Goal: Transaction & Acquisition: Purchase product/service

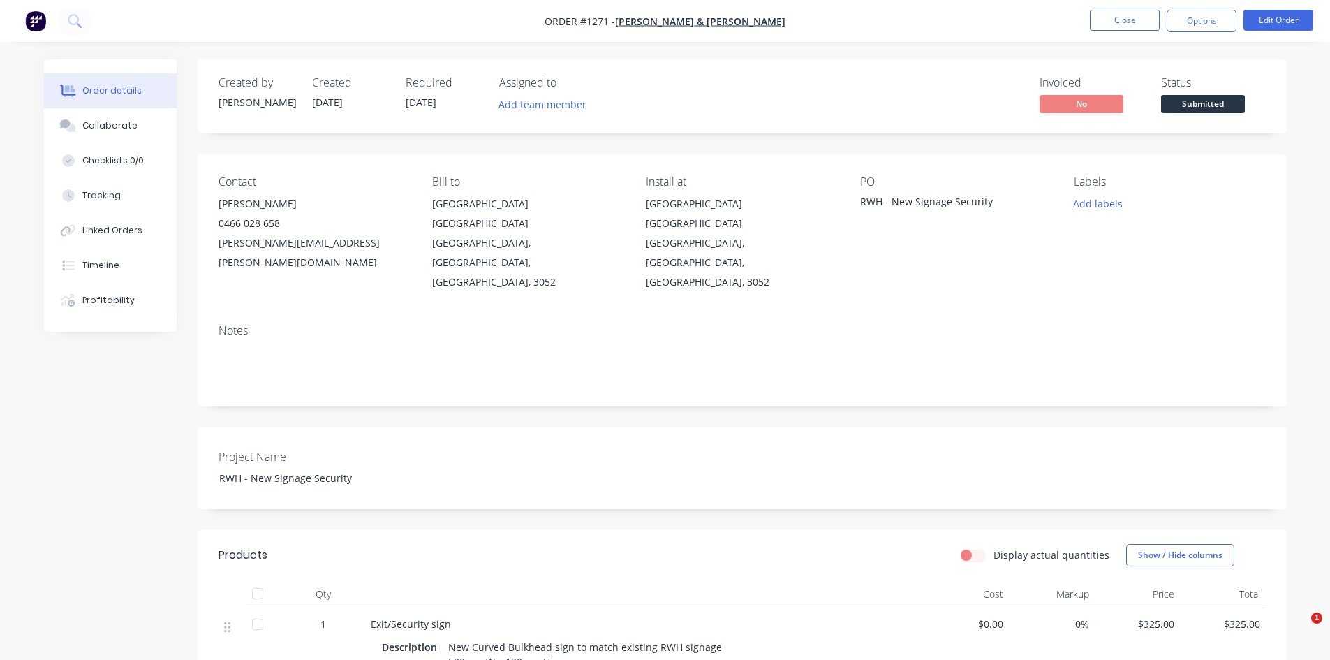
click at [1111, 31] on li "Close" at bounding box center [1125, 21] width 70 height 22
click at [1109, 21] on button "Close" at bounding box center [1125, 20] width 70 height 21
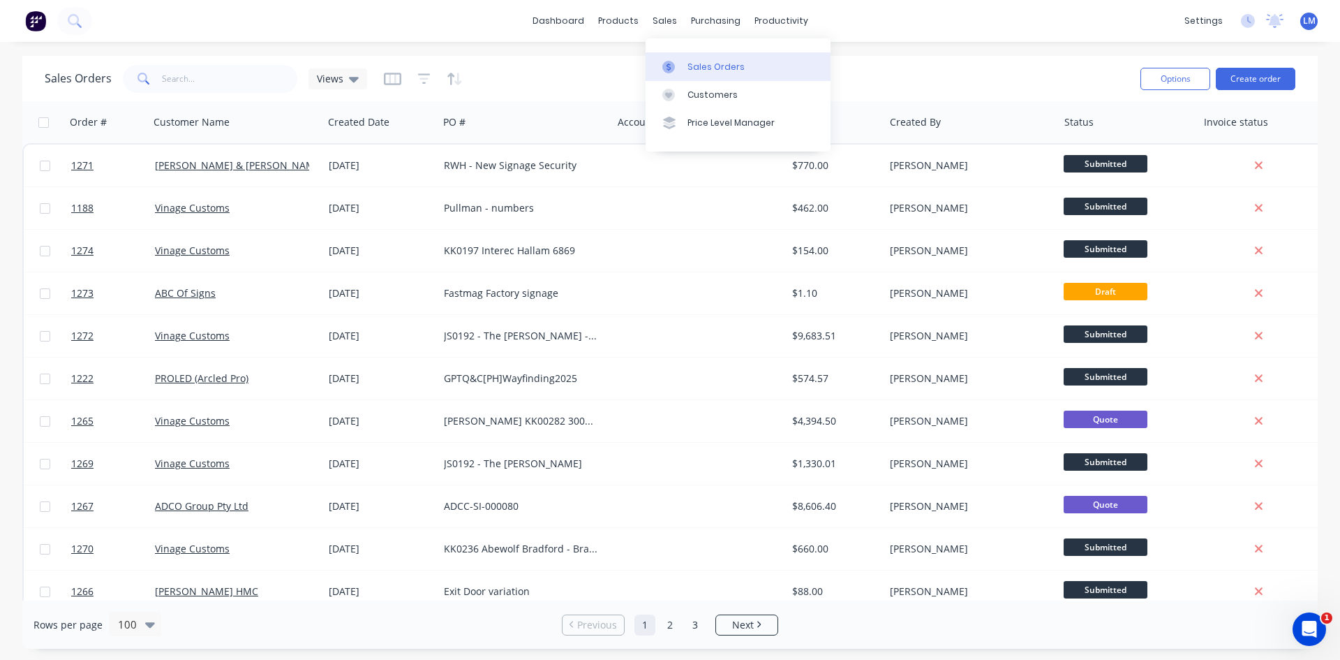
click at [706, 66] on div "Sales Orders" at bounding box center [716, 67] width 57 height 13
click at [242, 91] on input "text" at bounding box center [230, 79] width 136 height 28
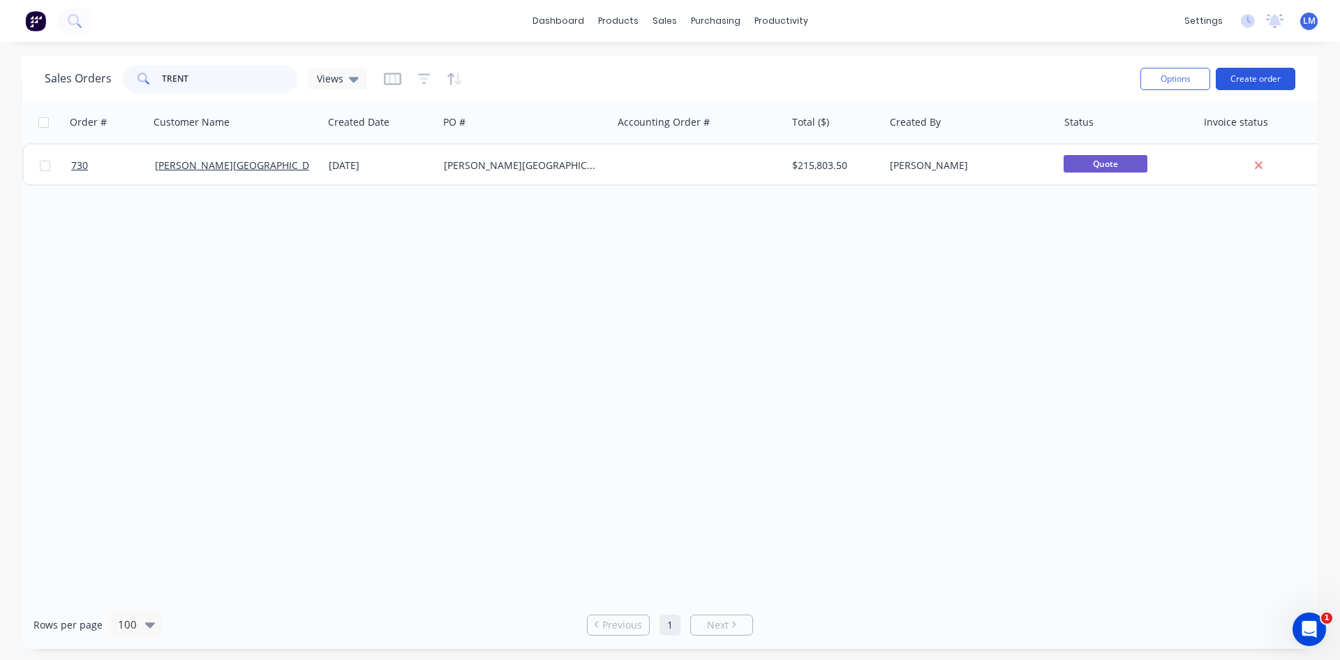
type input "TRENT"
click at [1250, 85] on button "Create order" at bounding box center [1256, 79] width 80 height 22
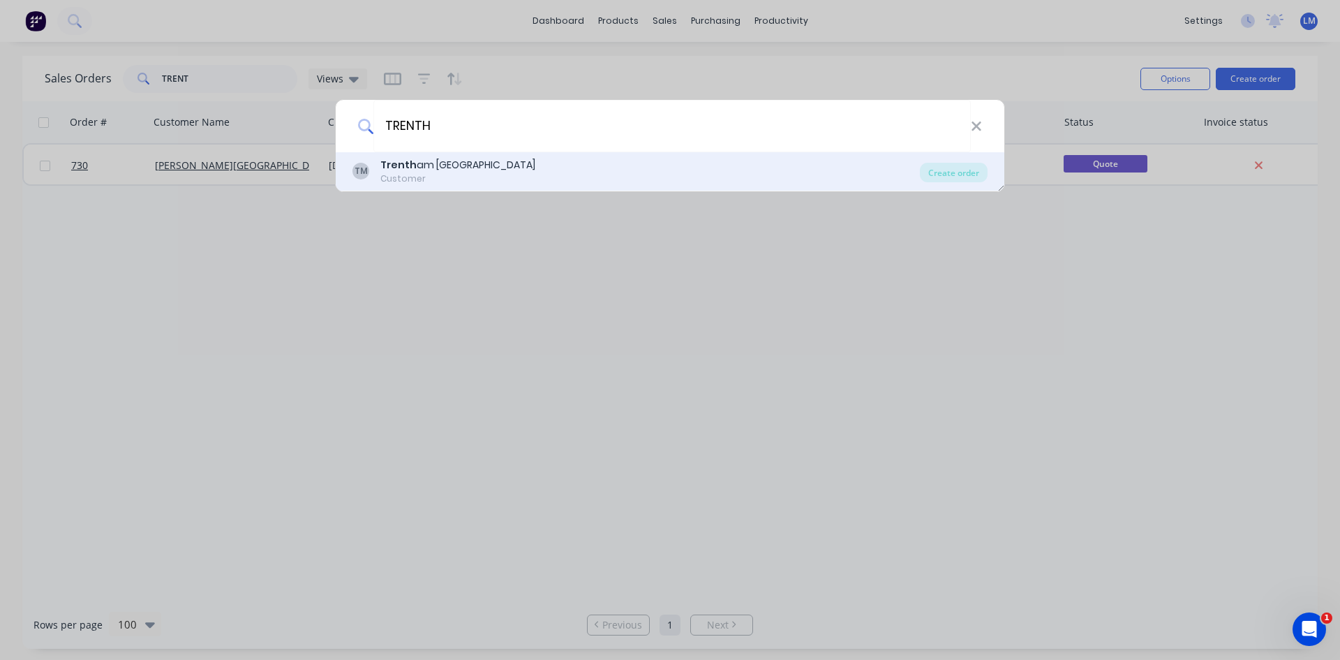
type input "TRENTH"
click at [561, 175] on div "TM Trenth am [GEOGRAPHIC_DATA] Mildura Customer" at bounding box center [637, 171] width 568 height 27
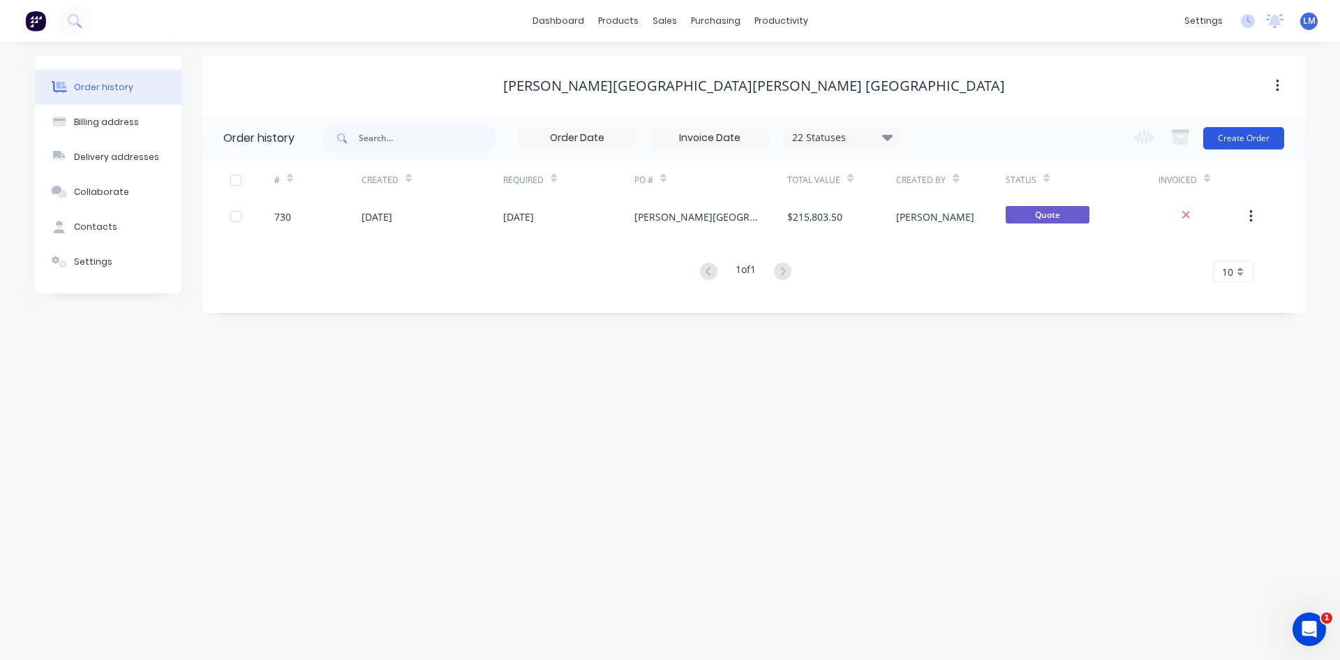
click at [1226, 138] on button "Create Order" at bounding box center [1243, 138] width 81 height 22
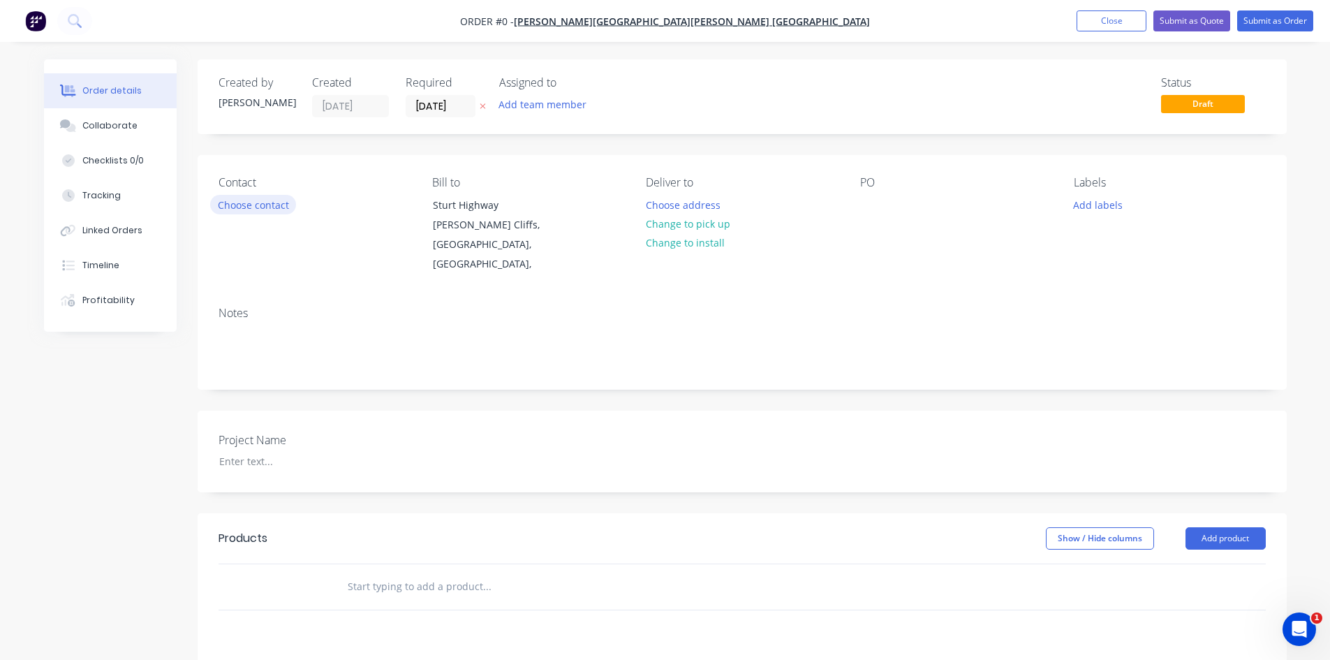
click at [246, 202] on button "Choose contact" at bounding box center [253, 204] width 86 height 19
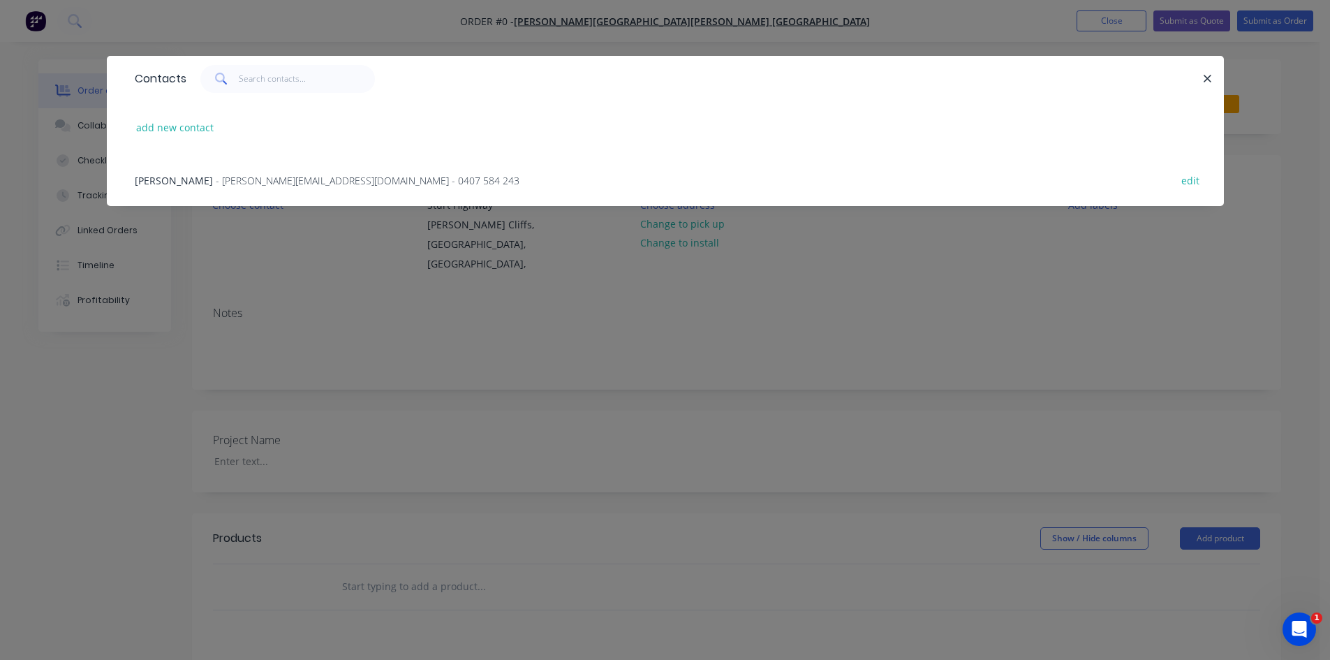
click at [226, 181] on span "- [PERSON_NAME][EMAIL_ADDRESS][DOMAIN_NAME] - 0407 584 243" at bounding box center [368, 180] width 304 height 13
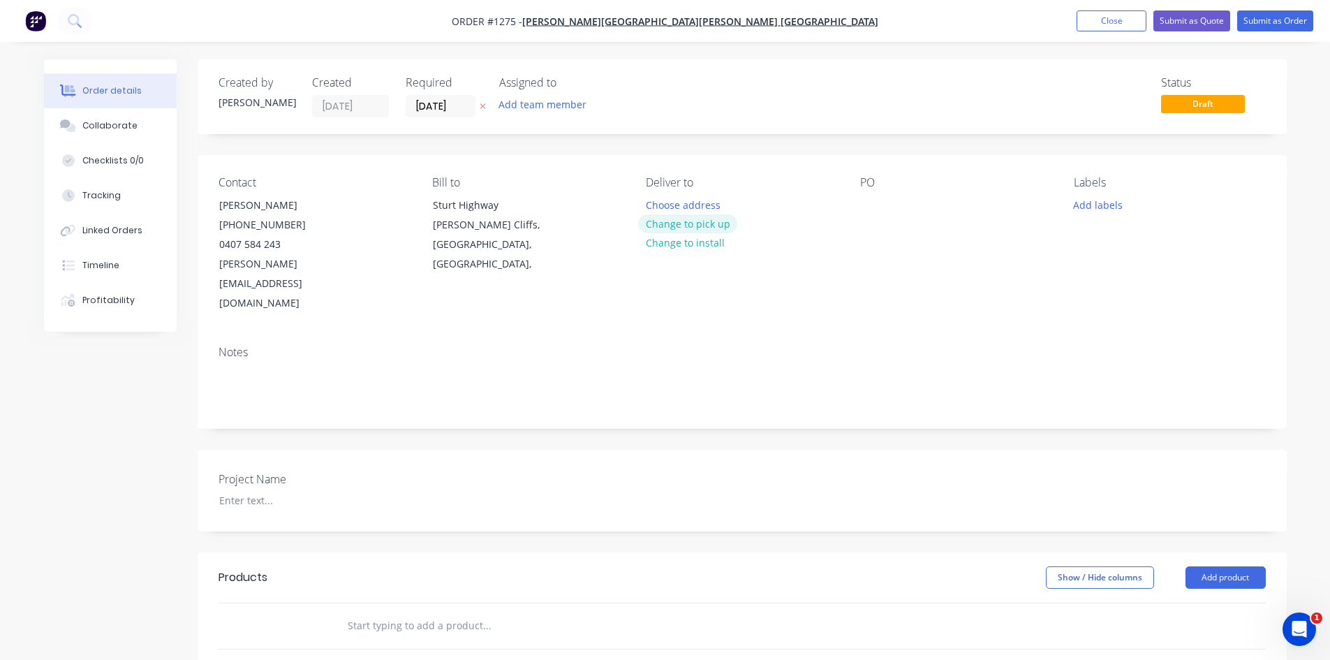
click at [684, 225] on button "Change to pick up" at bounding box center [687, 223] width 99 height 19
click at [863, 214] on div at bounding box center [871, 205] width 22 height 20
click at [299, 490] on div at bounding box center [295, 500] width 175 height 20
click at [392, 611] on input "text" at bounding box center [486, 625] width 279 height 28
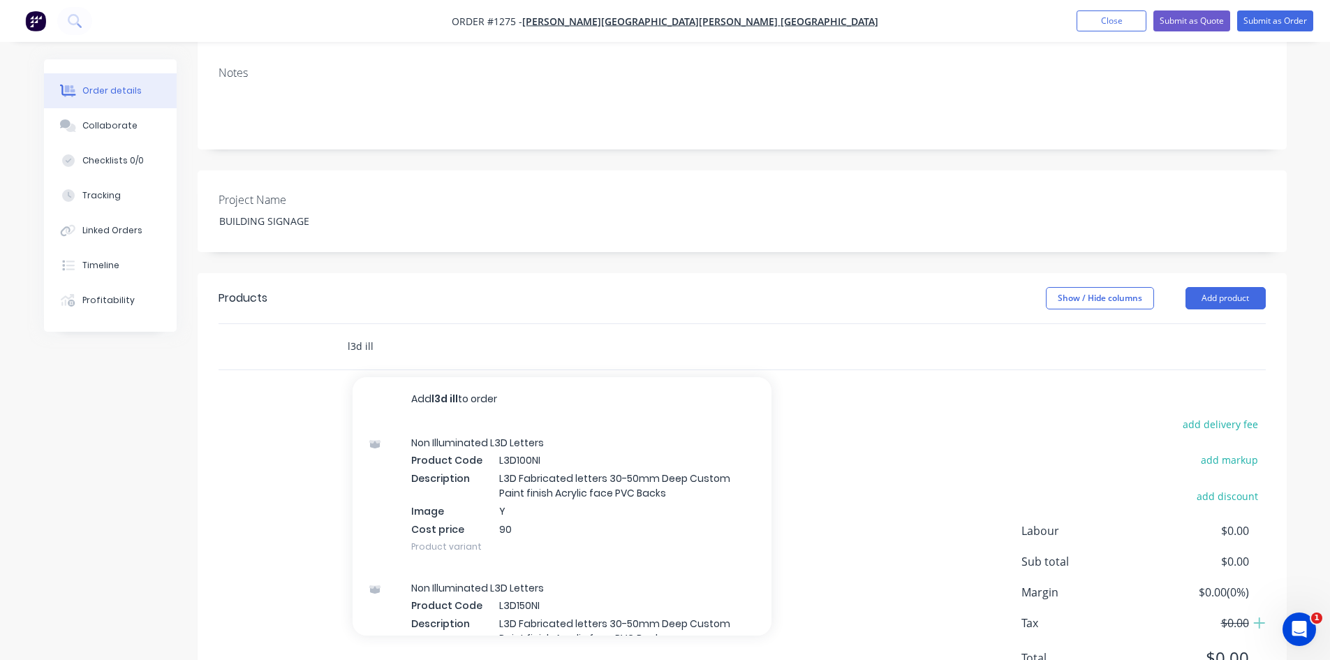
drag, startPoint x: 380, startPoint y: 306, endPoint x: 302, endPoint y: 313, distance: 78.5
click at [302, 324] on div "l3d ill Add l3d ill to order Non Illuminated L3D Letters Product Code L3D100NI …" at bounding box center [741, 346] width 1047 height 45
click at [313, 415] on div "add delivery fee add markup add discount Labour $0.00 Sub total $0.00 Margin $0…" at bounding box center [741, 549] width 1047 height 269
drag, startPoint x: 380, startPoint y: 305, endPoint x: 311, endPoint y: 307, distance: 69.8
click at [311, 324] on div "l3d ill Add l3d ill to order Non Illuminated L3D Letters Product Code L3D100NI …" at bounding box center [741, 346] width 1047 height 45
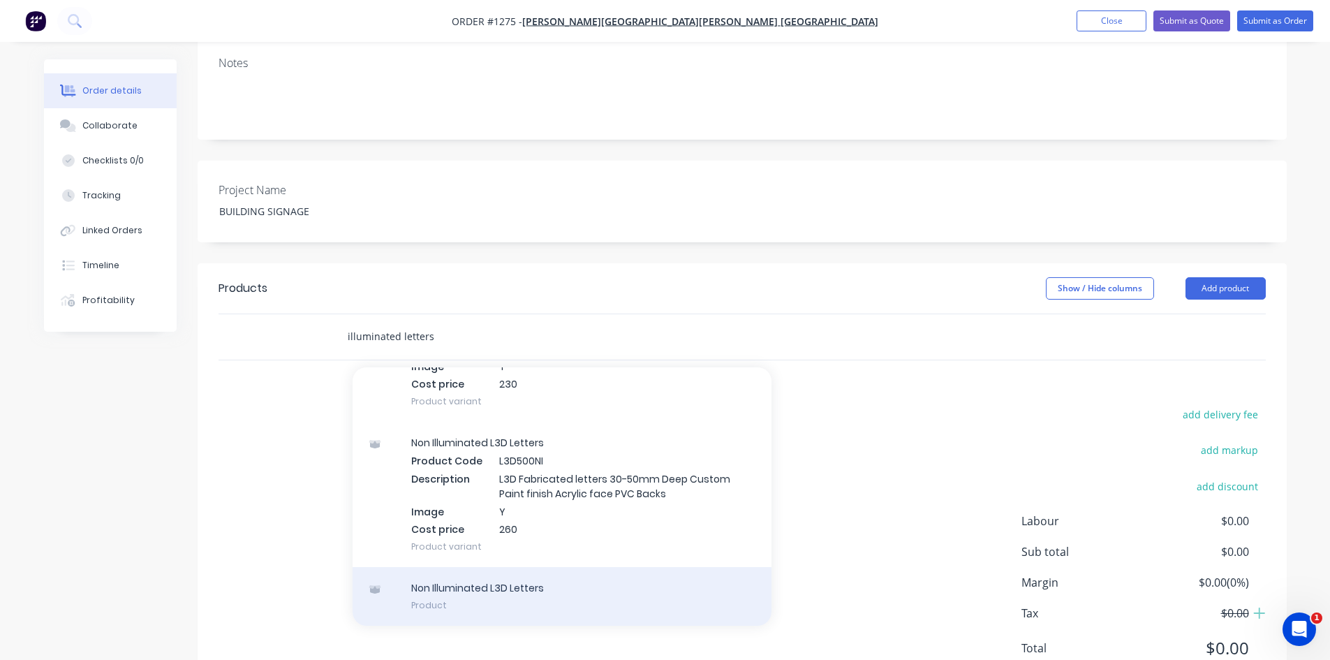
scroll to position [306, 0]
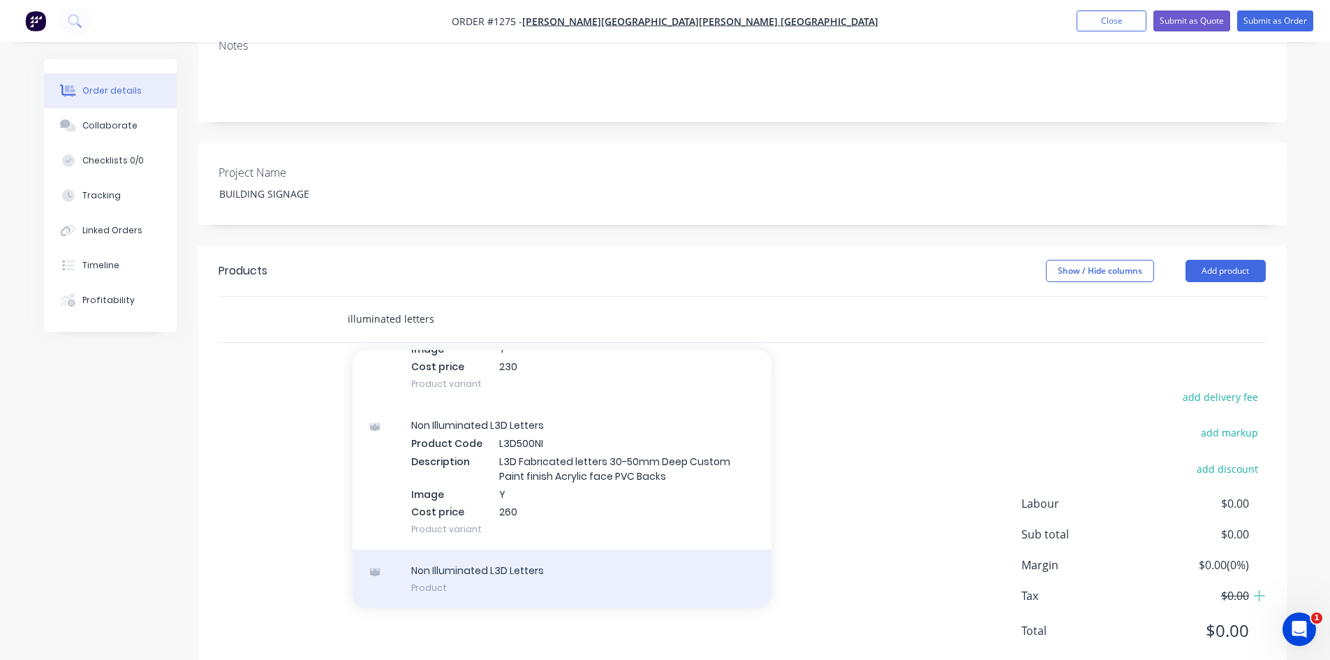
type input "illuminated letters"
click at [558, 549] on div "Non Illuminated L3D Letters Product" at bounding box center [562, 578] width 419 height 59
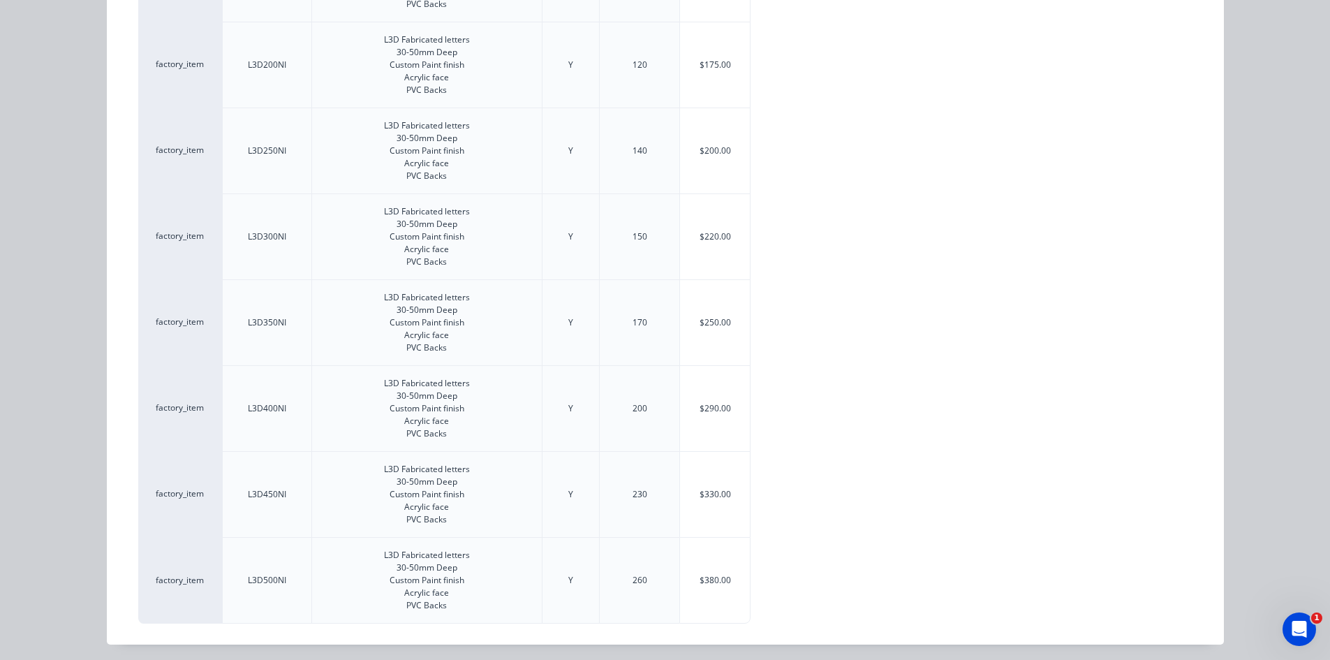
scroll to position [367, 0]
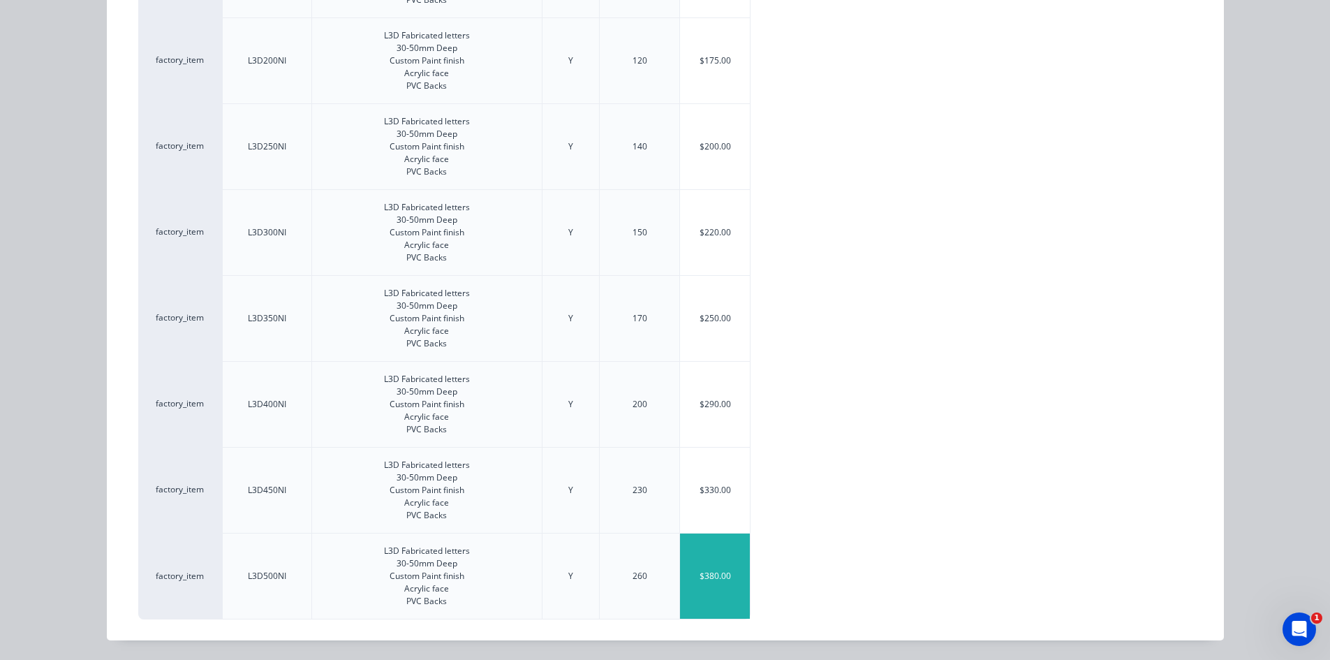
click at [702, 563] on div "$380.00" at bounding box center [715, 575] width 70 height 85
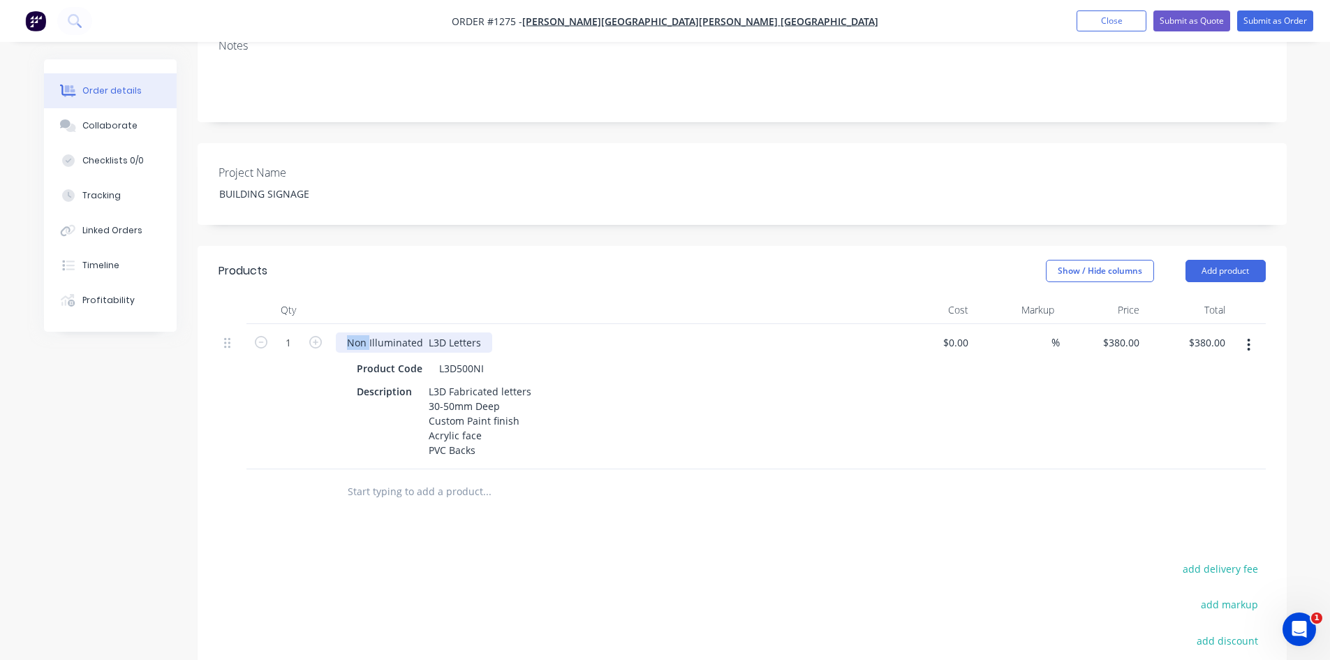
drag, startPoint x: 367, startPoint y: 303, endPoint x: 322, endPoint y: 309, distance: 45.0
click at [325, 324] on div "1 Non Illuminated L3D Letters Product Code L3D500NI Description L3D Fabricated …" at bounding box center [741, 396] width 1047 height 145
drag, startPoint x: 439, startPoint y: 366, endPoint x: 403, endPoint y: 376, distance: 36.7
click at [409, 381] on div "Description L3D Fabricated letters 30-50mm Deep Custom Paint finish Acrylic fac…" at bounding box center [606, 420] width 511 height 79
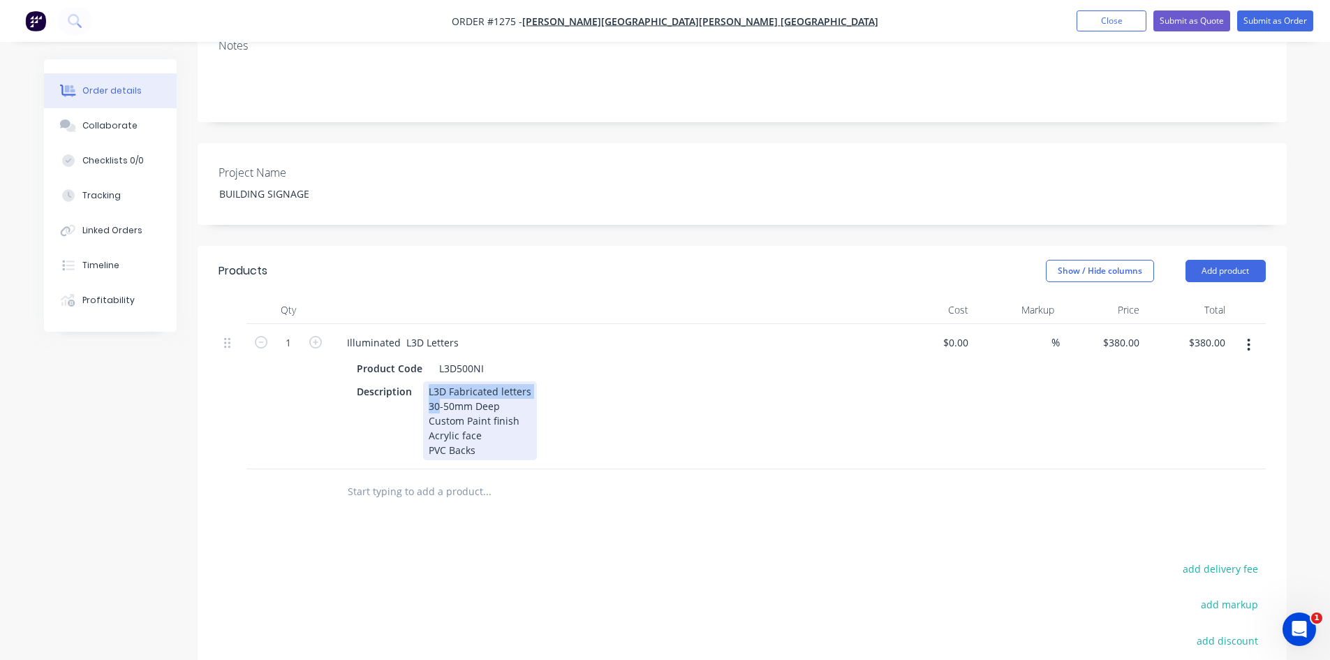
click at [440, 381] on div "L3D Fabricated letters 30-50mm Deep Custom Paint finish Acrylic face PVC Backs" at bounding box center [480, 420] width 114 height 79
click at [442, 381] on div "L3D Fabricated letters 30-50mm Deep Custom Paint finish Acrylic face PVC Backs" at bounding box center [480, 420] width 114 height 79
click at [518, 383] on div "L3D Fabricated letters 50mm Deep Custom Paint finish Acrylic face PVC Backs" at bounding box center [480, 420] width 114 height 79
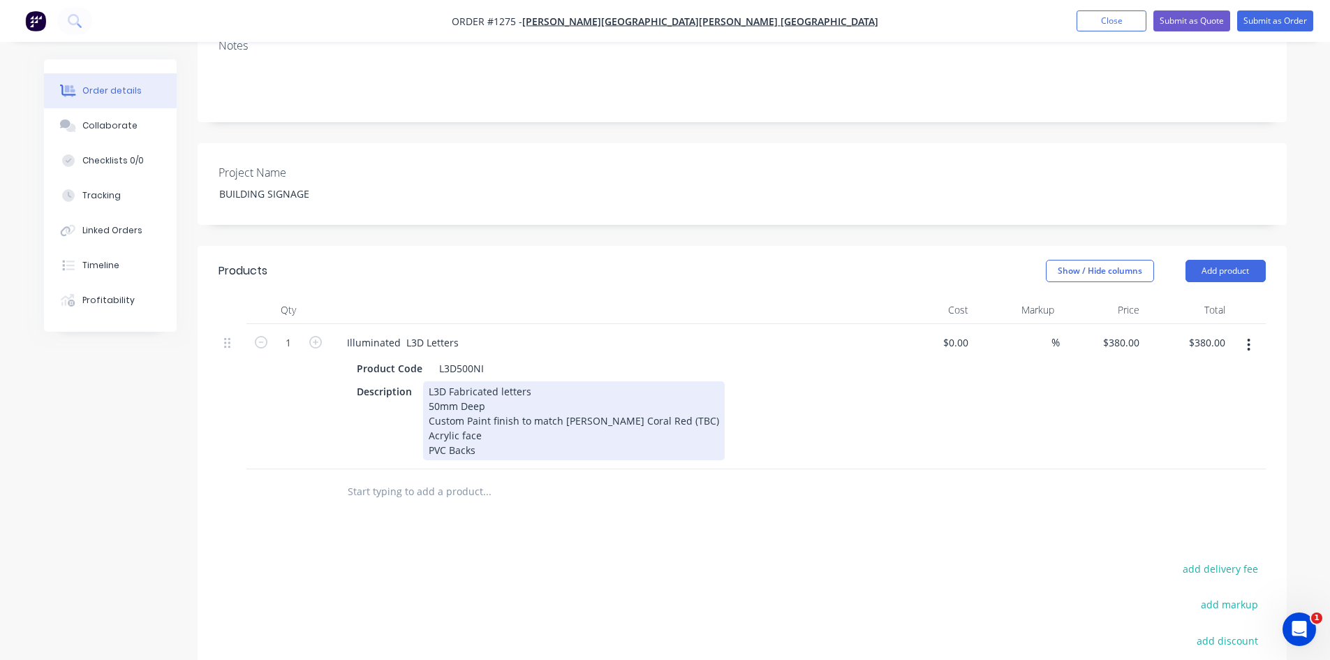
click at [498, 394] on div "L3D Fabricated letters 50mm Deep Custom Paint finish to match [PERSON_NAME] Cor…" at bounding box center [574, 420] width 302 height 79
drag, startPoint x: 562, startPoint y: 379, endPoint x: 693, endPoint y: 379, distance: 131.2
click at [693, 381] on div "Description L3D Fabricated letters 50mm Deep Custom Paint finish to match [PERS…" at bounding box center [606, 420] width 511 height 79
copy div "[PERSON_NAME] Coral Red (TBC)"
click at [502, 398] on div "L3D Fabricated letters 50mm Deep Custom Paint finish to match [PERSON_NAME] Cor…" at bounding box center [574, 420] width 302 height 79
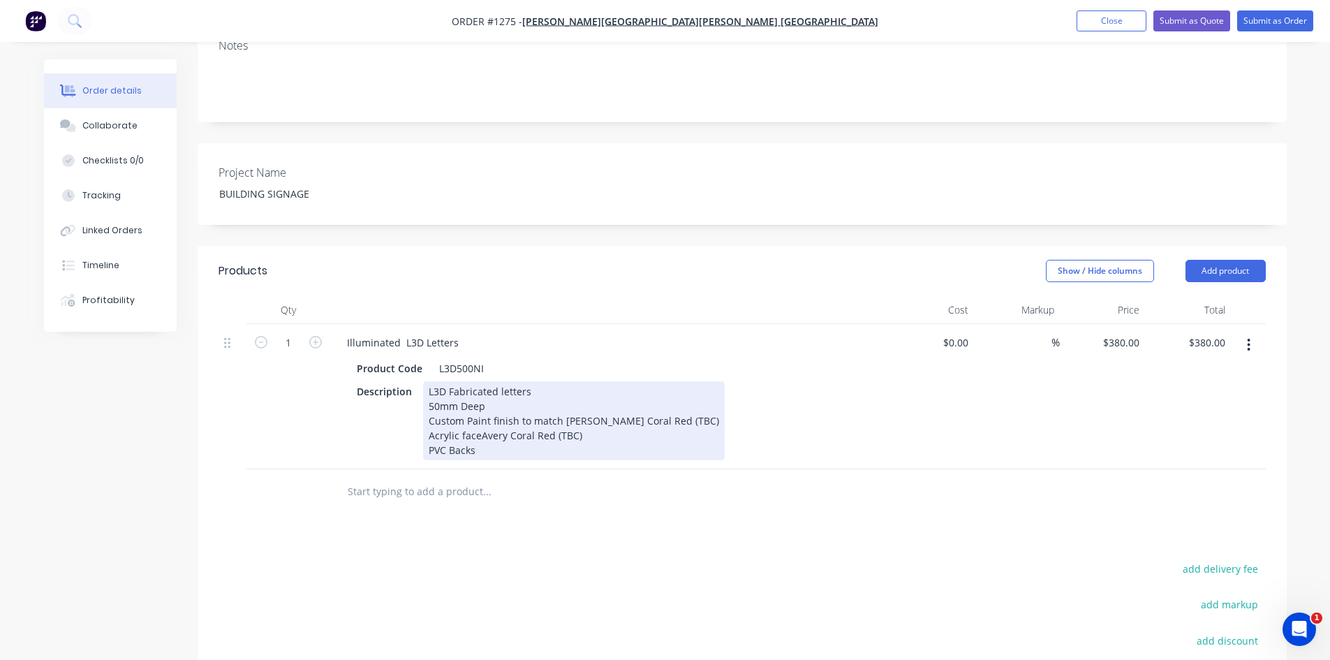
click at [477, 395] on div "L3D Fabricated letters 50mm Deep Custom Paint finish to match [PERSON_NAME] Cor…" at bounding box center [574, 420] width 302 height 79
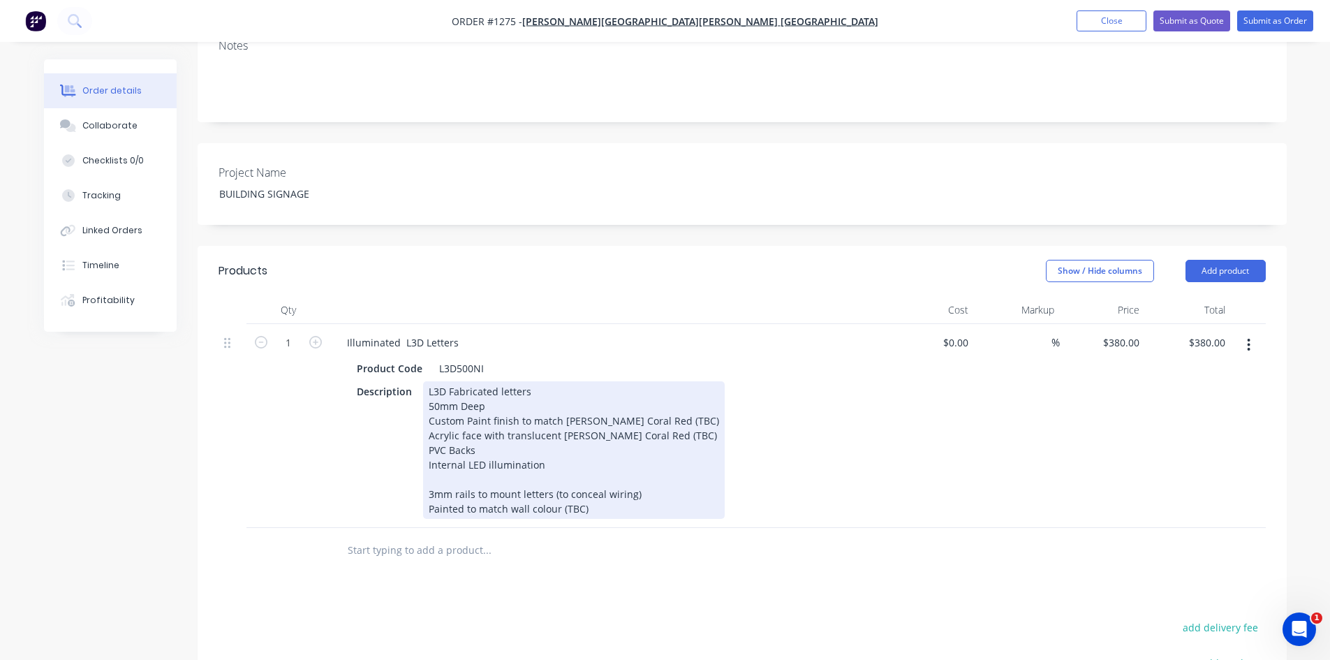
click at [433, 457] on div "L3D Fabricated letters 50mm Deep Custom Paint finish to match [PERSON_NAME] Cor…" at bounding box center [574, 450] width 302 height 138
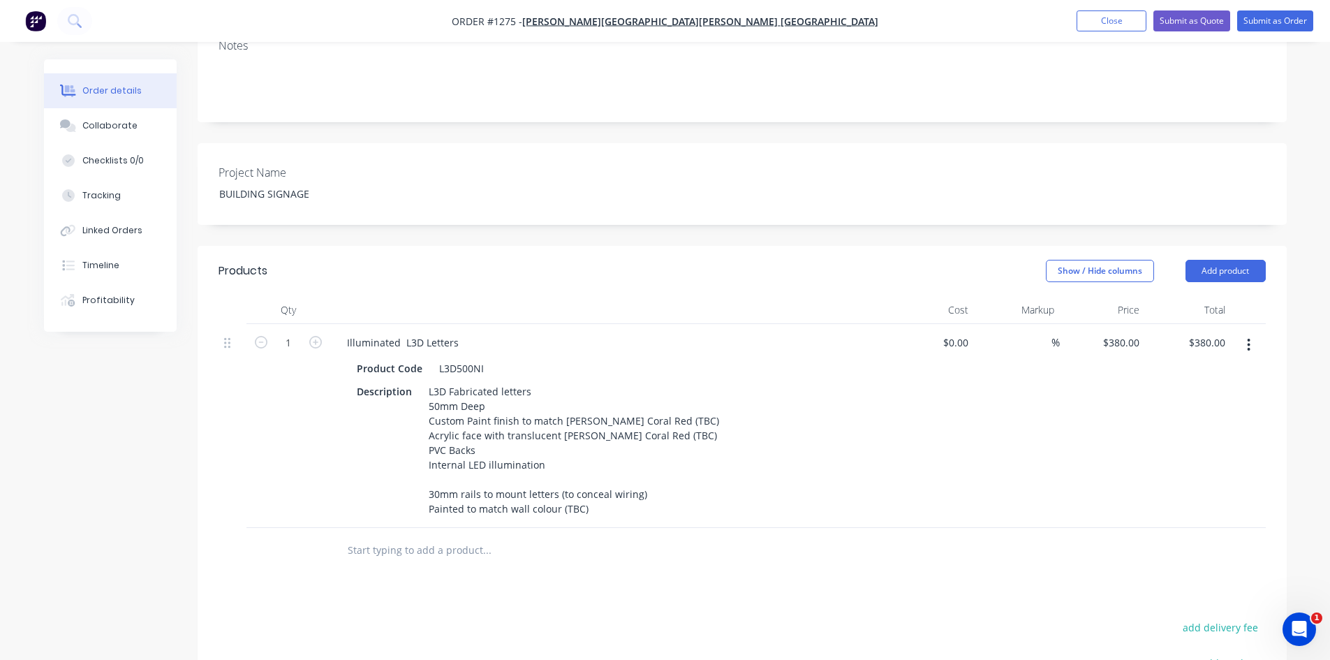
click at [588, 528] on div at bounding box center [581, 550] width 503 height 45
drag, startPoint x: 436, startPoint y: 326, endPoint x: 570, endPoint y: 334, distance: 134.3
click at [570, 358] on div "Product Code L3D500NI" at bounding box center [606, 368] width 511 height 20
click at [734, 565] on div "Products Show / Hide columns Add product Qty Cost Markup Price Total 1 Illumina…" at bounding box center [742, 577] width 1089 height 662
click at [953, 332] on div at bounding box center [963, 342] width 22 height 20
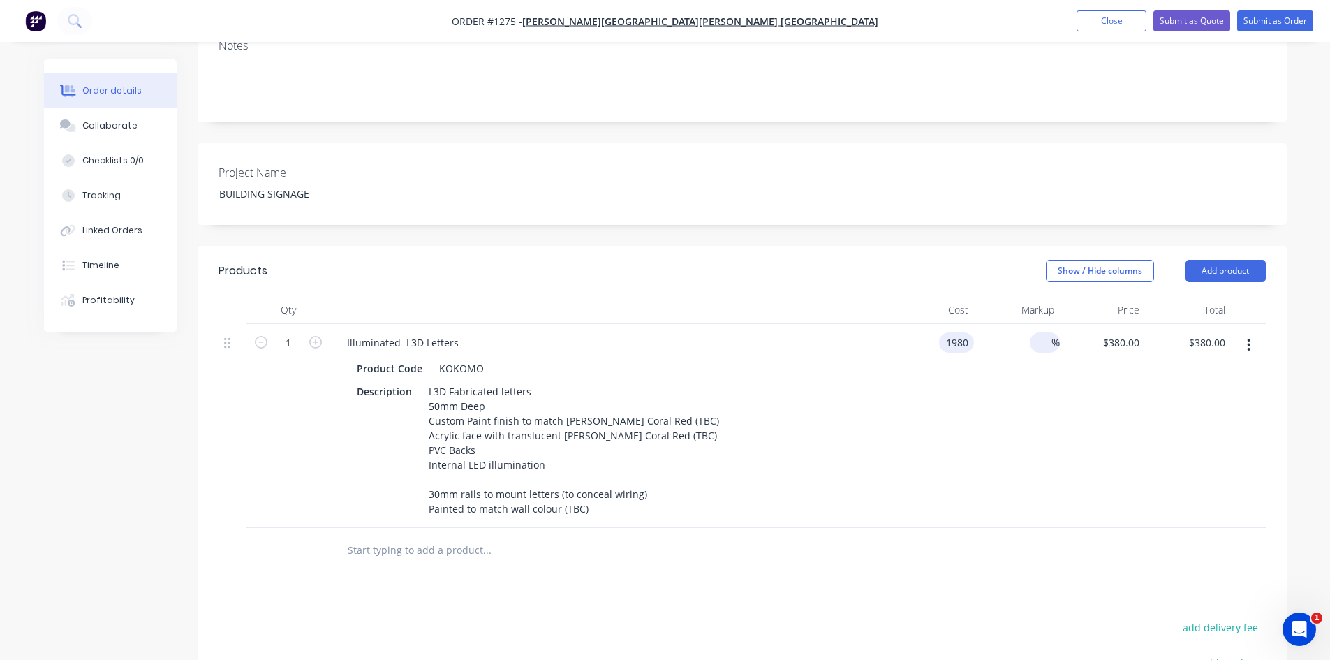
type input "$1,980.00"
click at [1036, 332] on input at bounding box center [1043, 342] width 16 height 20
type input "50"
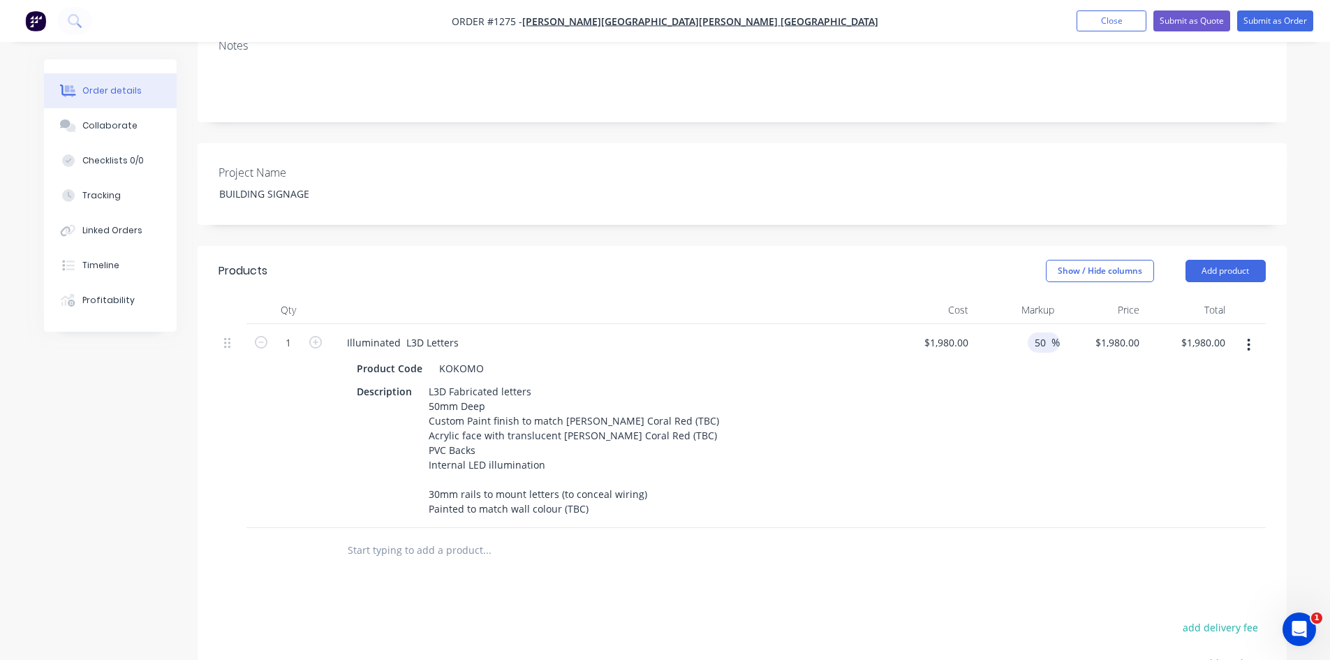
type input "$2,970.00"
click at [1023, 429] on div "50 50 %" at bounding box center [1017, 426] width 86 height 204
click at [1247, 337] on icon "button" at bounding box center [1248, 344] width 3 height 15
click at [1218, 399] on div "Duplicate" at bounding box center [1198, 409] width 107 height 20
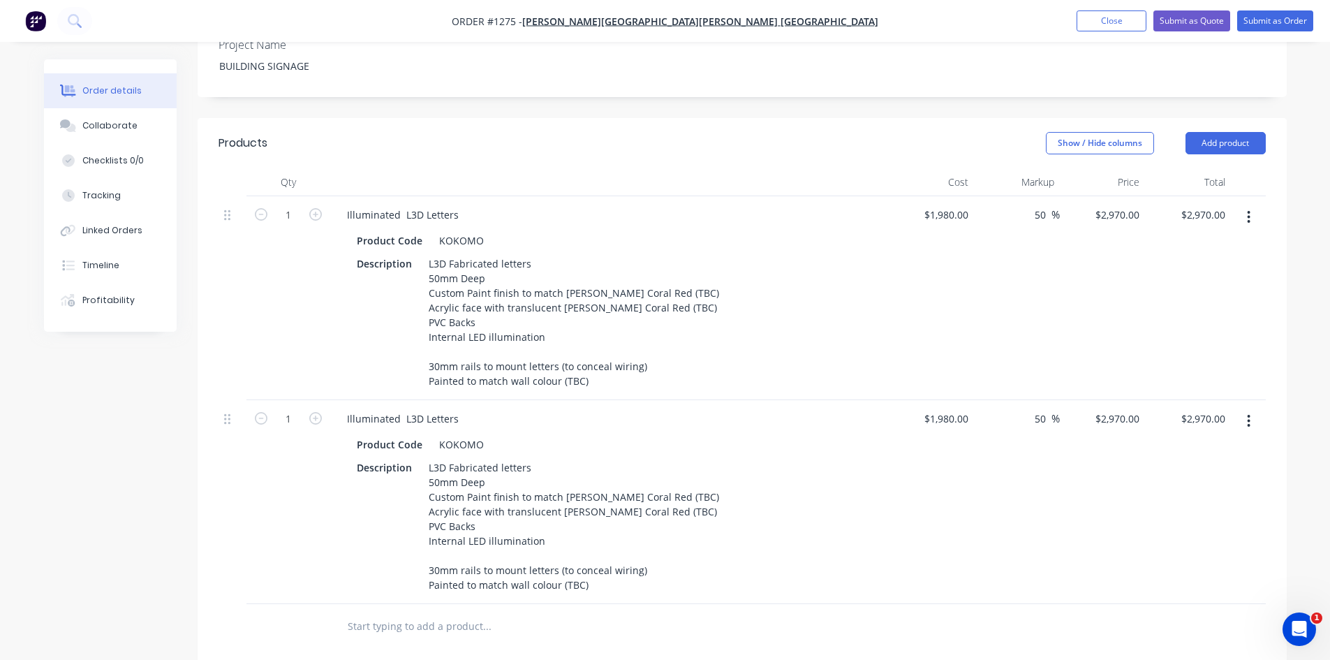
scroll to position [446, 0]
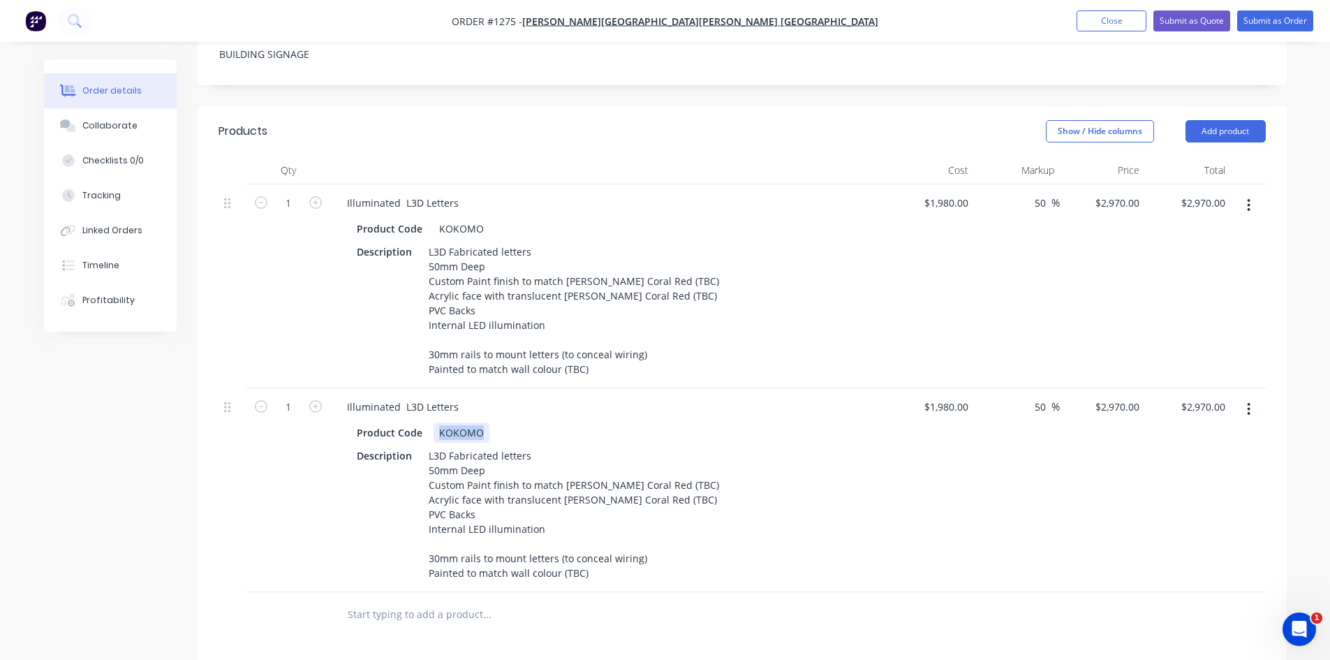
drag, startPoint x: 433, startPoint y: 394, endPoint x: 550, endPoint y: 394, distance: 117.3
click at [550, 422] on div "Product Code KOKOMO" at bounding box center [606, 432] width 511 height 20
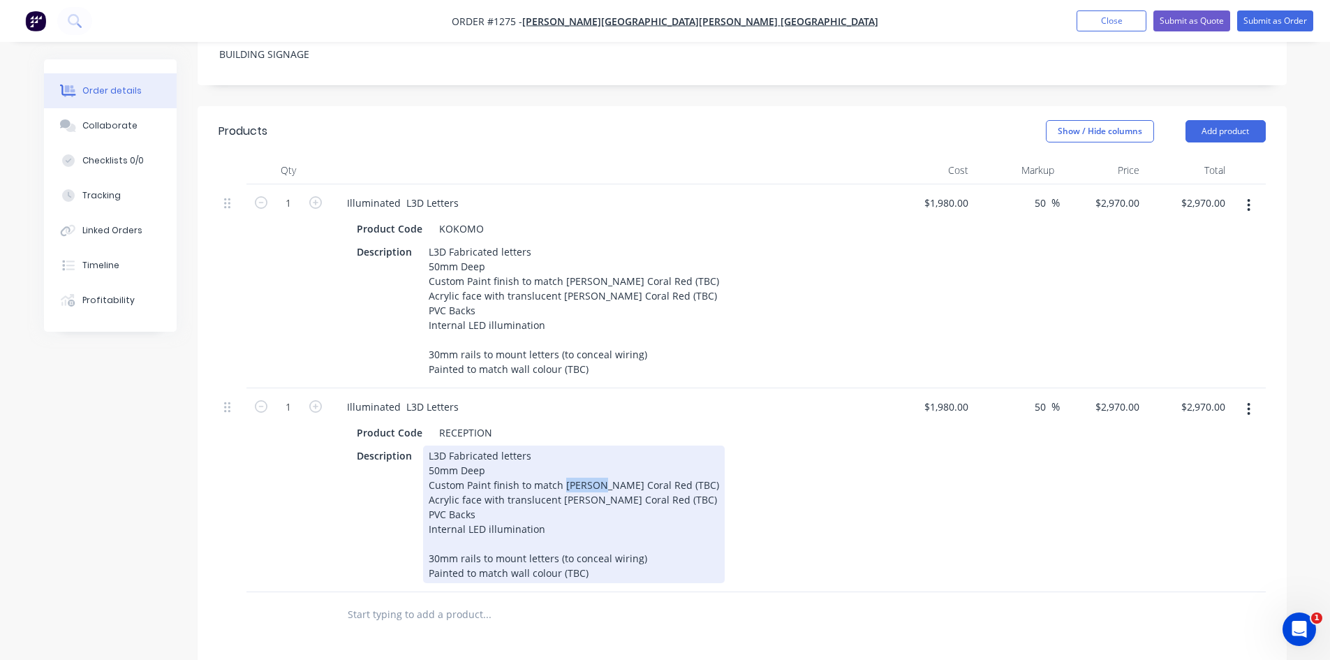
drag, startPoint x: 563, startPoint y: 447, endPoint x: 595, endPoint y: 447, distance: 31.4
click at [595, 447] on div "L3D Fabricated letters 50mm Deep Custom Paint finish to match [PERSON_NAME] Cor…" at bounding box center [574, 514] width 302 height 138
drag, startPoint x: 591, startPoint y: 447, endPoint x: 632, endPoint y: 450, distance: 42.0
click at [632, 450] on div "L3D Fabricated letters 50mm Deep Custom Paint finish to match [PERSON_NAME] Cor…" at bounding box center [574, 514] width 302 height 138
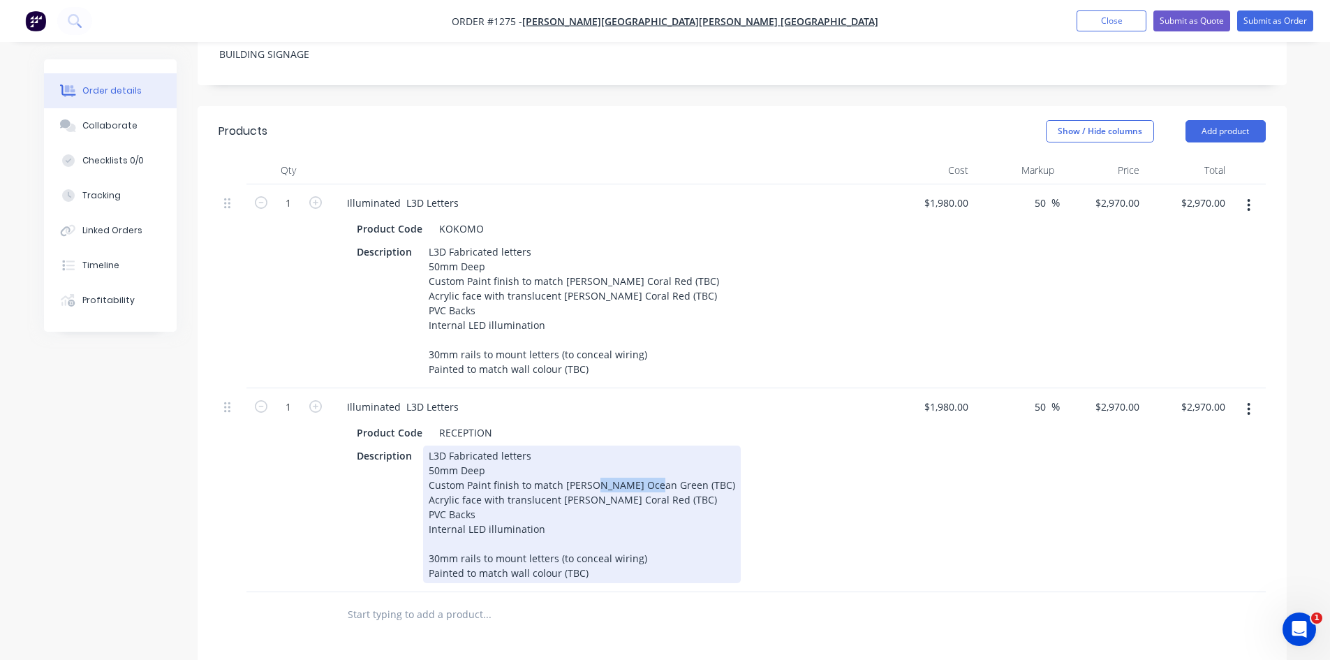
drag, startPoint x: 588, startPoint y: 445, endPoint x: 648, endPoint y: 447, distance: 60.1
click at [648, 447] on div "L3D Fabricated letters 50mm Deep Custom Paint finish to match [PERSON_NAME] Oce…" at bounding box center [582, 514] width 318 height 138
copy div "Ocean Green"
drag, startPoint x: 586, startPoint y: 461, endPoint x: 630, endPoint y: 464, distance: 43.4
click at [630, 464] on div "L3D Fabricated letters 50mm Deep Custom Paint finish to match [PERSON_NAME] Oce…" at bounding box center [582, 514] width 318 height 138
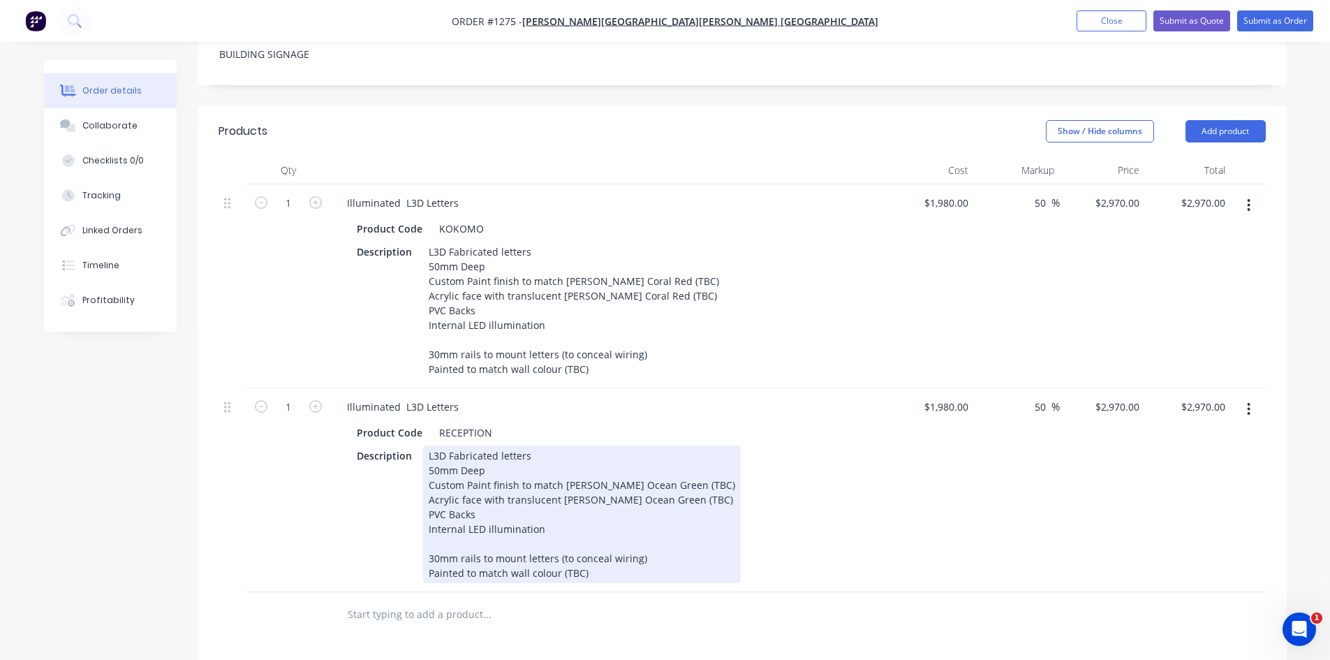
click at [762, 524] on div "Description L3D Fabricated letters 50mm Deep Custom Paint finish to match [PERS…" at bounding box center [606, 514] width 511 height 138
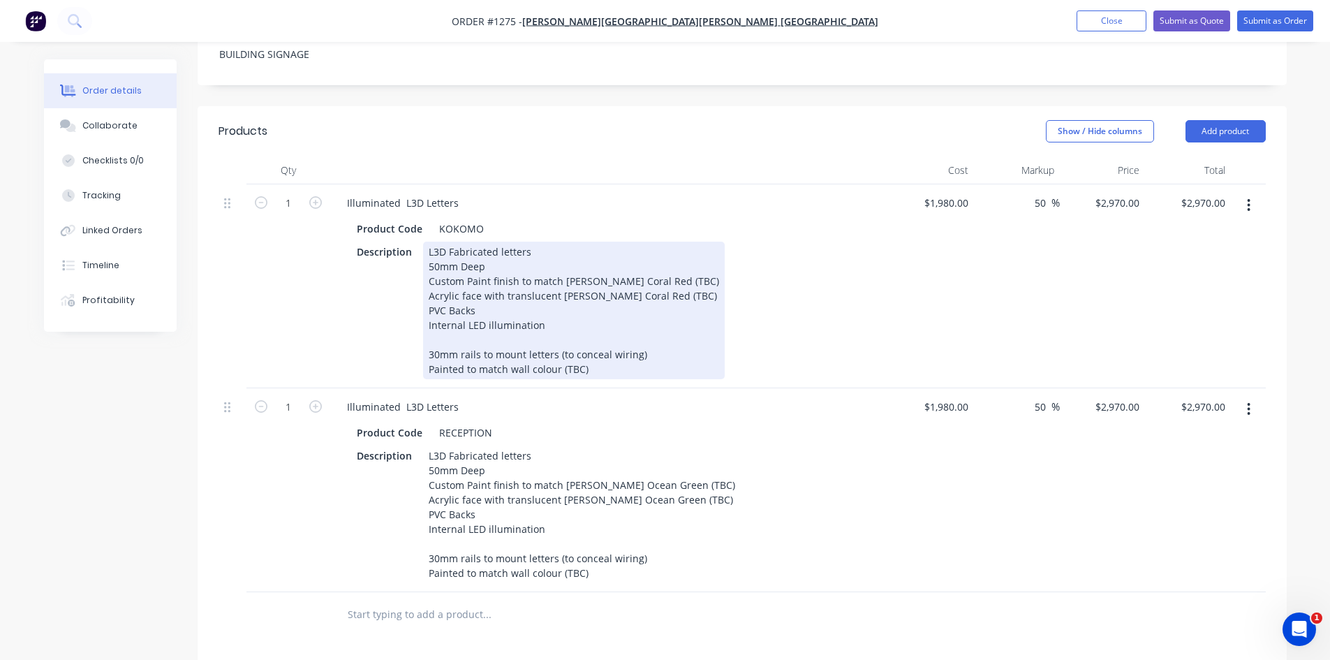
click at [543, 242] on div "L3D Fabricated letters 50mm Deep Custom Paint finish to match [PERSON_NAME] Cor…" at bounding box center [574, 311] width 302 height 138
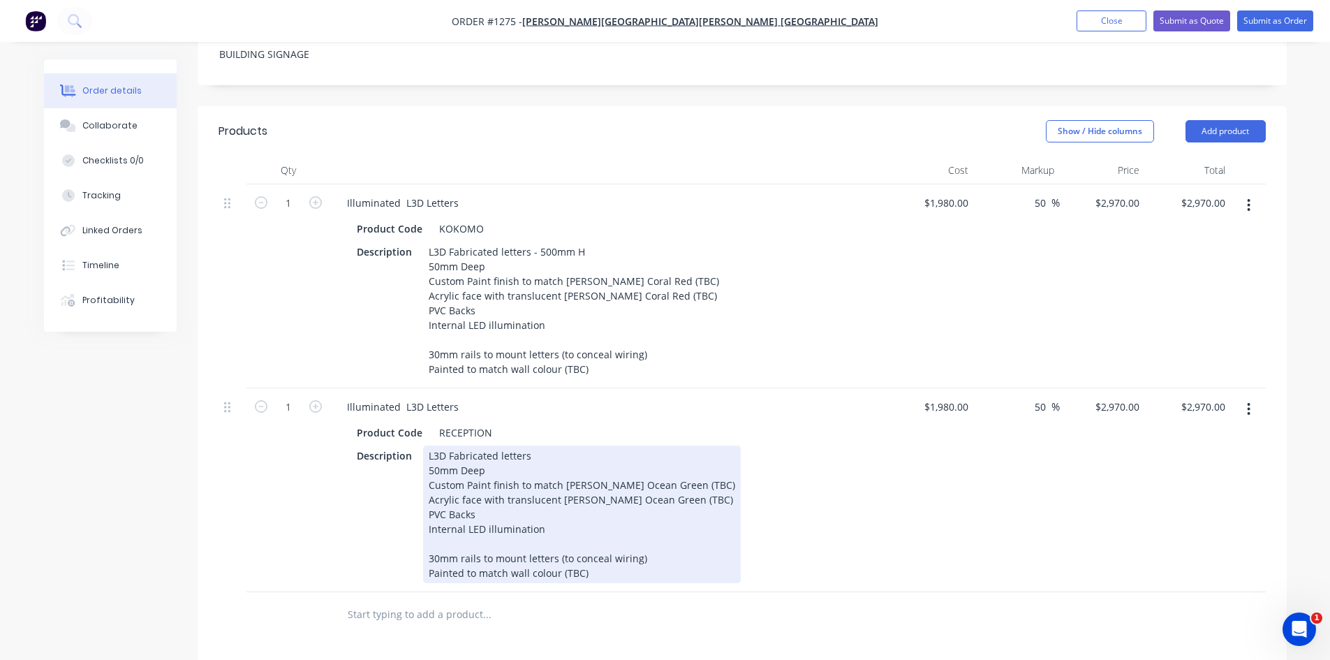
click at [542, 445] on div "L3D Fabricated letters 50mm Deep Custom Paint finish to match [PERSON_NAME] Oce…" at bounding box center [582, 514] width 318 height 138
click at [741, 546] on div "Illuminated L3D Letters Product Code RECEPTION Description L3D Fabricated lette…" at bounding box center [609, 490] width 558 height 204
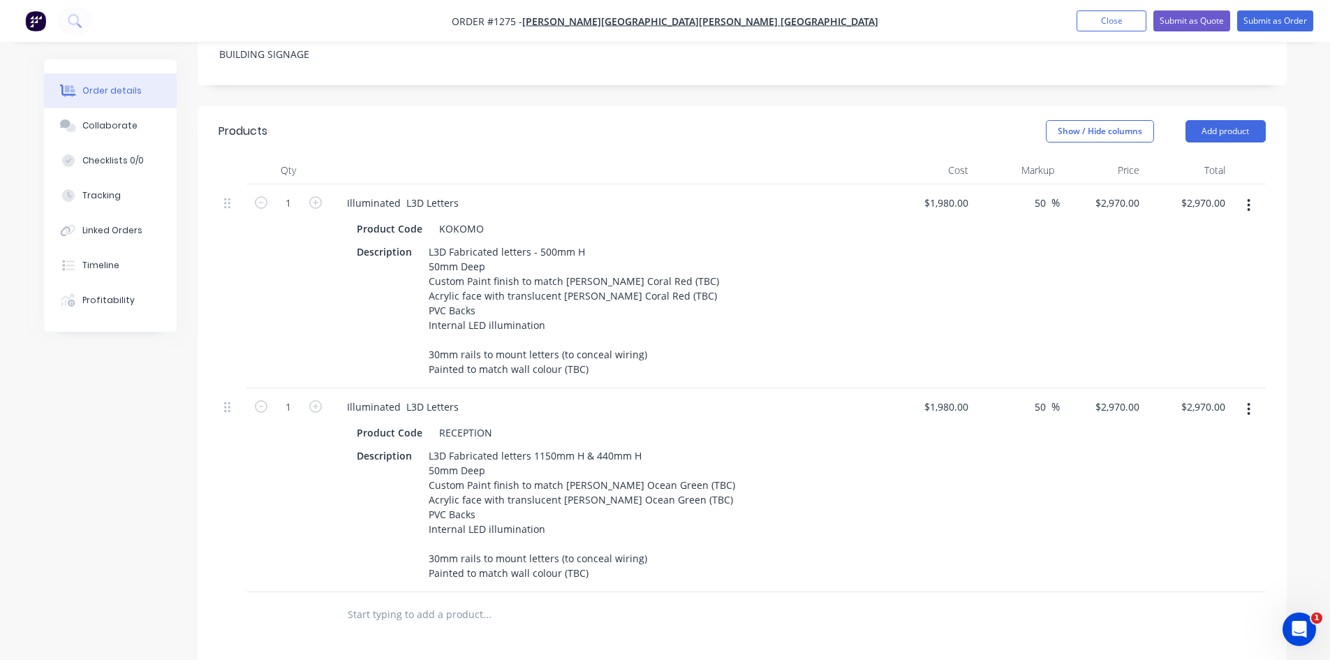
click at [1245, 396] on button "button" at bounding box center [1248, 408] width 33 height 25
click at [1213, 464] on div "Duplicate" at bounding box center [1198, 474] width 107 height 20
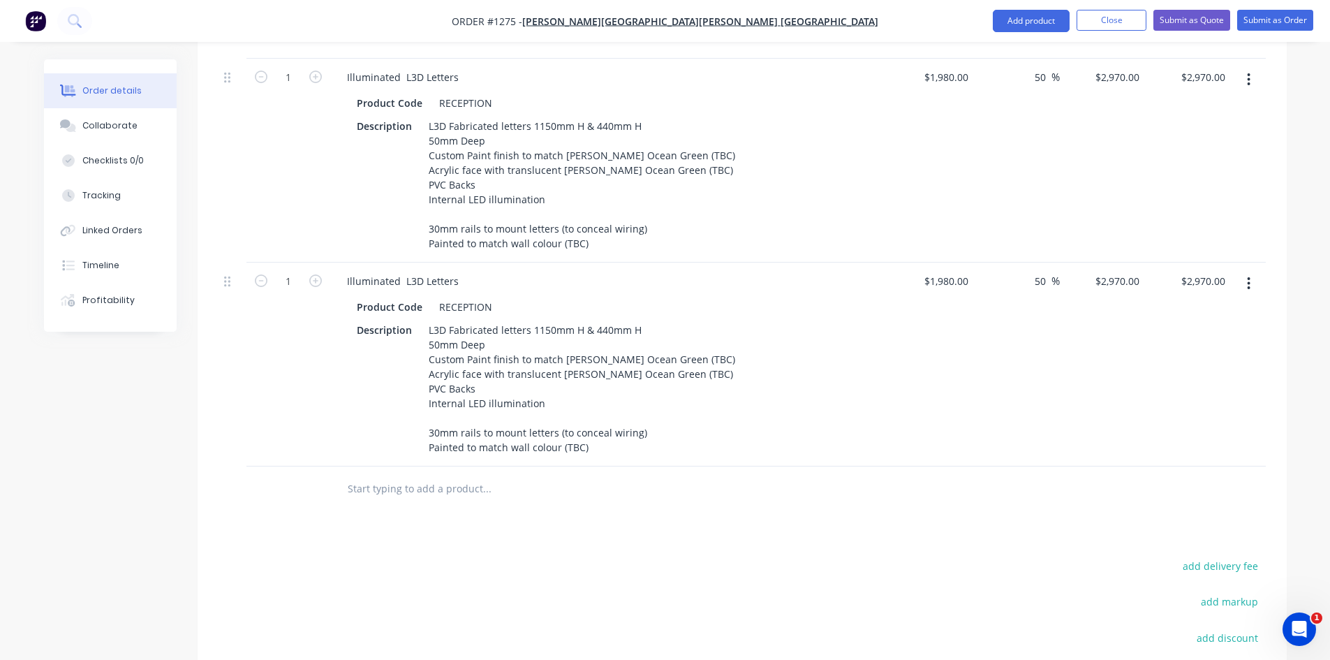
scroll to position [795, 0]
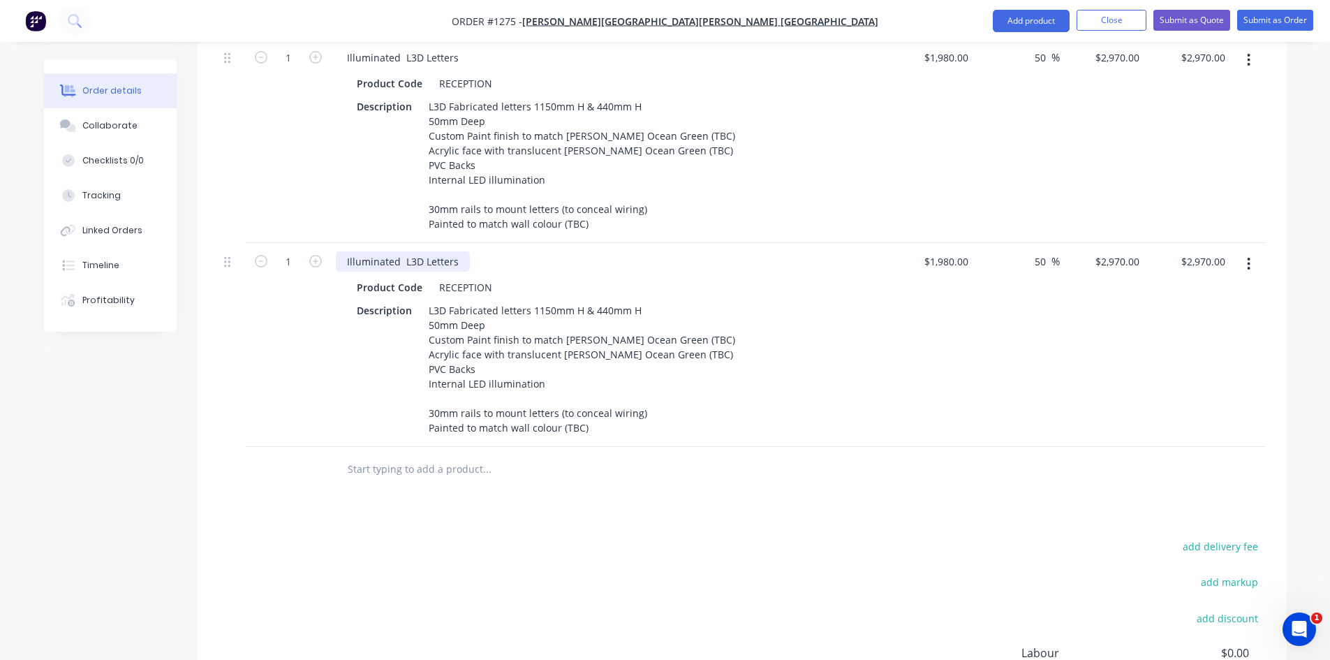
click at [343, 251] on div "Illuminated L3D Letters" at bounding box center [403, 261] width 134 height 20
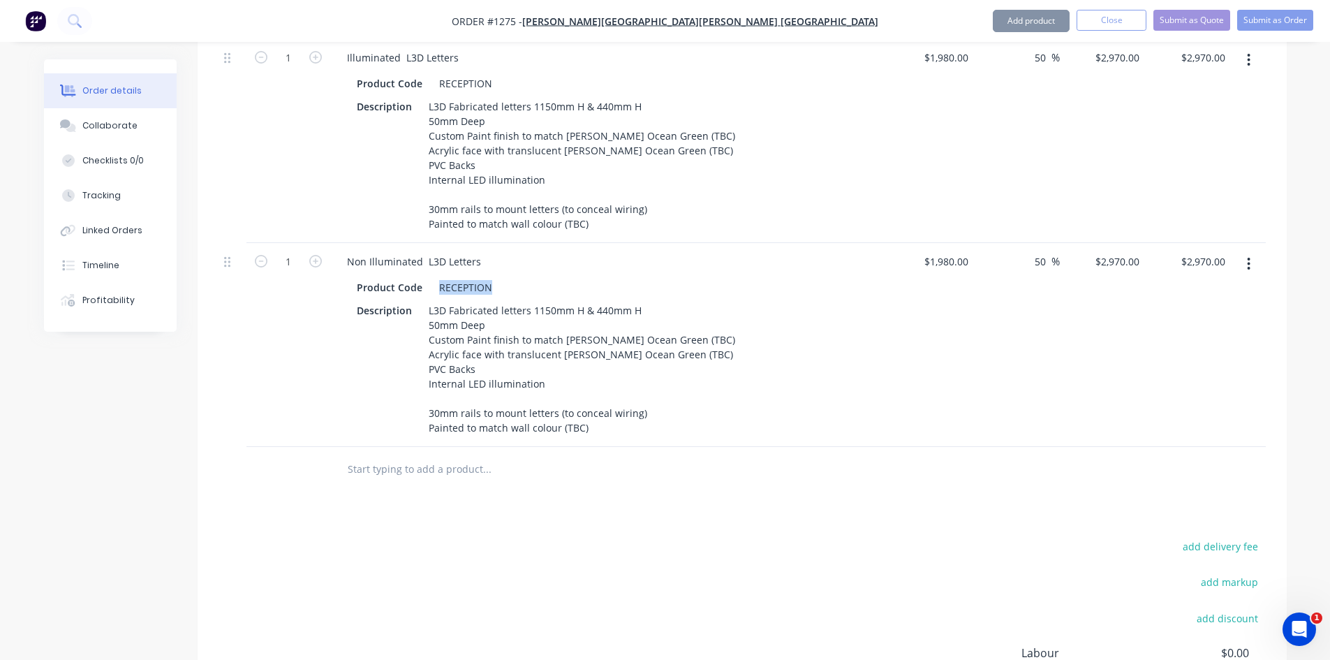
drag, startPoint x: 437, startPoint y: 250, endPoint x: 521, endPoint y: 251, distance: 83.8
click at [521, 277] on div "Product Code RECEPTION" at bounding box center [606, 287] width 511 height 20
click at [495, 277] on div "Product Code RECEPTION" at bounding box center [606, 287] width 511 height 20
drag, startPoint x: 487, startPoint y: 244, endPoint x: 416, endPoint y: 243, distance: 71.2
click at [416, 277] on div "Product Code RECEPTION" at bounding box center [606, 287] width 511 height 20
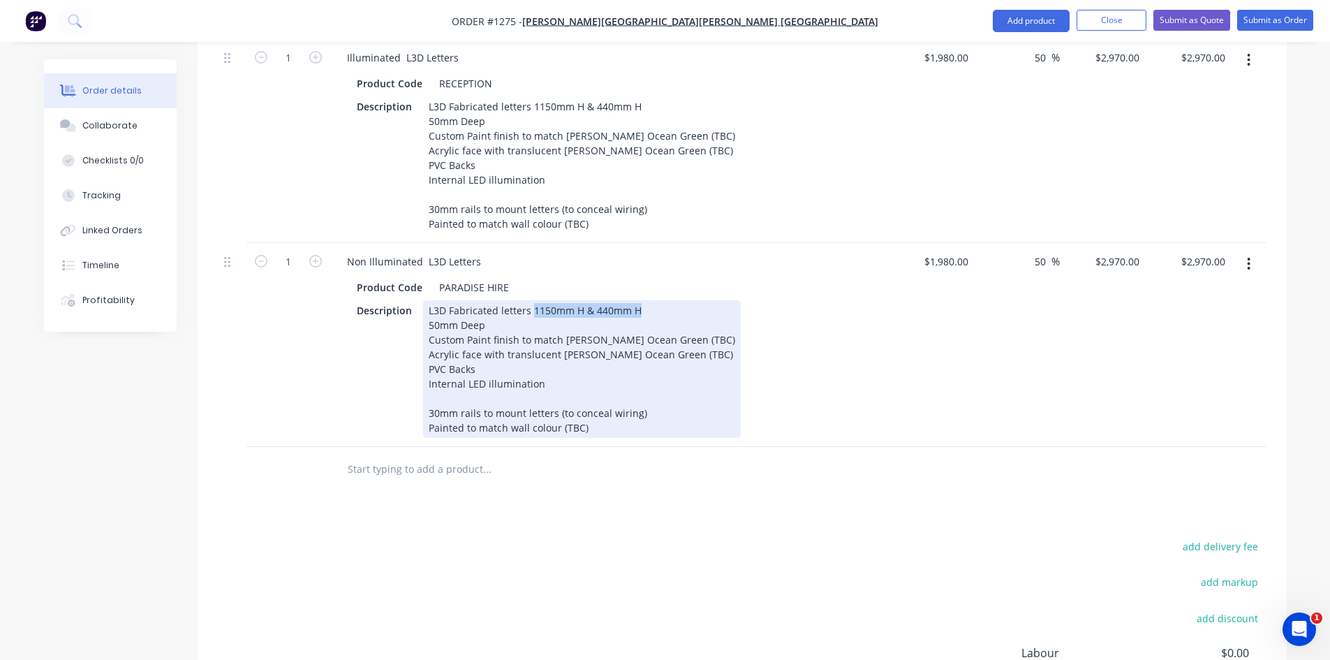
drag, startPoint x: 529, startPoint y: 270, endPoint x: 691, endPoint y: 274, distance: 162.0
click at [691, 300] on div "Description L3D Fabricated letters 1150mm H & 440mm H 50mm Deep Custom Paint fi…" at bounding box center [606, 369] width 511 height 138
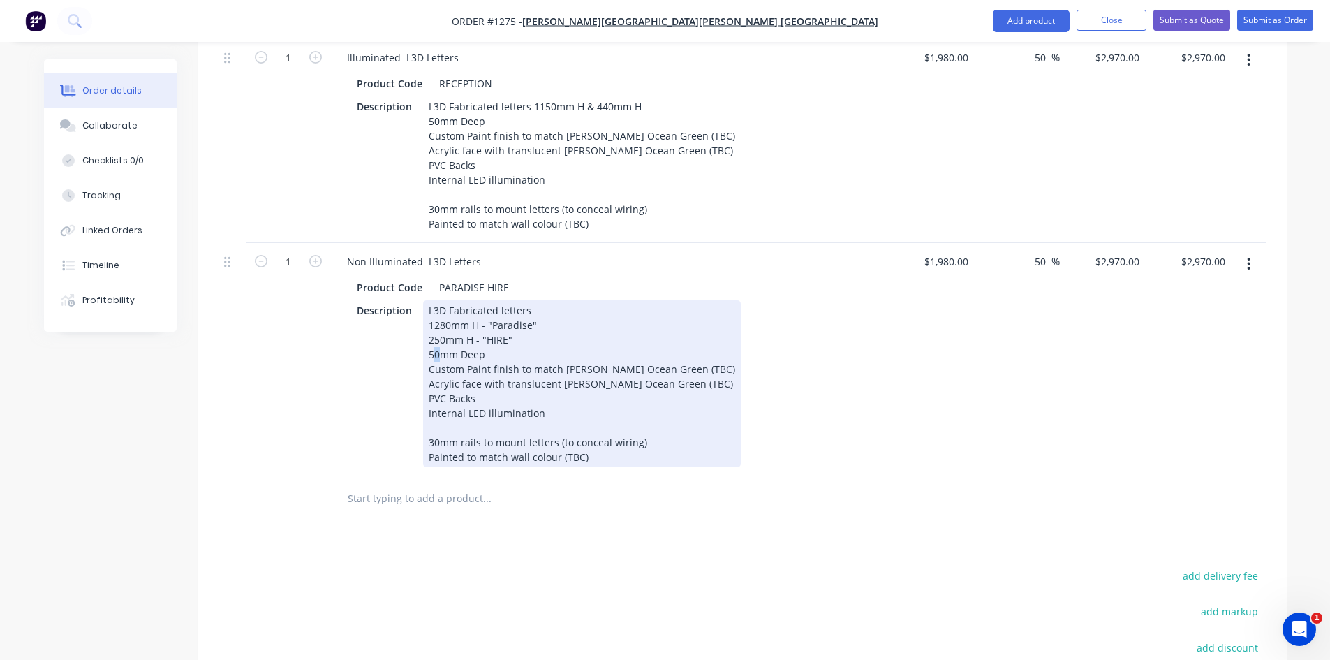
click at [431, 332] on div "L3D Fabricated letters 1280mm H - "Paradise" 250mm H - "HIRE" 50mm Deep Custom …" at bounding box center [582, 383] width 318 height 167
drag, startPoint x: 623, startPoint y: 344, endPoint x: 732, endPoint y: 344, distance: 109.6
click at [732, 344] on div "Description L3D Fabricated letters 1280mm H - "Paradise" 250mm H - "HIRE" 30mm …" at bounding box center [606, 383] width 511 height 167
drag, startPoint x: 424, startPoint y: 359, endPoint x: 680, endPoint y: 357, distance: 255.5
click at [680, 357] on div "Description L3D Fabricated letters 1280mm H - "Paradise" 250mm H - "HIRE" 30mm …" at bounding box center [606, 383] width 511 height 167
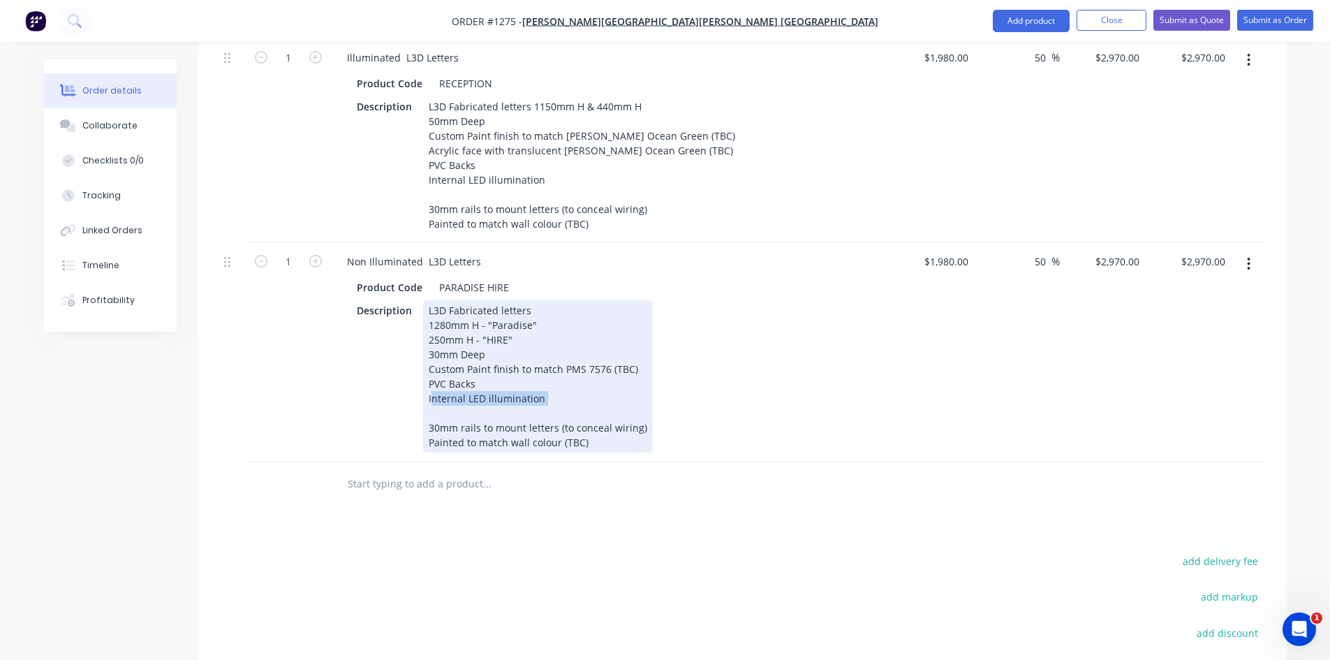
drag, startPoint x: 550, startPoint y: 373, endPoint x: 396, endPoint y: 373, distance: 154.3
click at [396, 373] on div "Description L3D Fabricated letters 1280mm H - "Paradise" 250mm H - "HIRE" 30mm …" at bounding box center [606, 376] width 511 height 152
drag, startPoint x: 425, startPoint y: 375, endPoint x: 644, endPoint y: 417, distance: 223.2
click at [644, 417] on div "L3D Fabricated letters 1280mm H - "Paradise" 250mm H - "HIRE" 30mm Deep Custom …" at bounding box center [538, 376] width 230 height 152
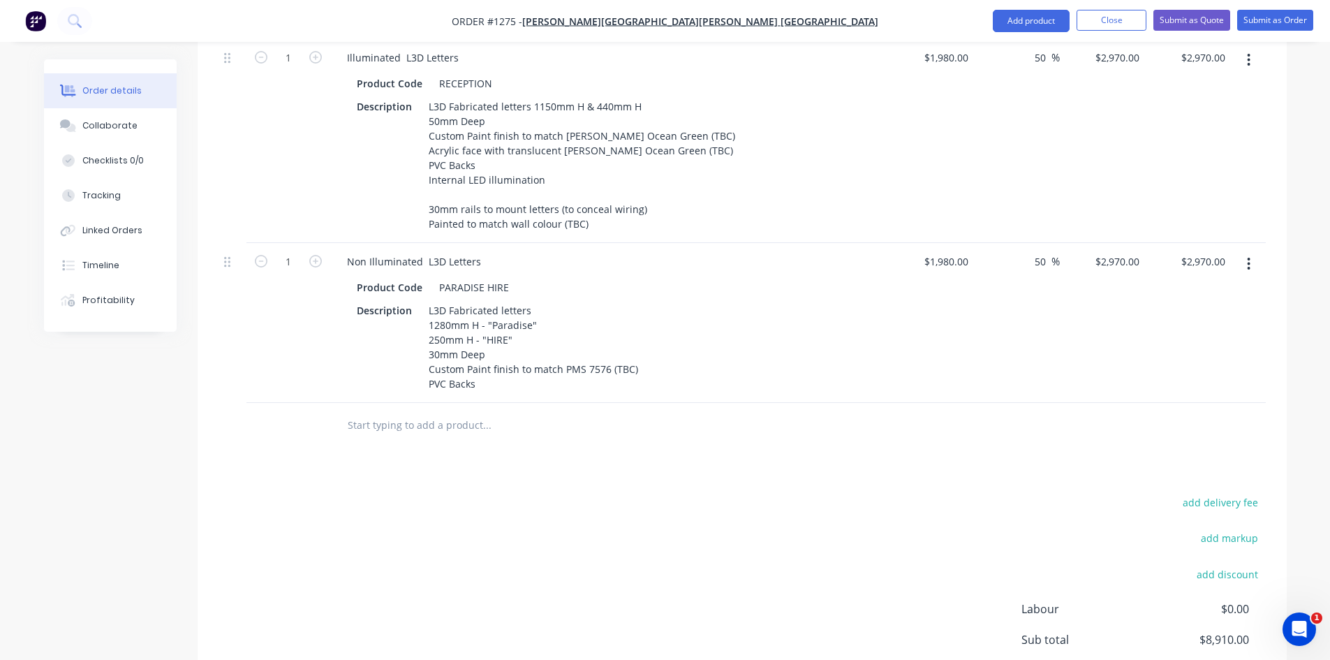
click at [831, 403] on div at bounding box center [581, 425] width 503 height 45
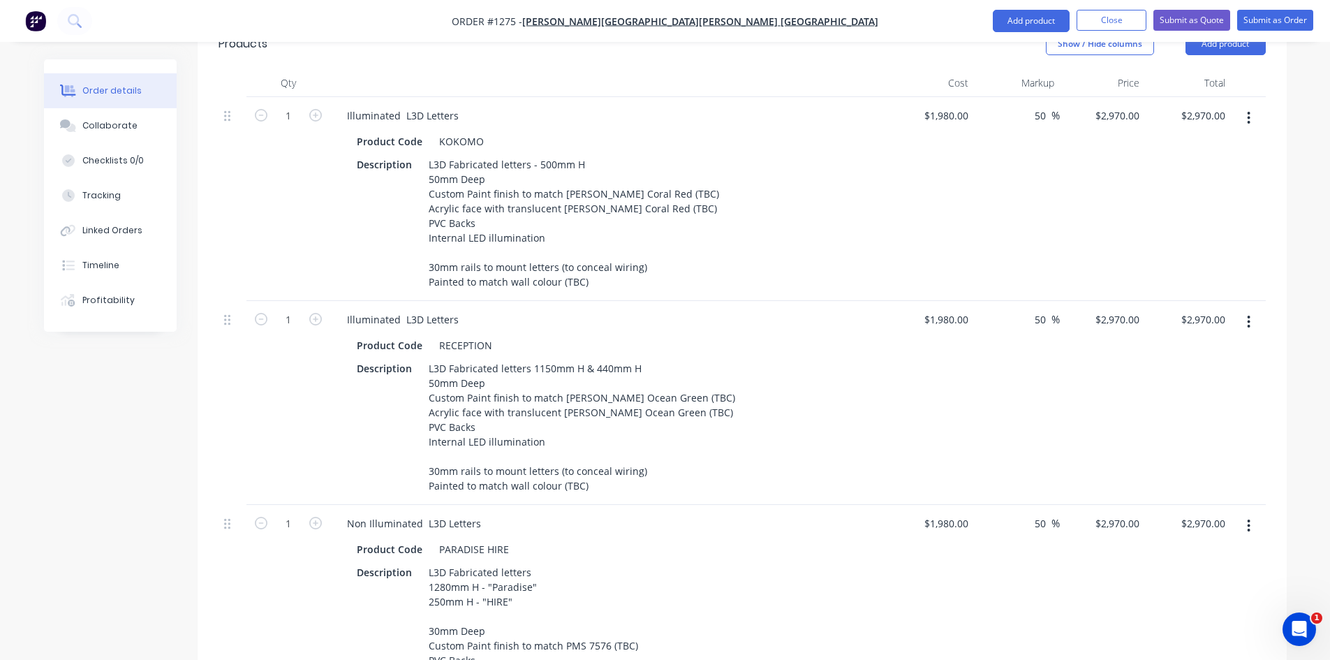
scroll to position [516, 0]
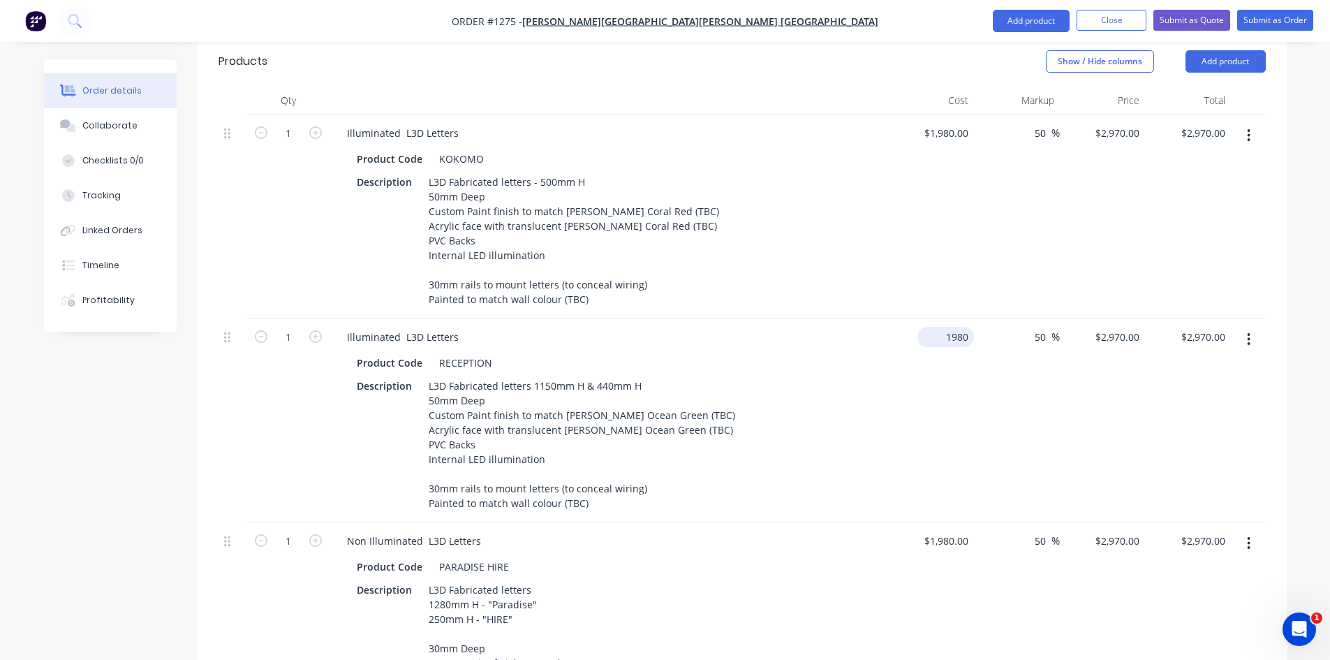
click at [952, 327] on input "1980" at bounding box center [948, 337] width 51 height 20
type input "$2,850.00"
type input "$4,275.00"
click at [943, 388] on div "$2,850.00 $2,850.00" at bounding box center [932, 420] width 86 height 204
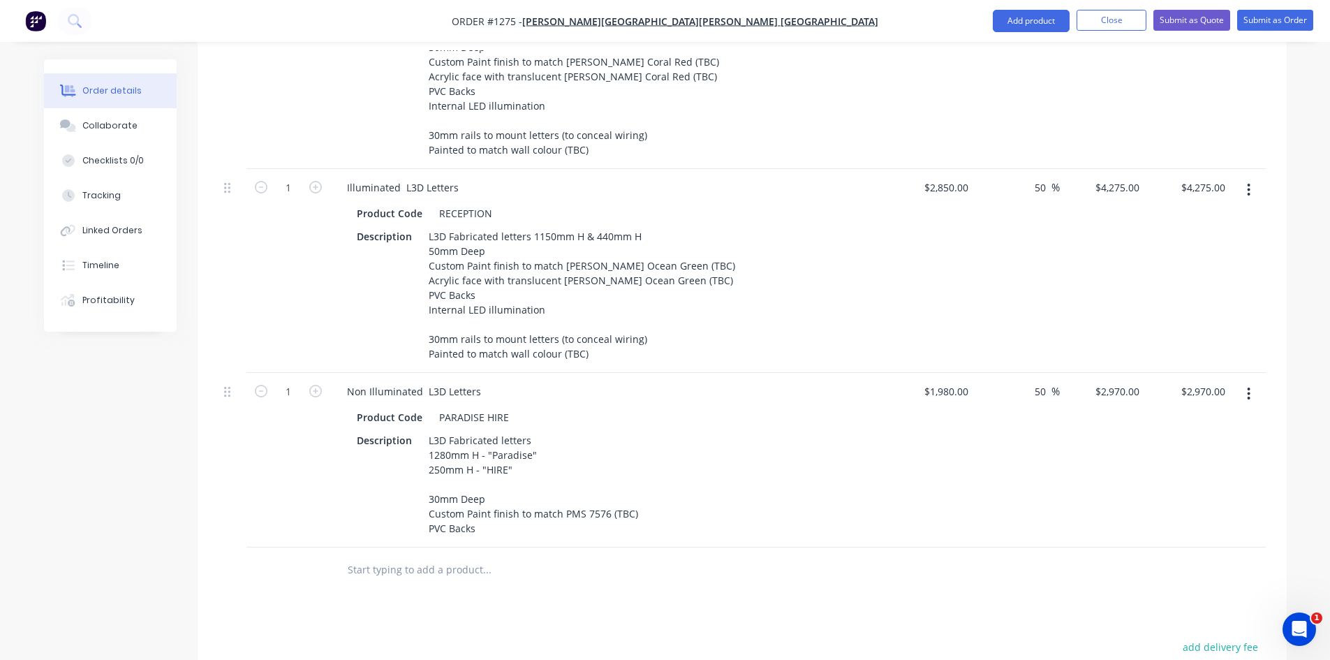
scroll to position [725, 0]
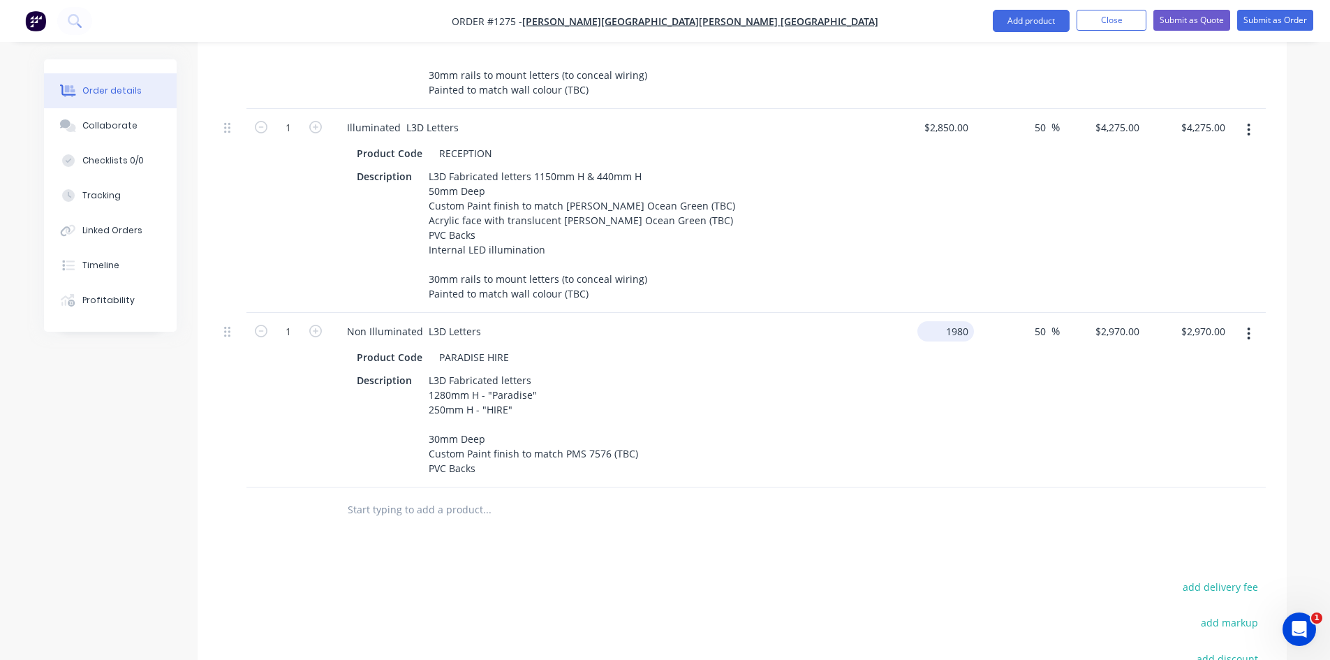
click at [951, 321] on input "1980" at bounding box center [948, 331] width 51 height 20
type input "$2,550.00"
type input "$3,825.00"
click at [924, 402] on div "$2,550.00 $2,550.00" at bounding box center [932, 400] width 86 height 175
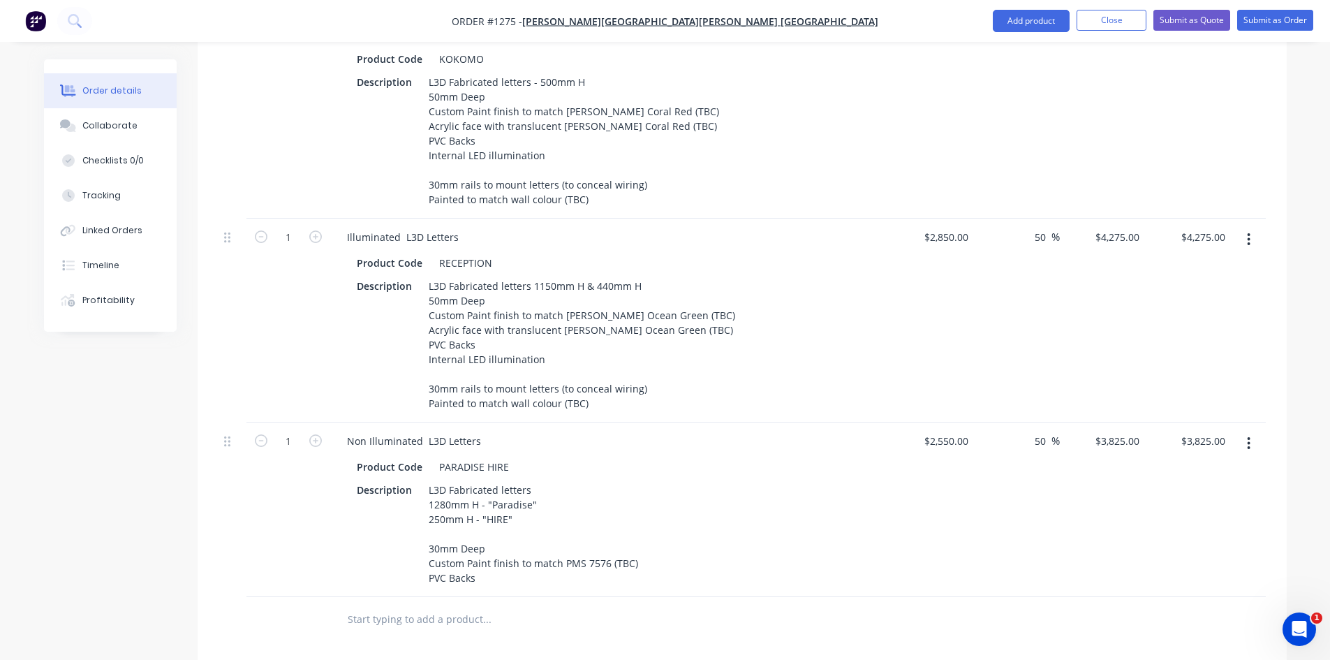
scroll to position [720, 0]
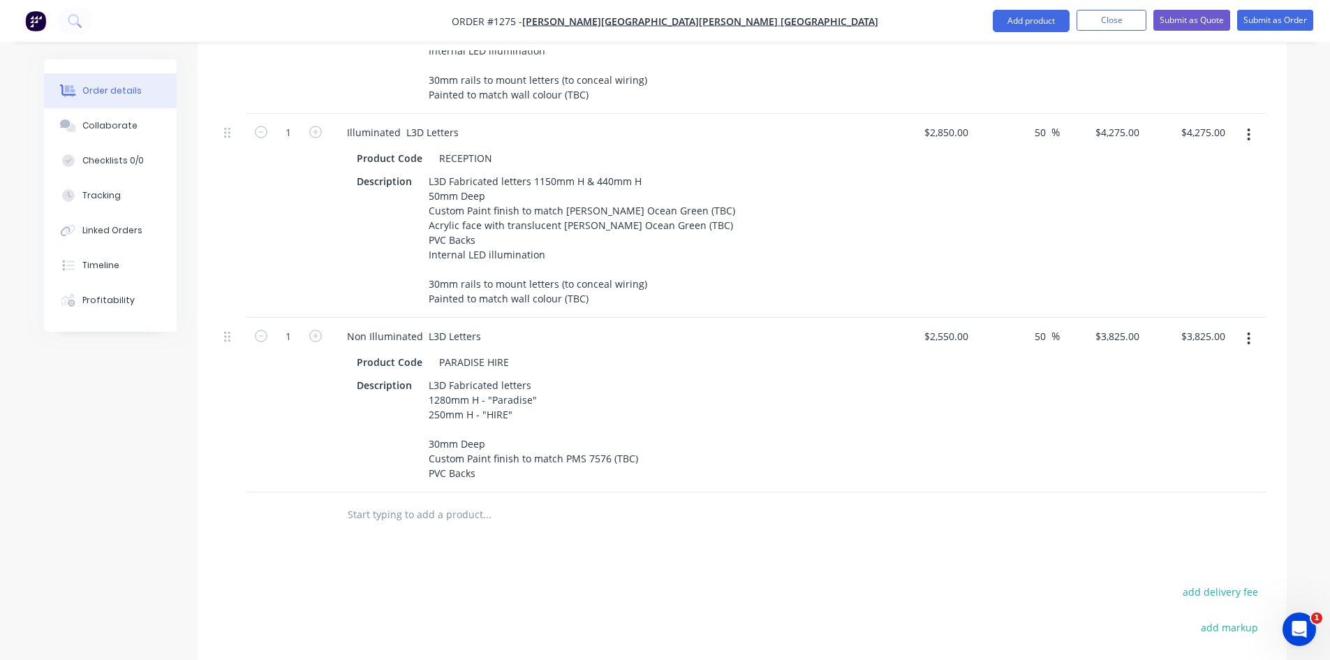
click at [454, 500] on input "text" at bounding box center [486, 514] width 279 height 28
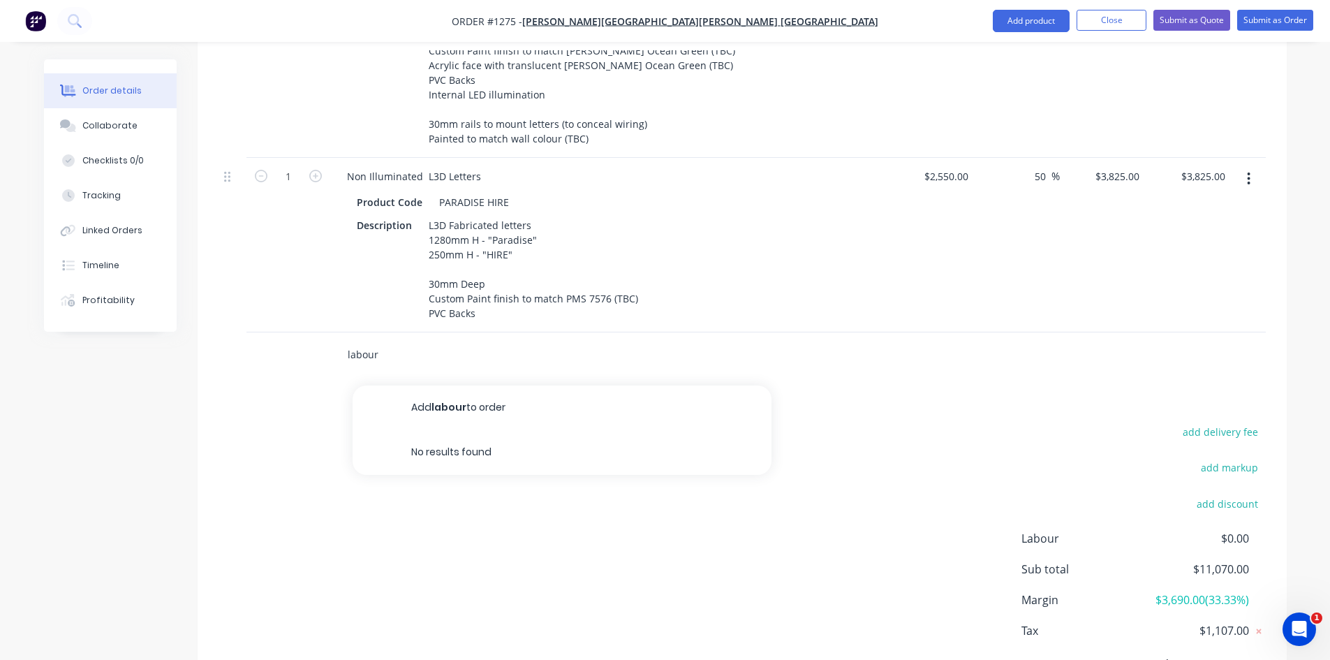
scroll to position [930, 0]
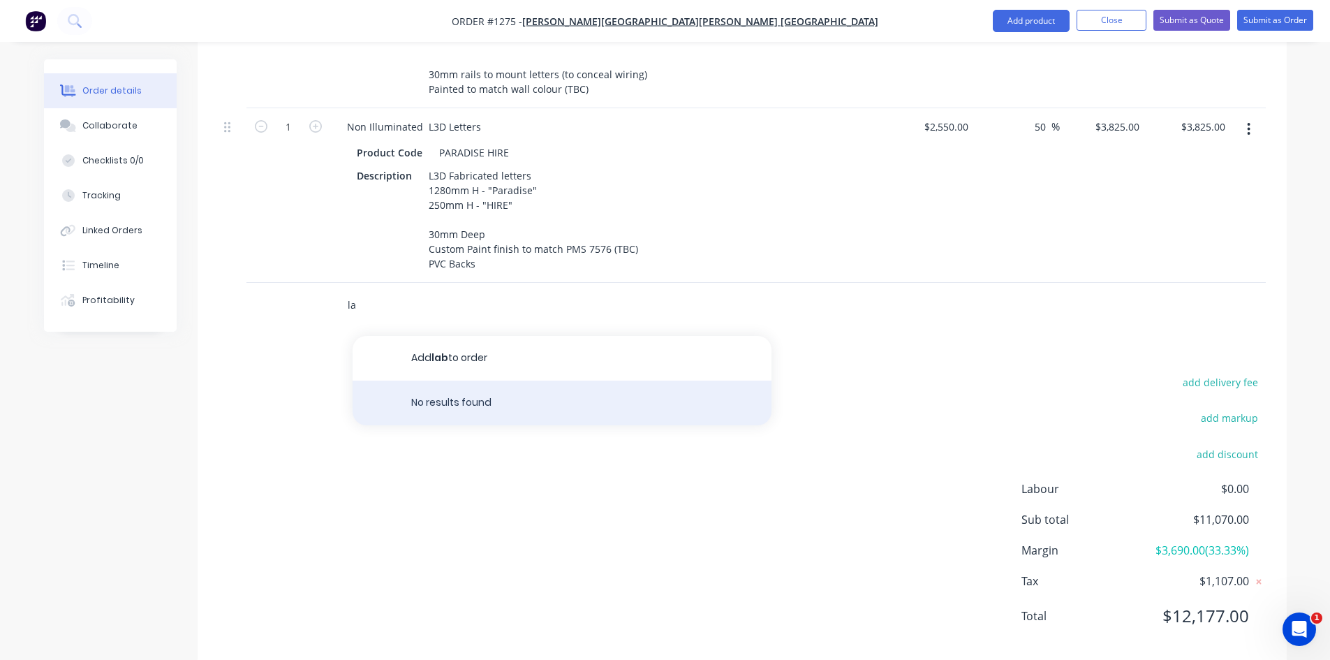
type input "l"
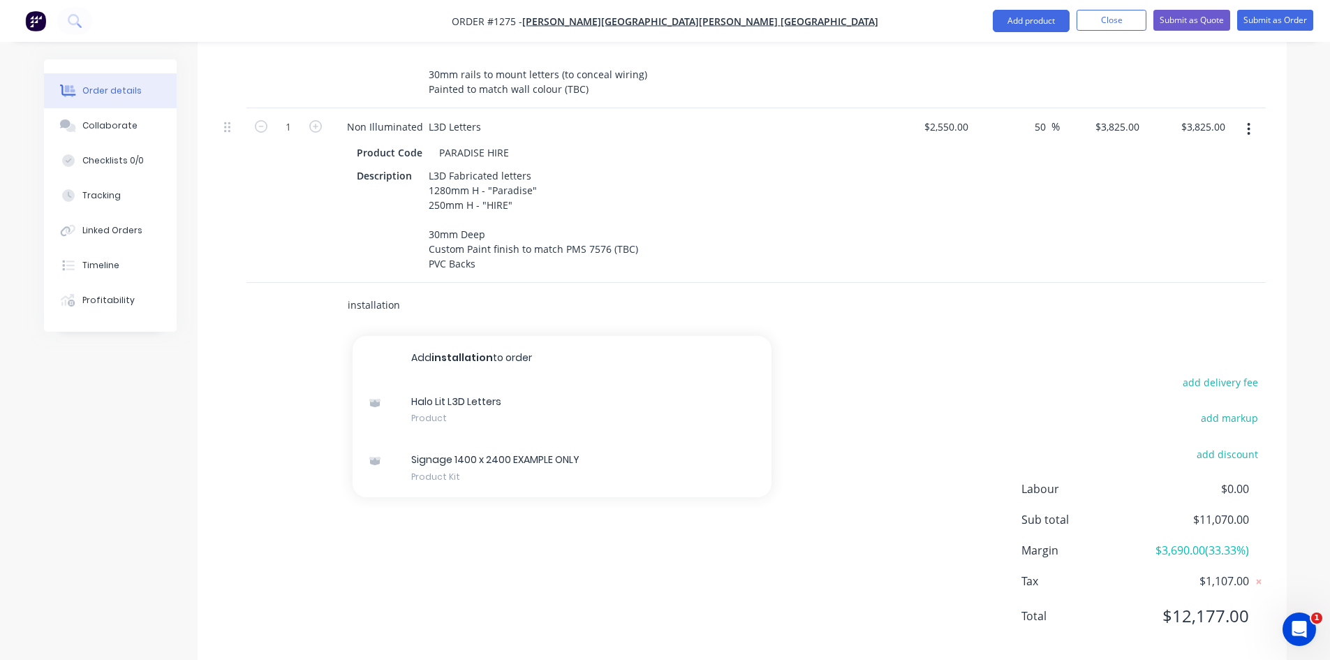
drag, startPoint x: 405, startPoint y: 282, endPoint x: 293, endPoint y: 276, distance: 111.8
click at [293, 283] on div "installation Add installation to order Halo Lit L3D Letters Product Signage 140…" at bounding box center [741, 305] width 1047 height 45
type input "l"
click at [593, 478] on div "add delivery fee add markup add discount Labour $0.00 Sub total $11,070.00 Marg…" at bounding box center [741, 507] width 1047 height 269
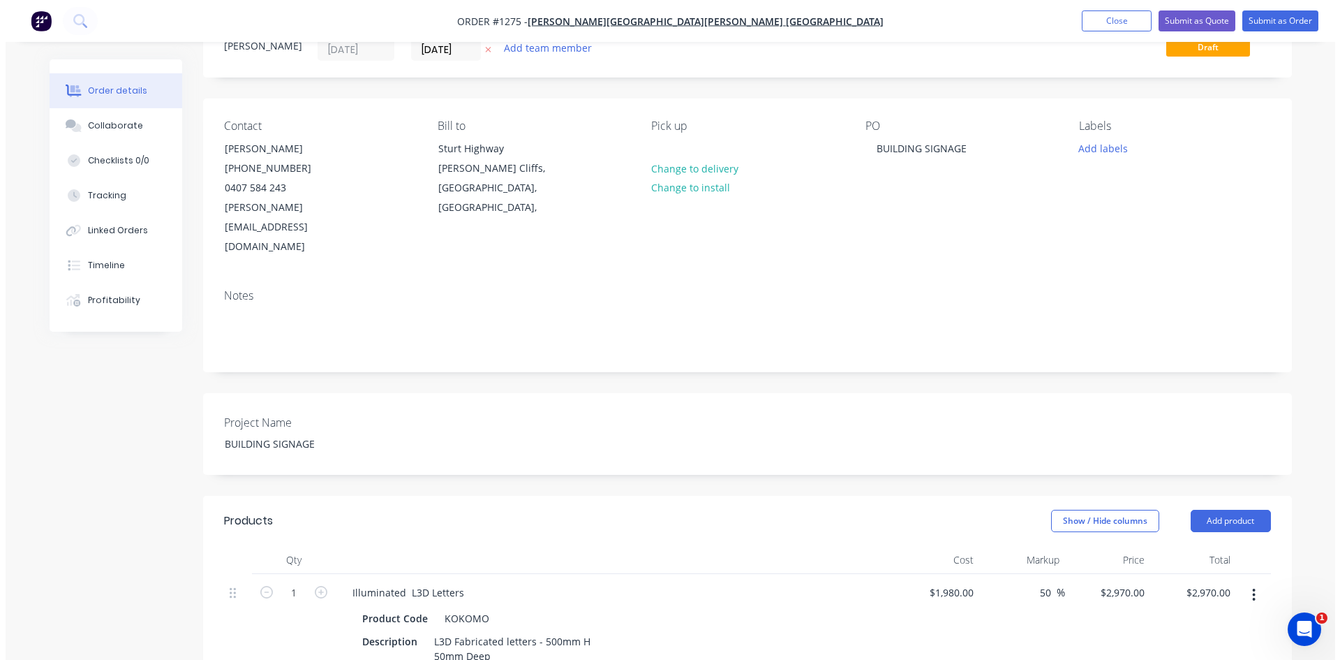
scroll to position [0, 0]
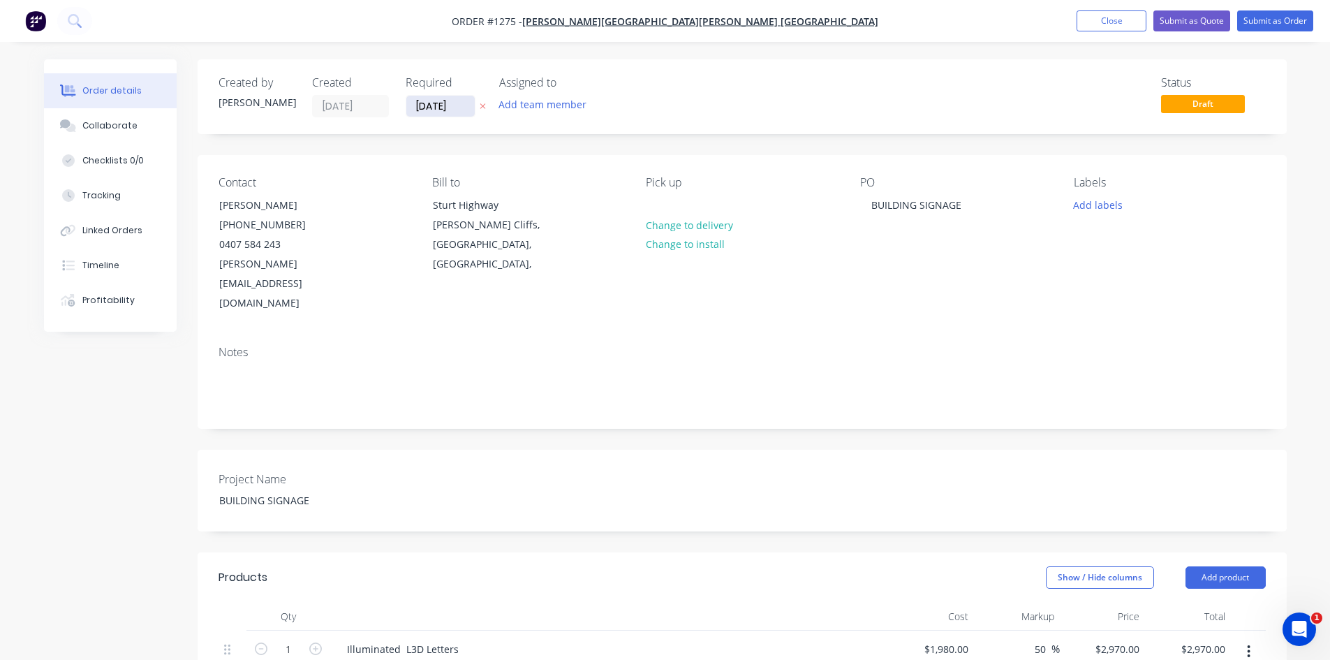
click at [467, 106] on input "[DATE]" at bounding box center [440, 106] width 68 height 21
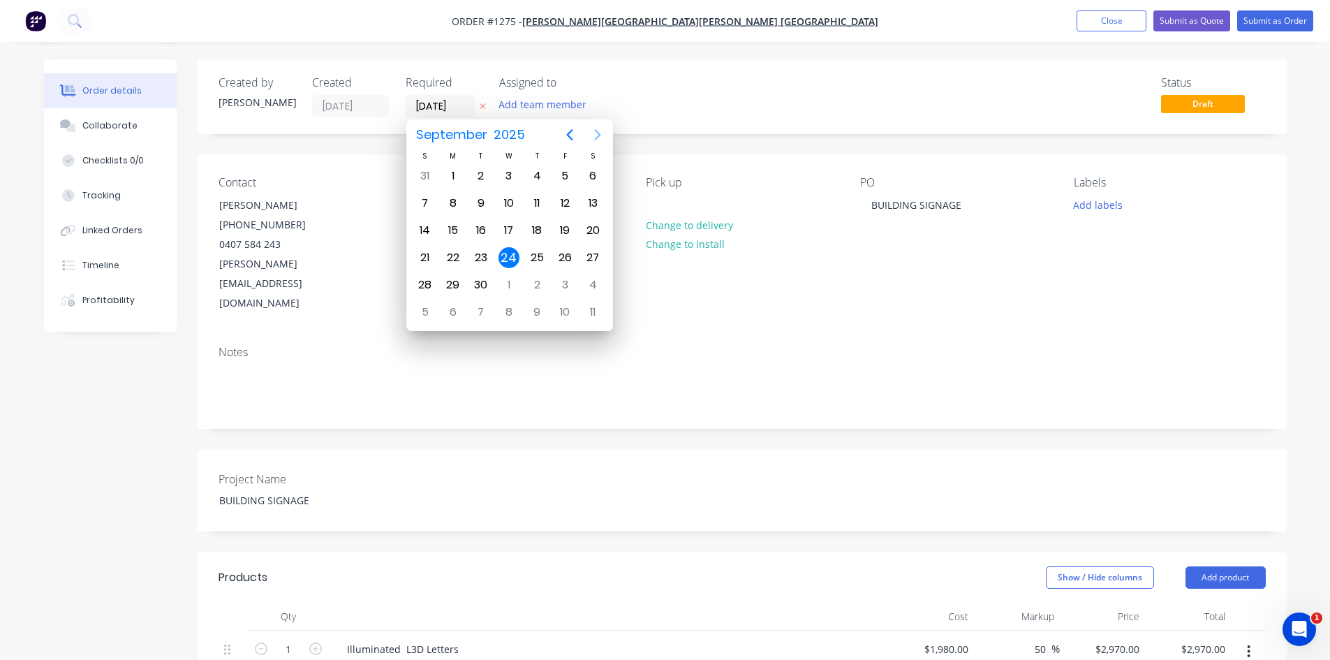
click at [601, 132] on icon "Next page" at bounding box center [597, 134] width 17 height 17
click at [564, 244] on div "24" at bounding box center [565, 257] width 28 height 27
type input "[DATE]"
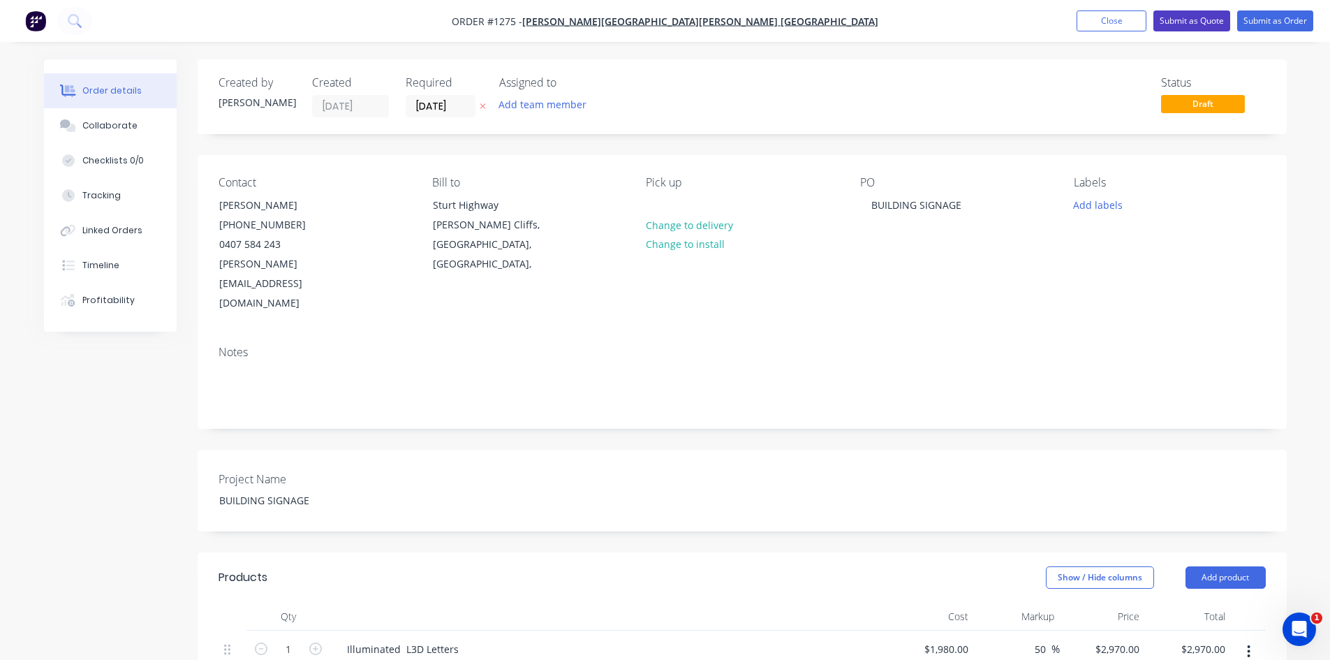
click at [1194, 24] on button "Submit as Quote" at bounding box center [1191, 20] width 77 height 21
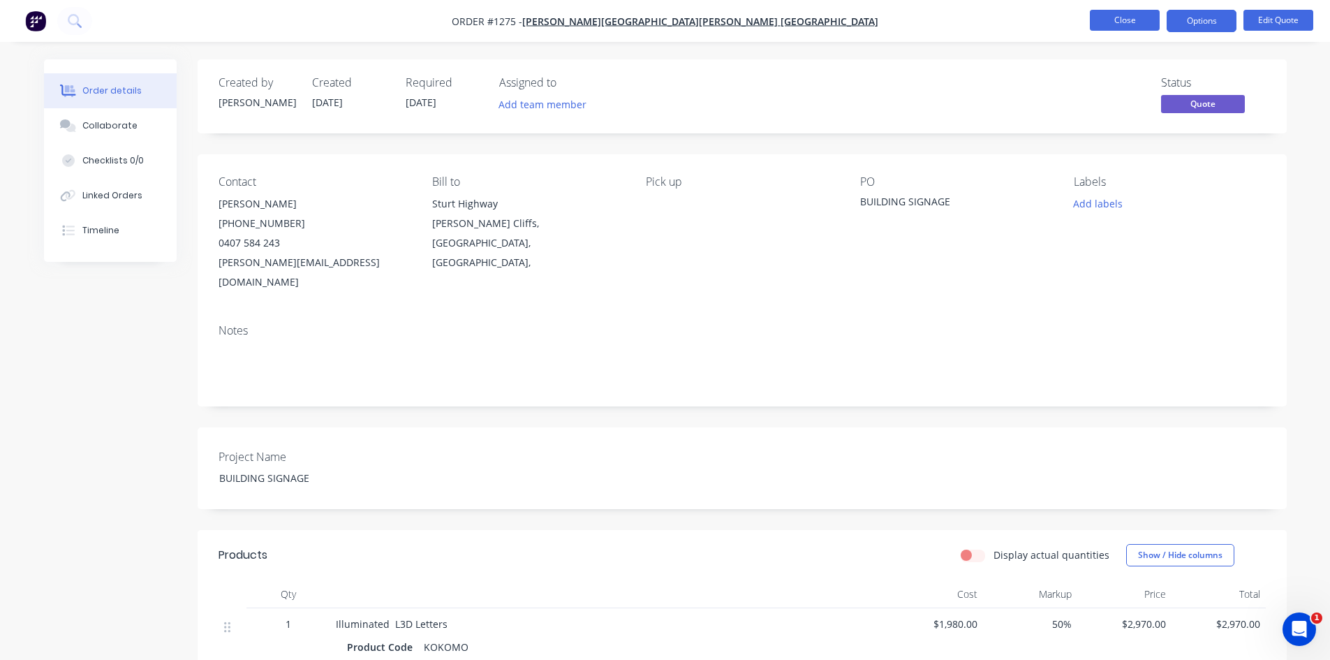
click at [1122, 24] on button "Close" at bounding box center [1125, 20] width 70 height 21
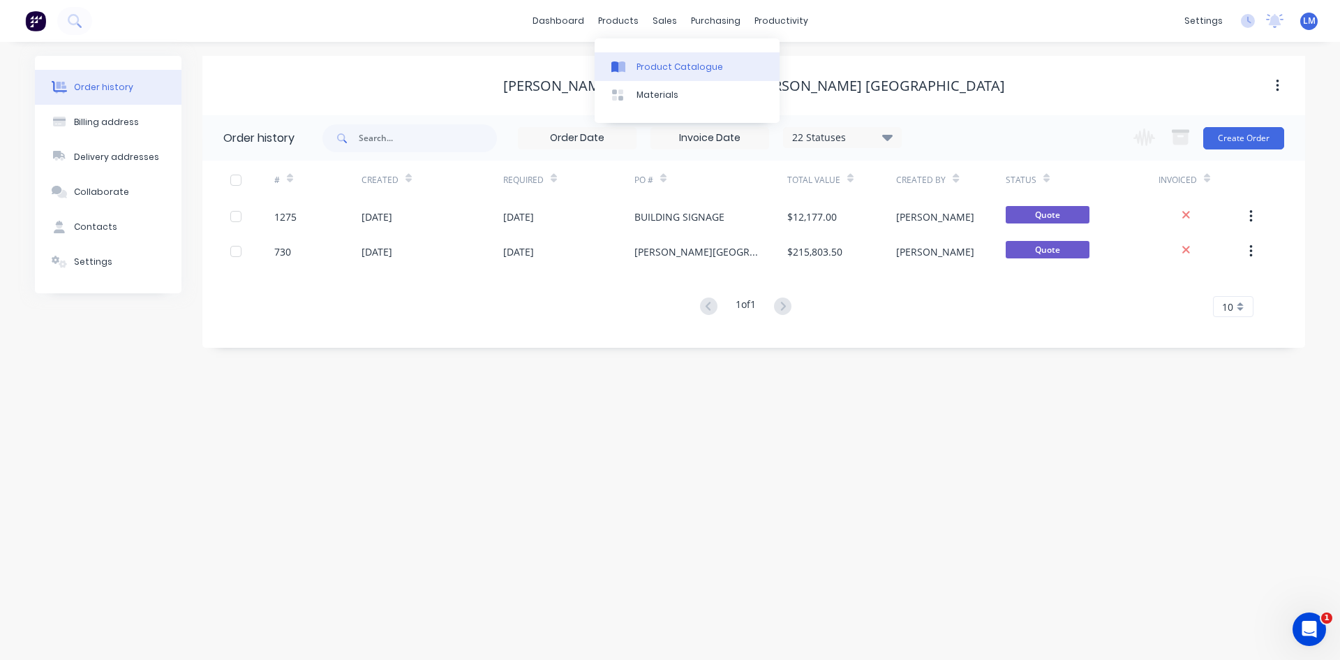
click at [656, 65] on div "Product Catalogue" at bounding box center [680, 67] width 87 height 13
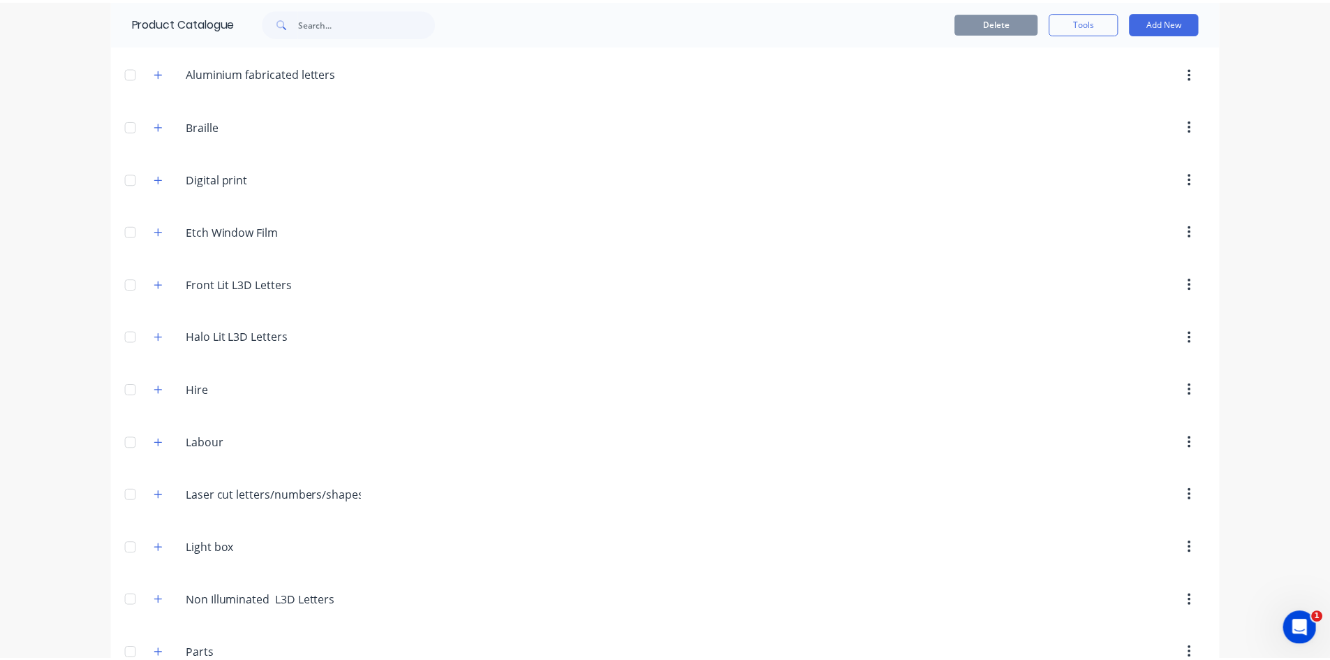
scroll to position [239, 0]
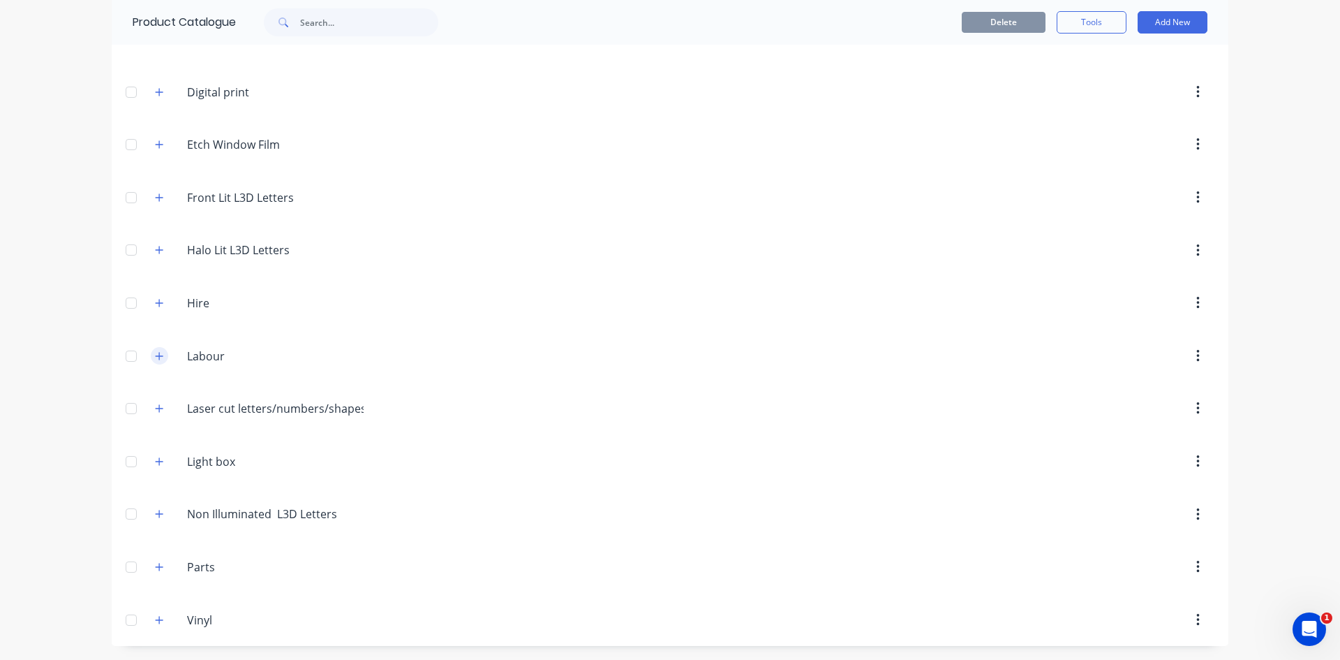
click at [155, 357] on icon "button" at bounding box center [159, 356] width 8 height 10
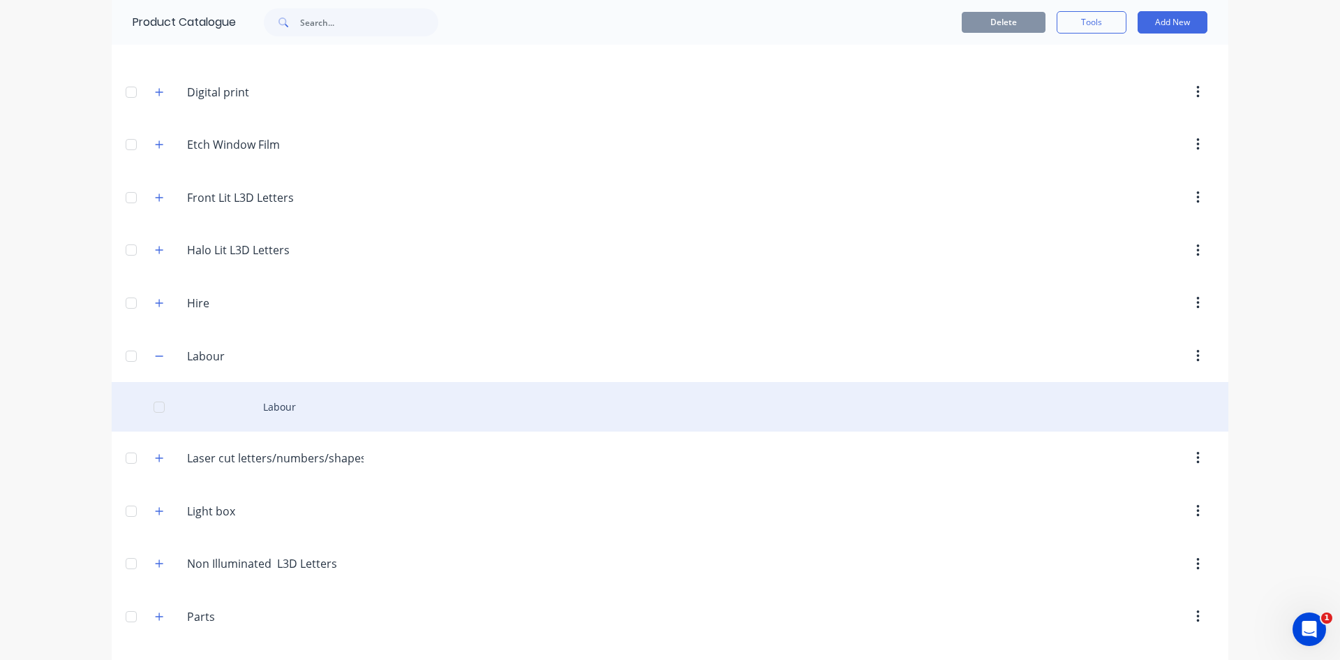
click at [269, 404] on div "Labour" at bounding box center [670, 407] width 1117 height 50
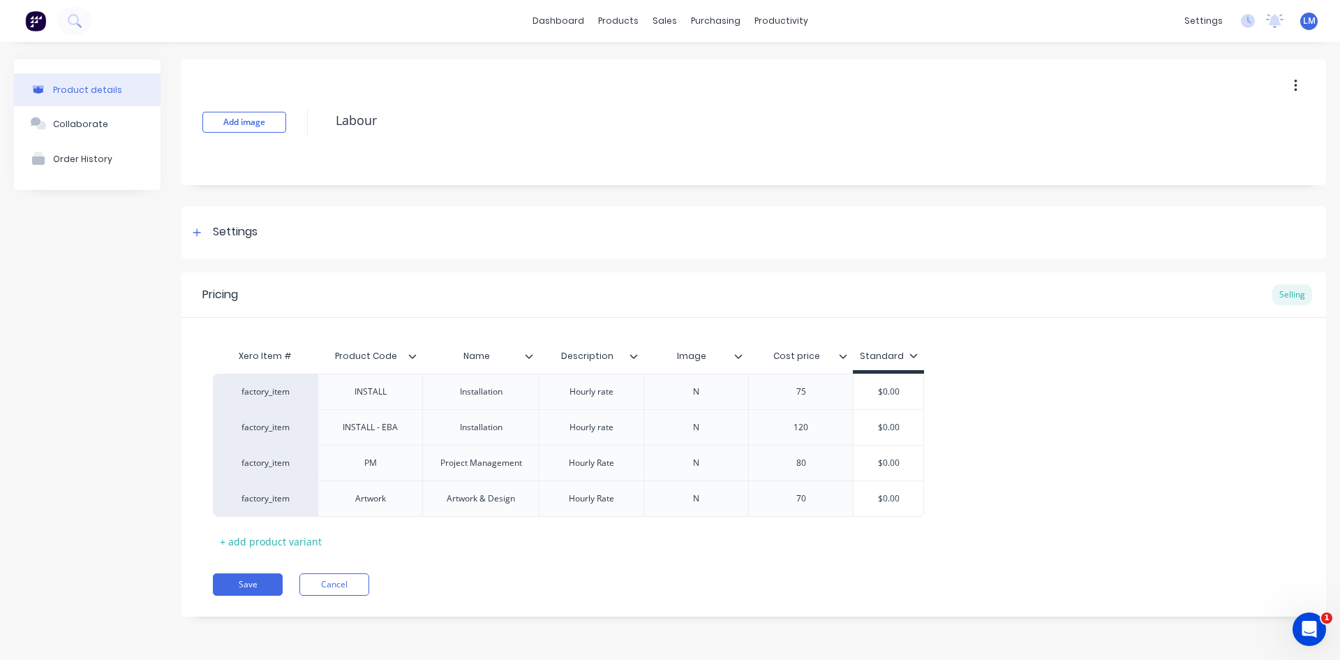
click at [845, 353] on icon at bounding box center [843, 356] width 8 height 8
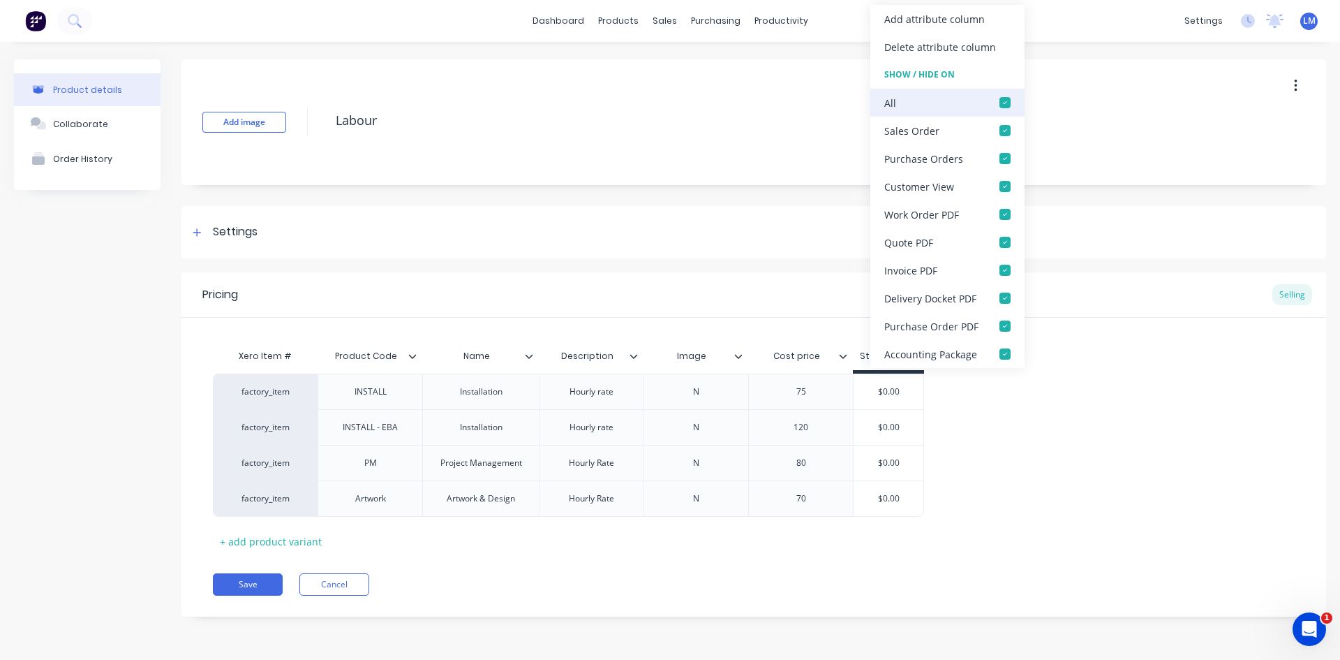
click at [1002, 103] on div at bounding box center [1005, 103] width 28 height 28
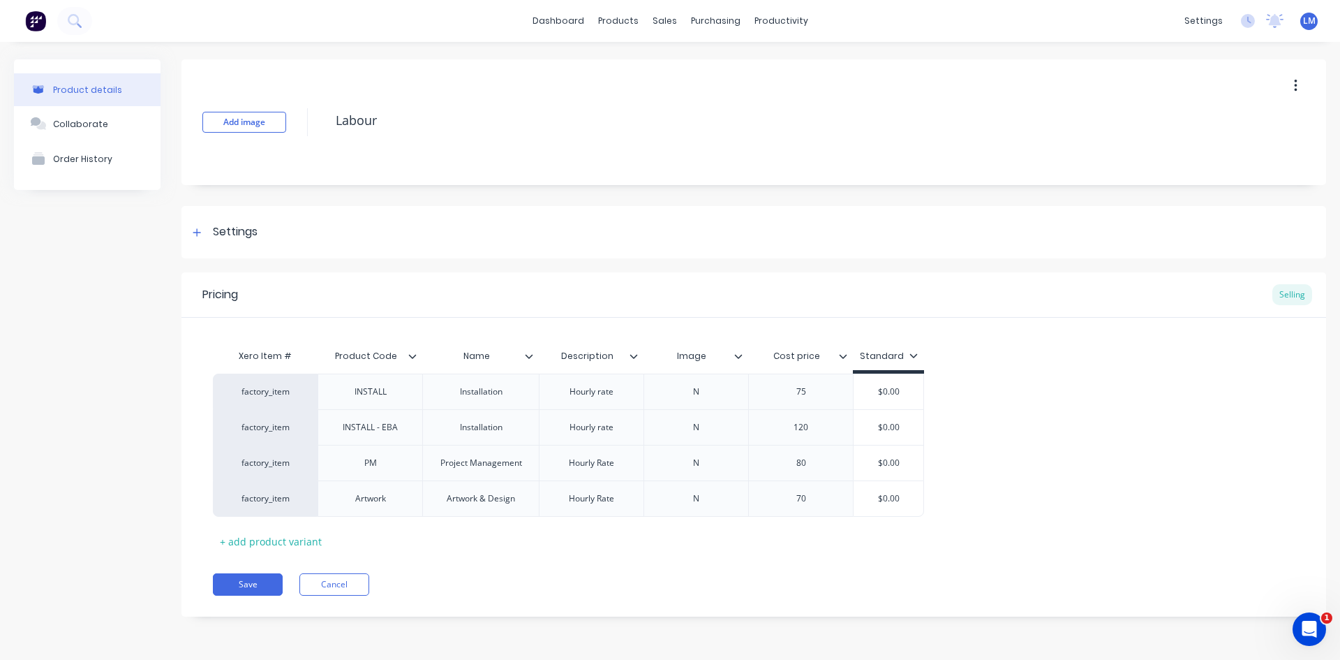
click at [740, 359] on icon at bounding box center [738, 356] width 8 height 8
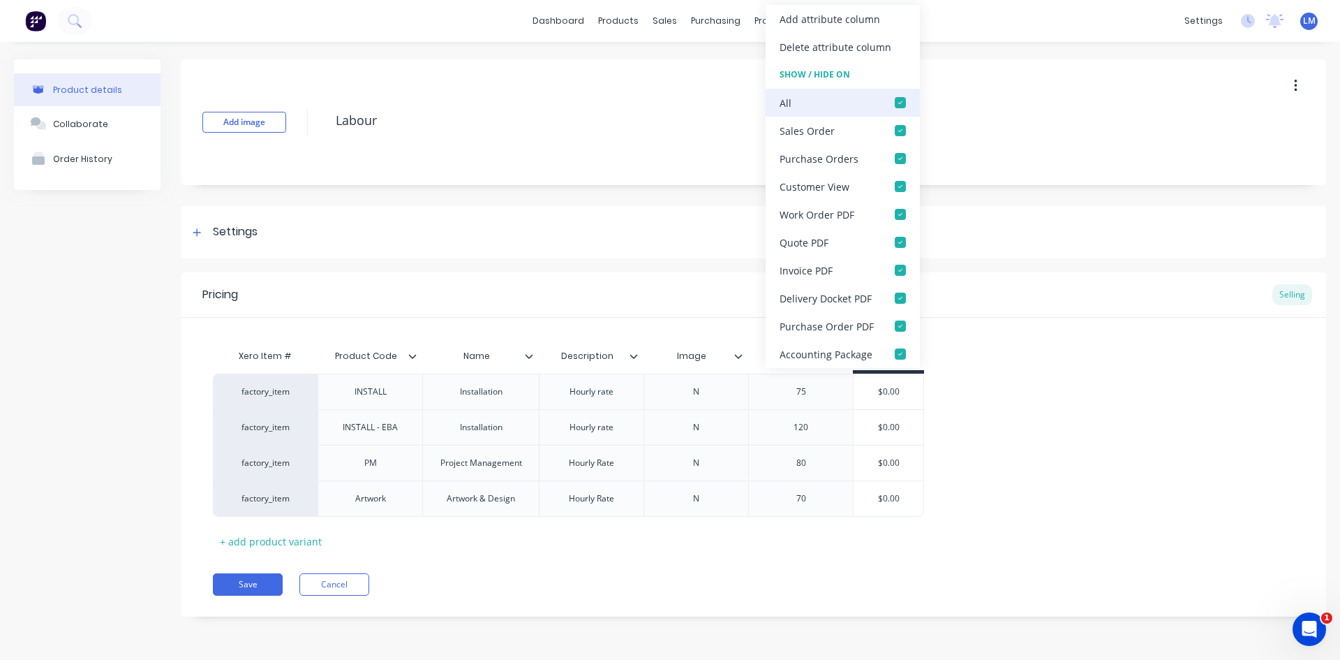
click at [898, 106] on div at bounding box center [901, 103] width 28 height 28
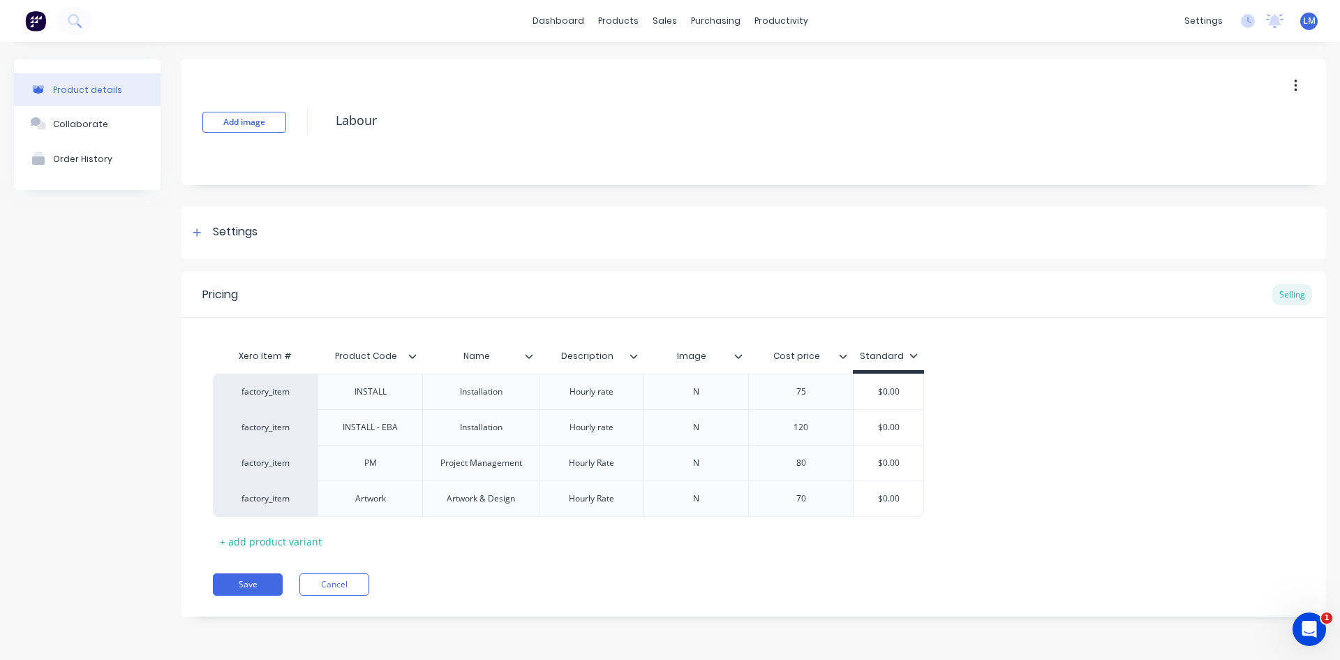
click at [1019, 447] on div "factory_item INSTALL Installation Hourly rate N 75 $0.00 factory_item INSTALL -…" at bounding box center [754, 444] width 1082 height 143
click at [276, 579] on button "Save" at bounding box center [248, 584] width 70 height 22
type textarea "x"
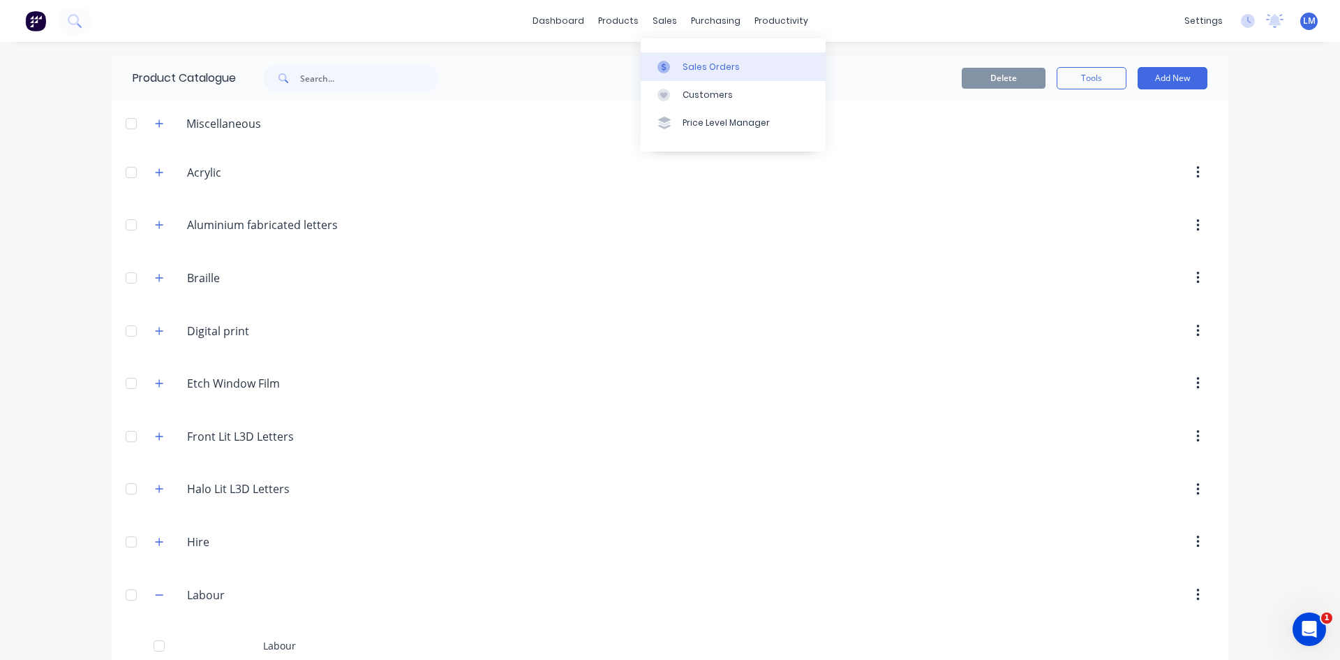
click at [693, 73] on link "Sales Orders" at bounding box center [733, 66] width 185 height 28
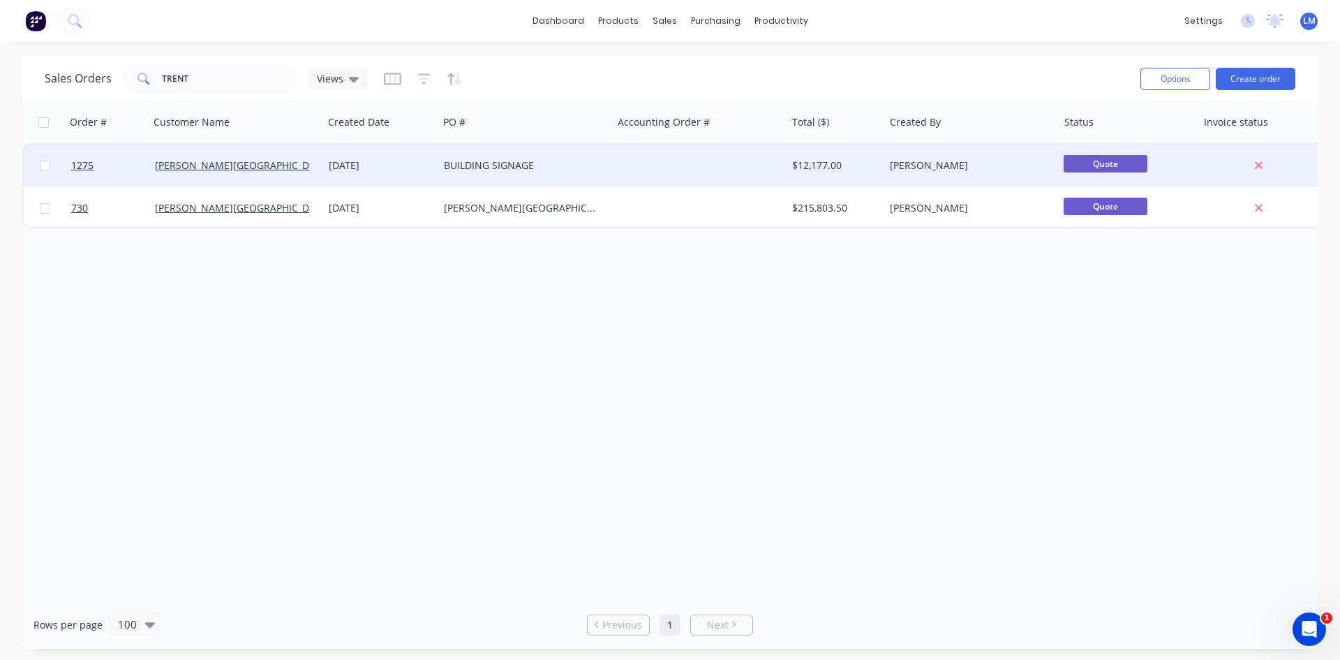
click at [537, 164] on div "BUILDING SIGNAGE" at bounding box center [521, 165] width 155 height 14
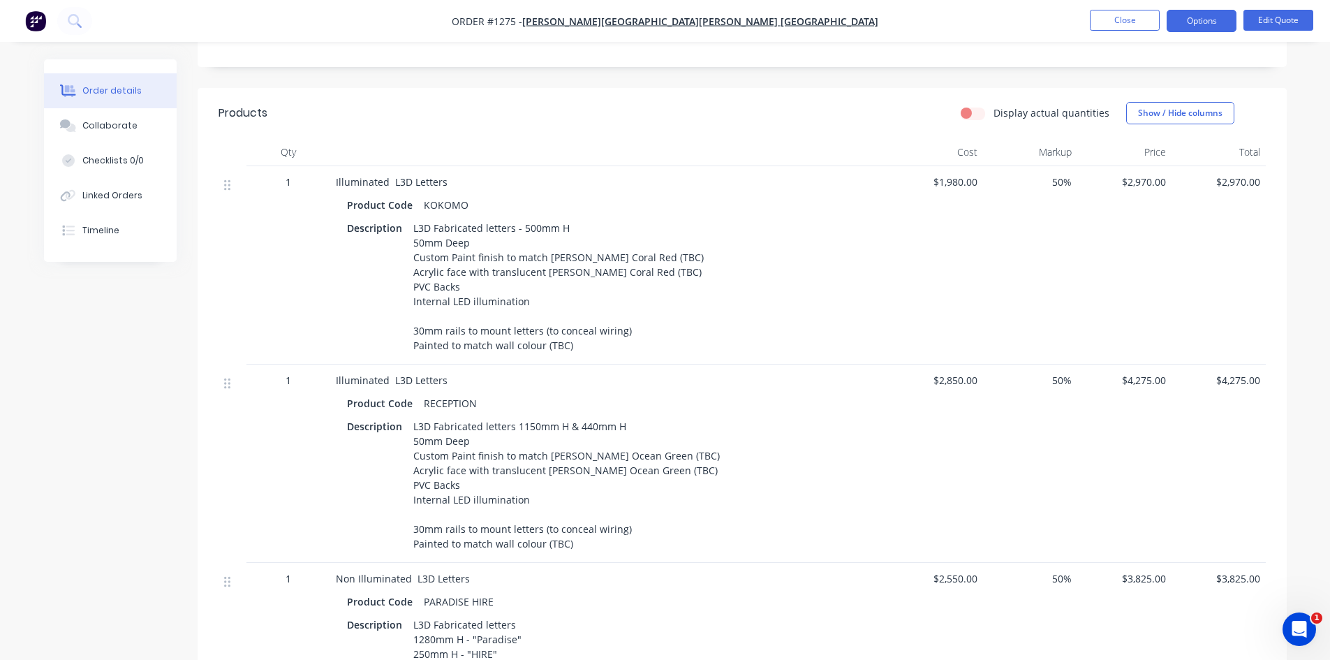
scroll to position [70, 0]
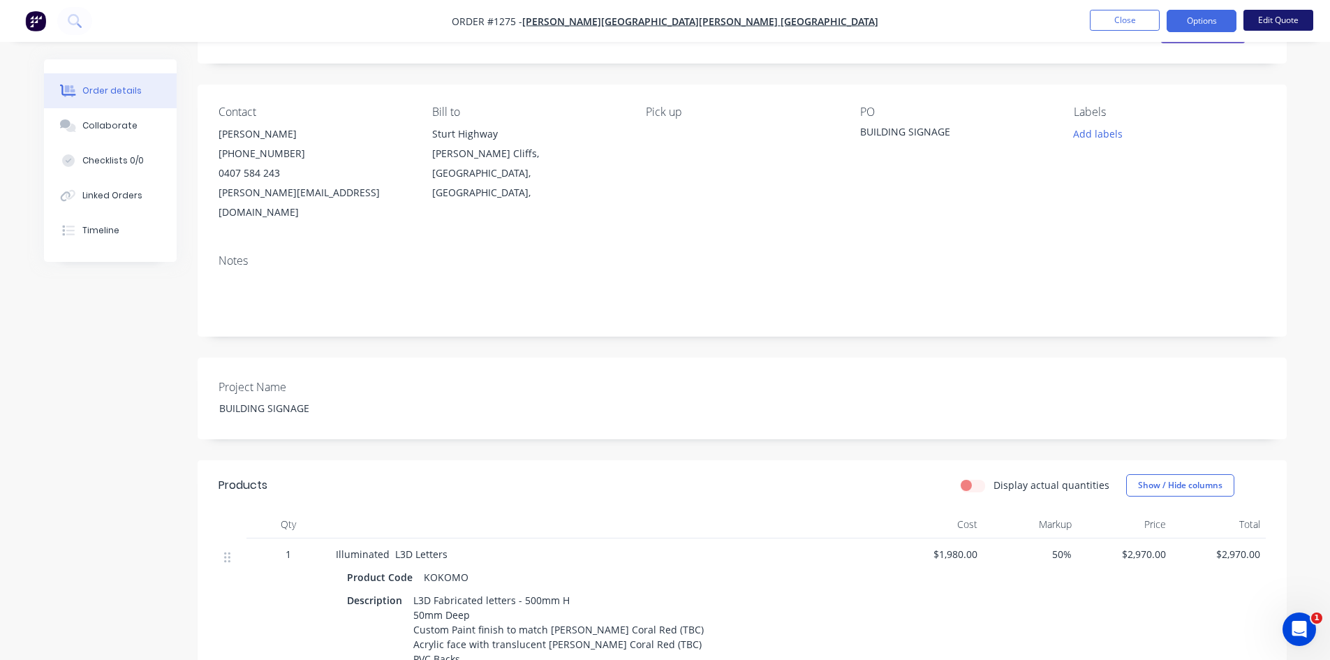
click at [1266, 22] on button "Edit Quote" at bounding box center [1278, 20] width 70 height 21
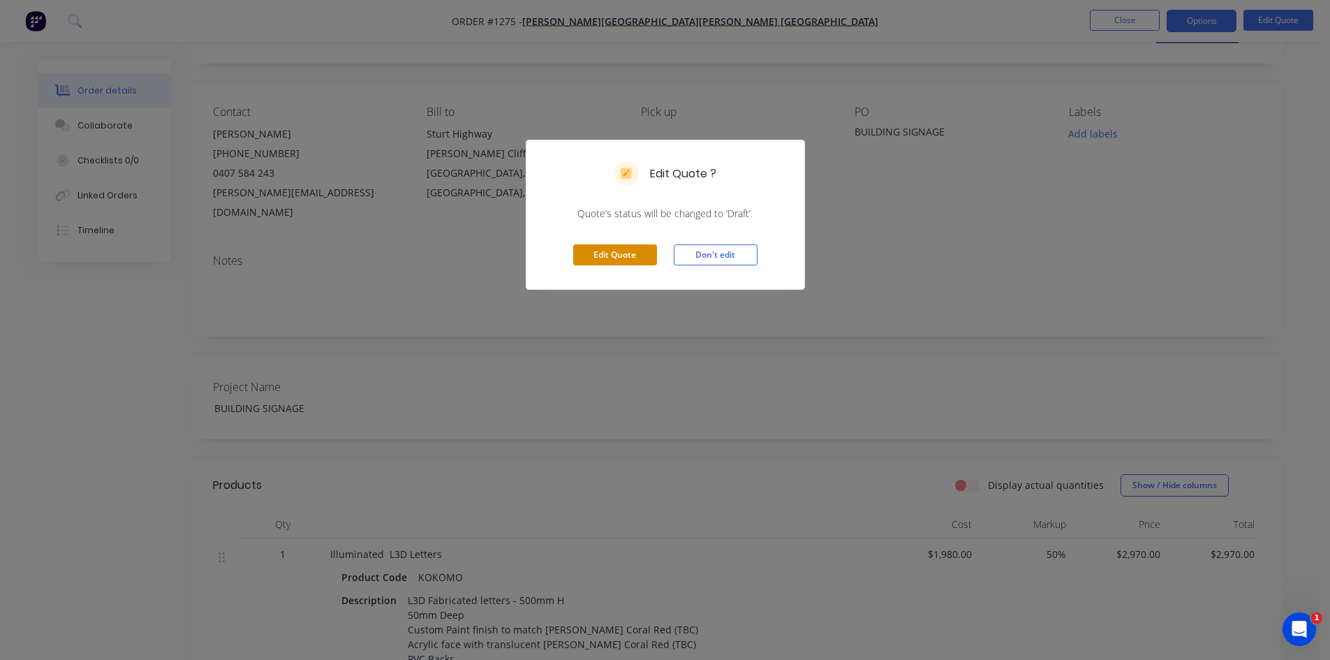
click at [619, 252] on button "Edit Quote" at bounding box center [615, 254] width 84 height 21
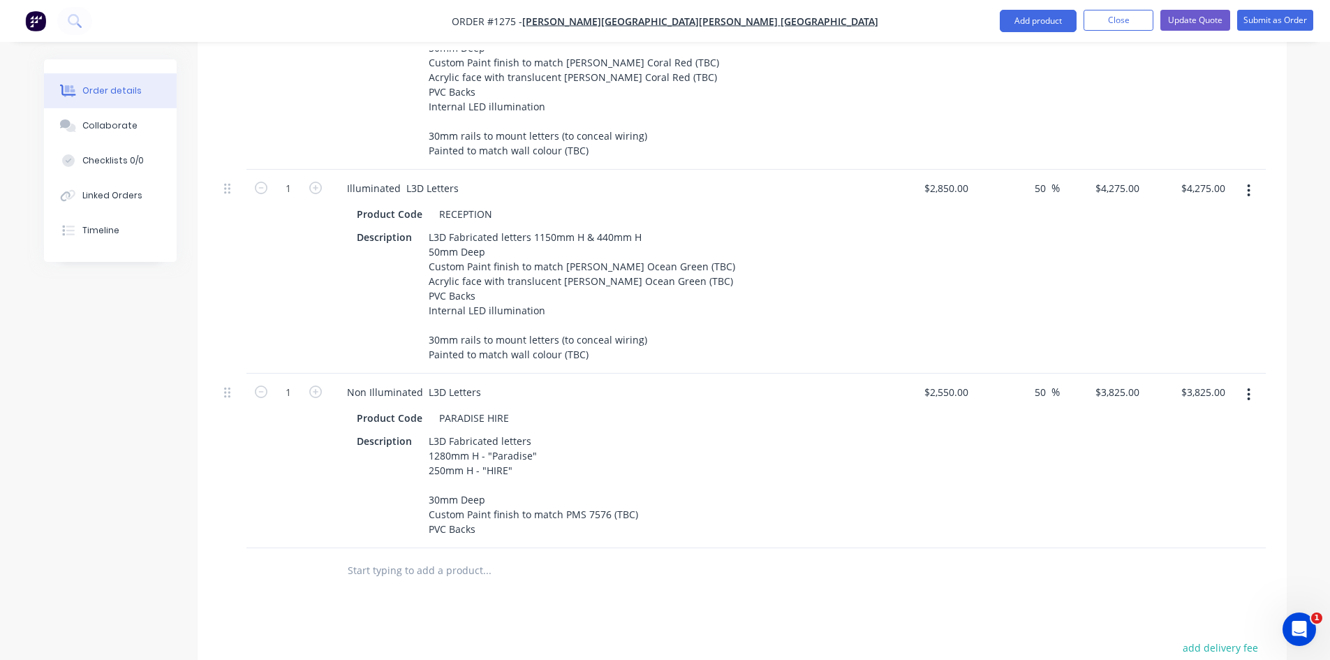
scroll to position [907, 0]
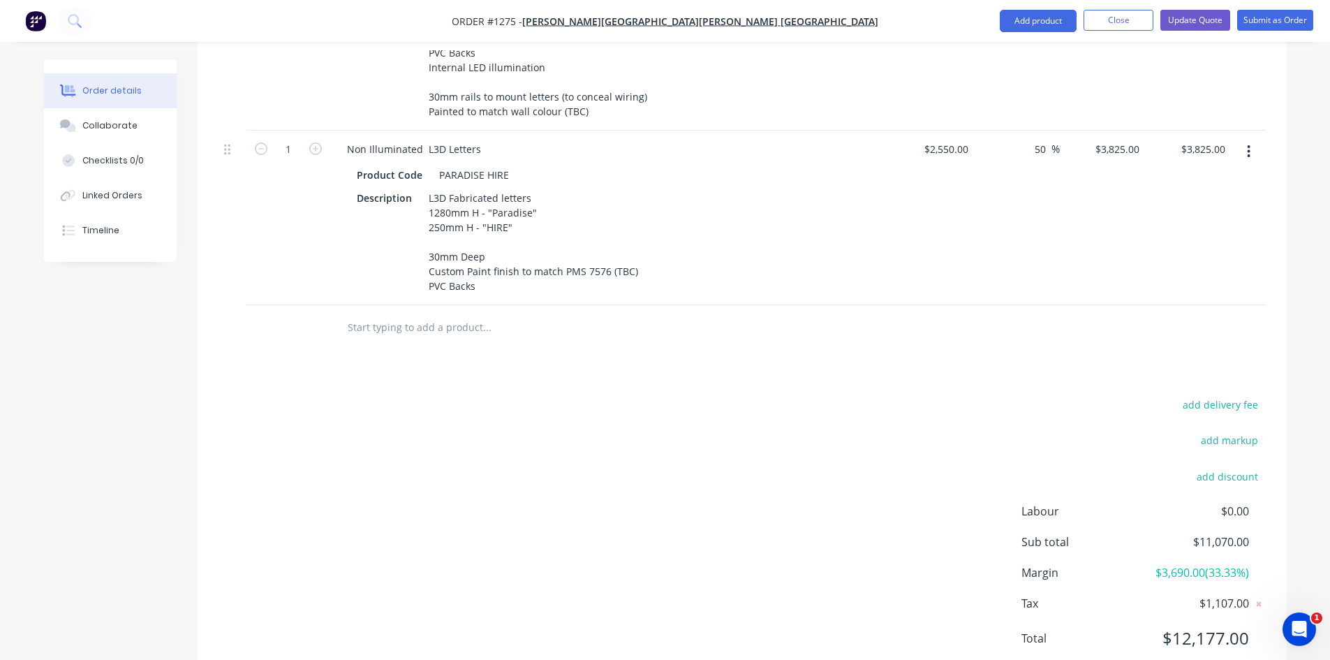
click at [459, 313] on input "text" at bounding box center [486, 327] width 279 height 28
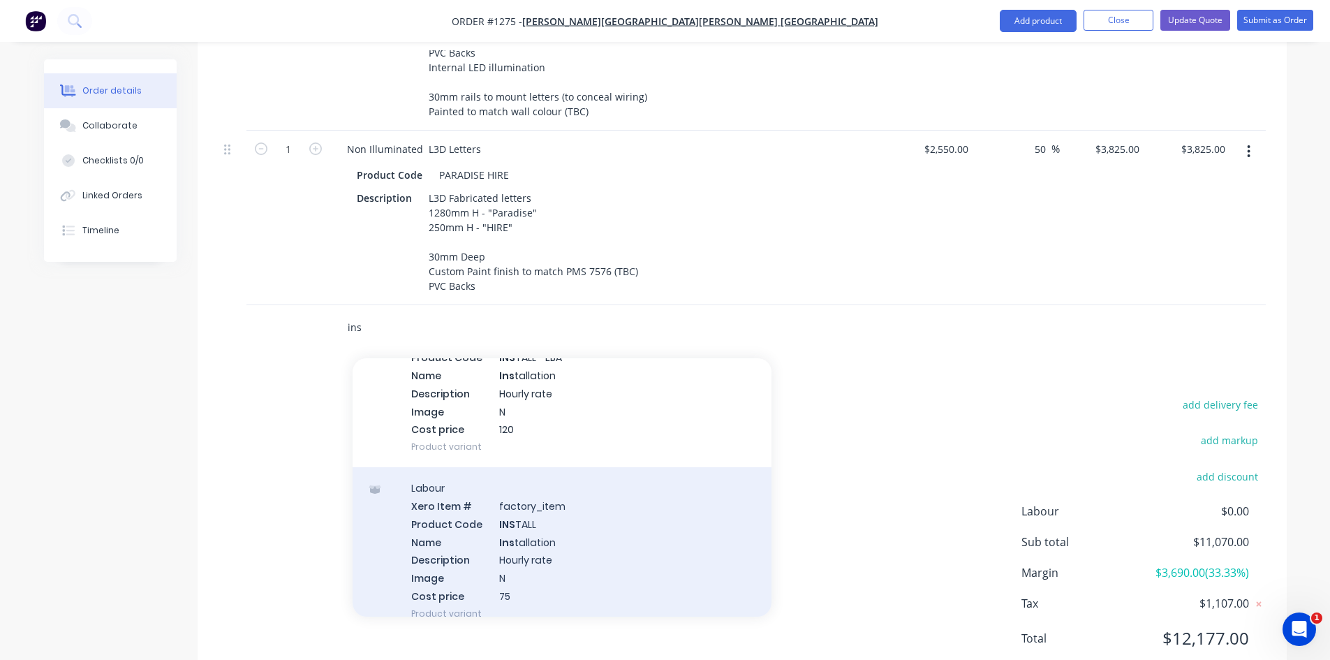
scroll to position [70, 0]
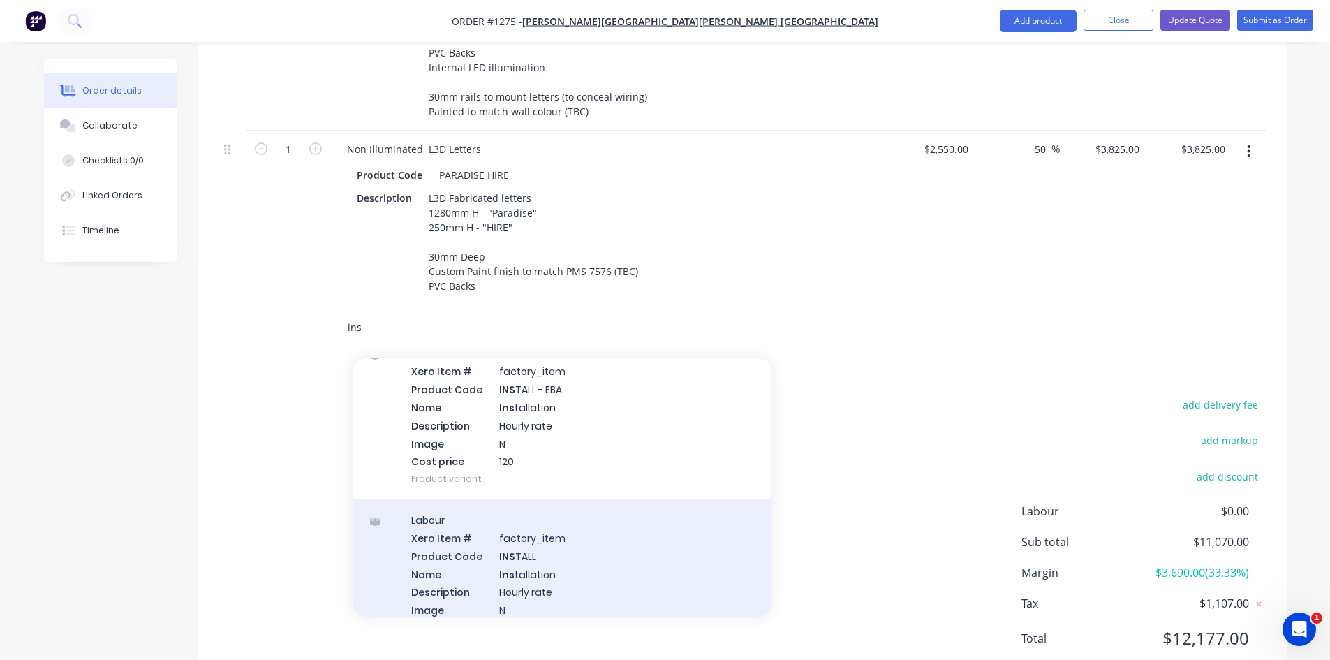
type input "ins"
click at [554, 535] on div "Labour Xero Item # factory_item Product Code INS TALL Name Ins tallation Descri…" at bounding box center [562, 582] width 419 height 167
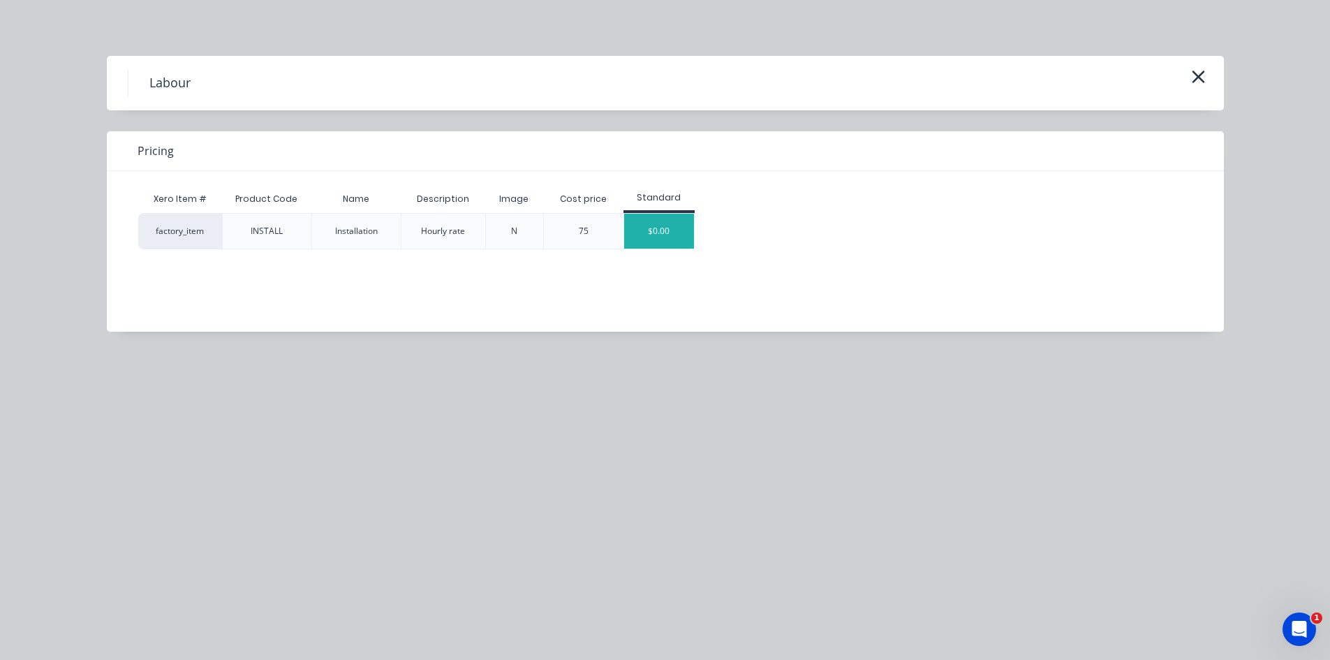
click at [649, 225] on div "$0.00" at bounding box center [659, 231] width 70 height 35
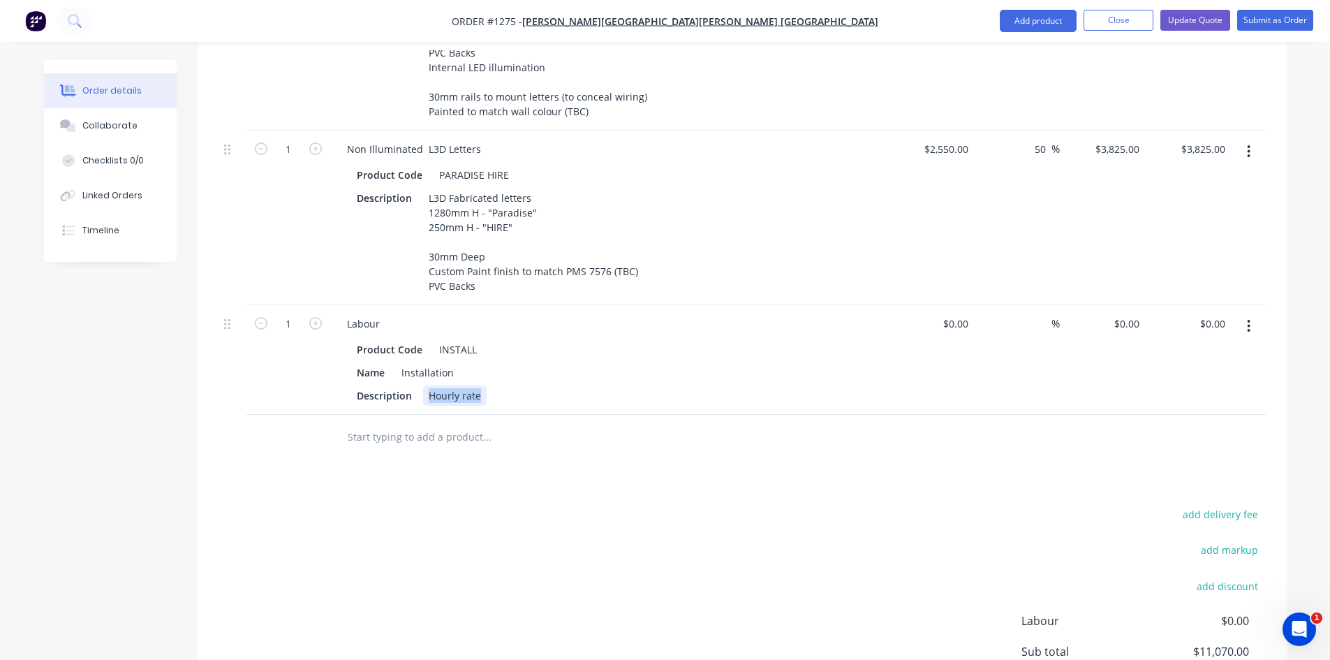
drag, startPoint x: 425, startPoint y: 369, endPoint x: 561, endPoint y: 380, distance: 136.6
click at [561, 385] on div "Description Hourly rate" at bounding box center [606, 395] width 511 height 20
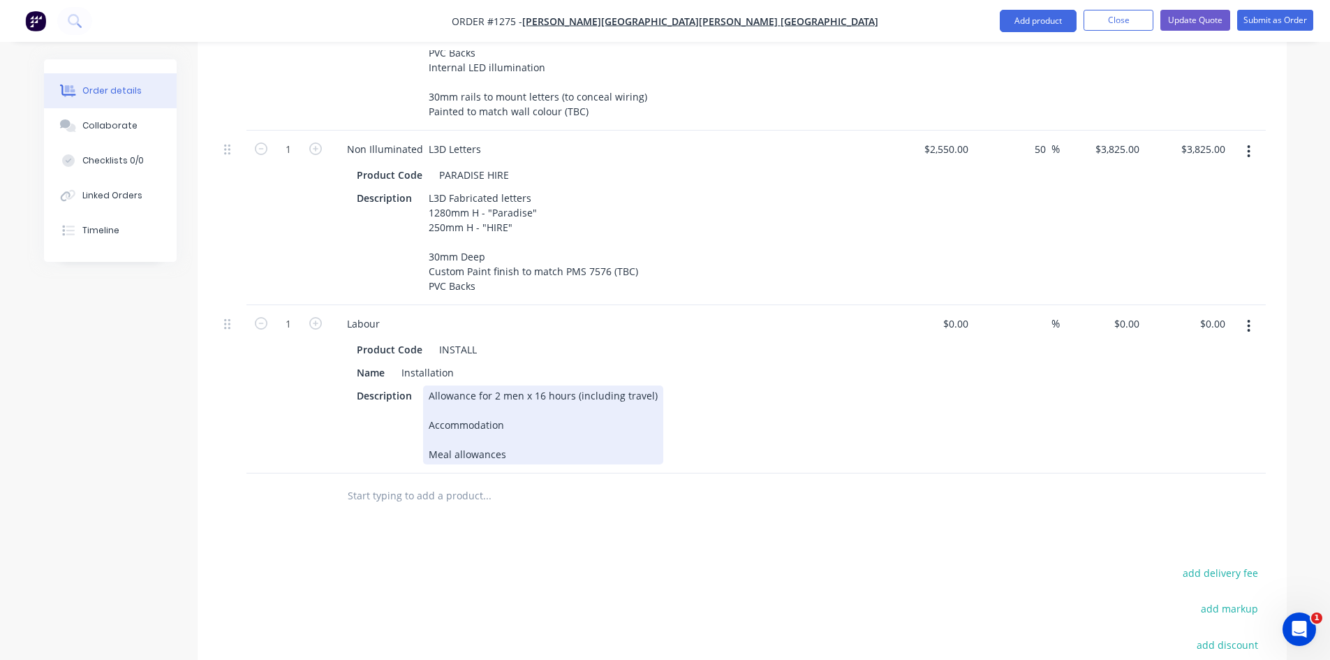
click at [748, 428] on div "Description Allowance for 2 men x 16 hours (including travel) Accommodation Mea…" at bounding box center [606, 424] width 511 height 79
drag, startPoint x: 531, startPoint y: 369, endPoint x: 540, endPoint y: 369, distance: 9.1
click at [540, 385] on div "Allowance for 2 men x 16 hours (including travel) Accommodation Meal allowances" at bounding box center [543, 424] width 240 height 79
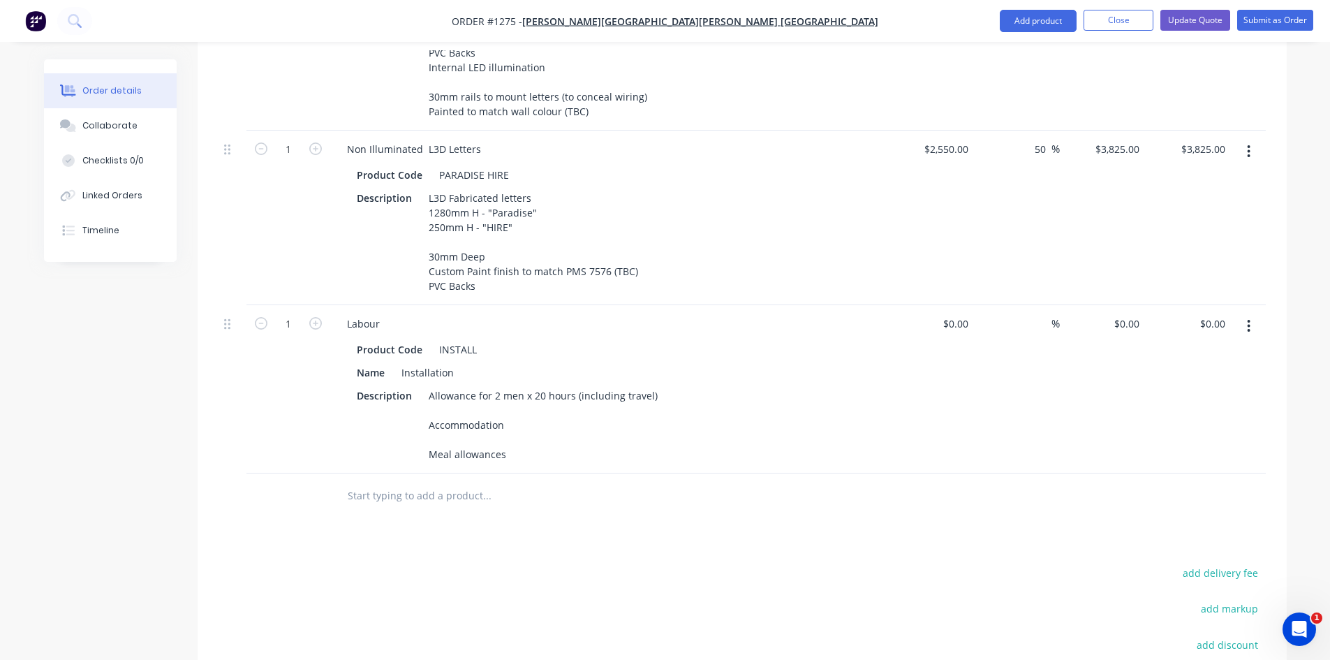
click at [894, 387] on div "$0.00 $0.00" at bounding box center [932, 389] width 86 height 168
click at [954, 313] on div at bounding box center [963, 323] width 22 height 20
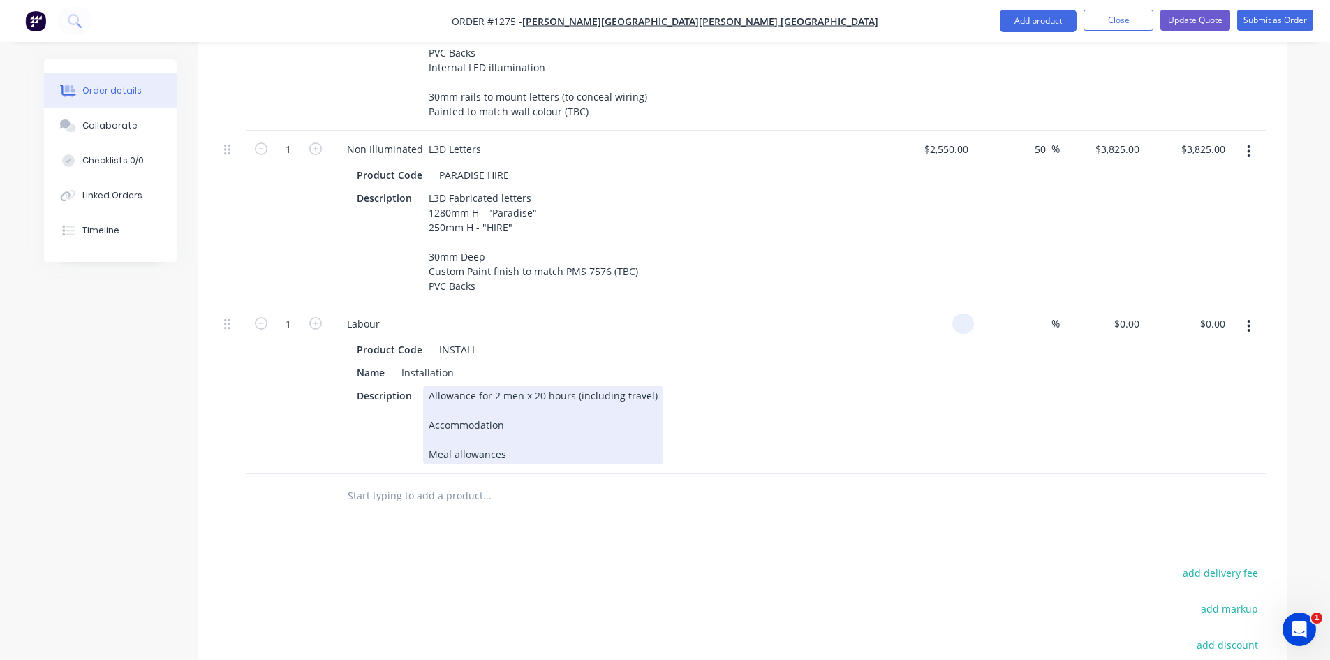
type input "$0.00"
click at [537, 405] on div "Allowance for 2 men x 20 hours (including travel) Accommodation Meal allowances" at bounding box center [543, 424] width 240 height 79
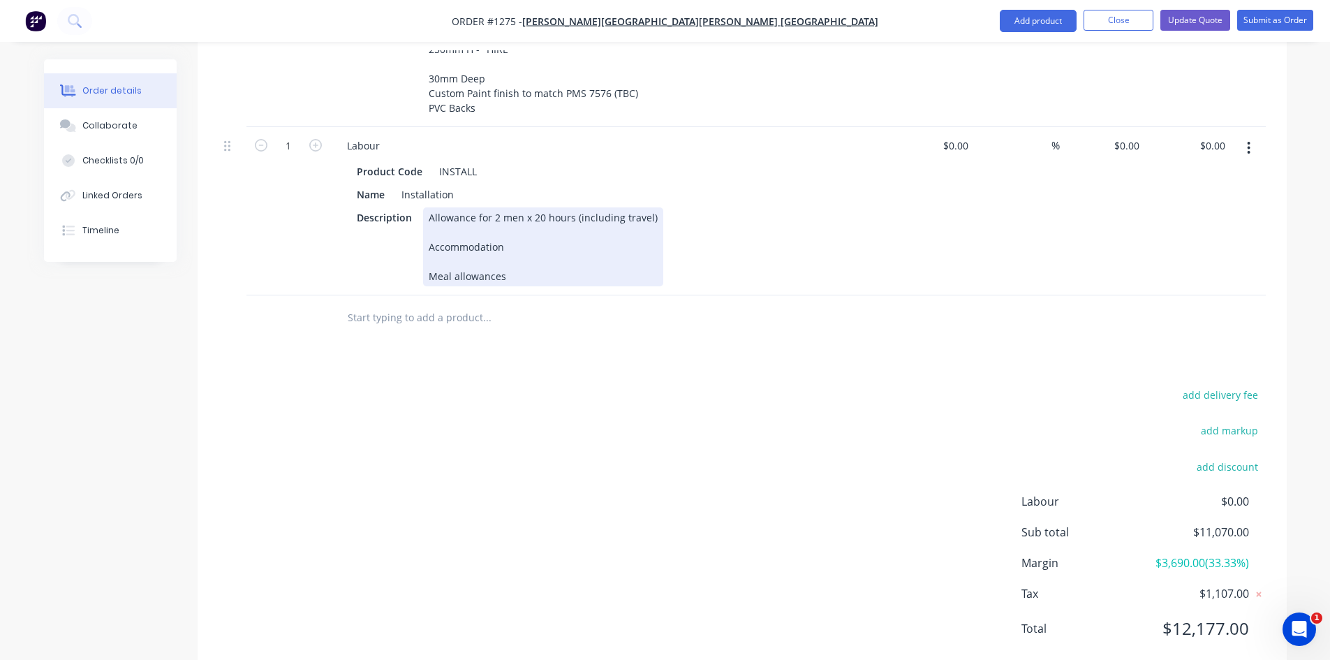
scroll to position [1098, 0]
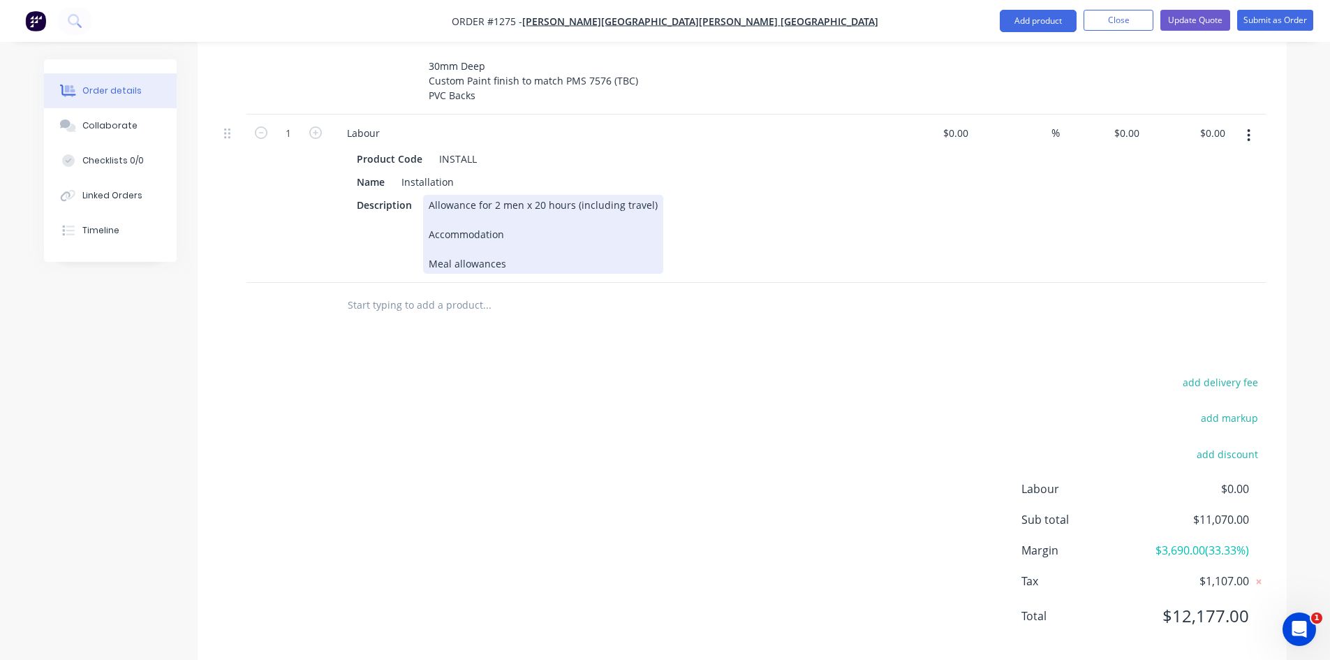
click at [533, 218] on div "Allowance for 2 men x 20 hours (including travel) Accommodation Meal allowances" at bounding box center [543, 234] width 240 height 79
click at [522, 210] on div "Allowance for 2 men x 20 hours (including travel) Accommodation Meal allowances" at bounding box center [543, 234] width 240 height 79
click at [512, 214] on div "Allowance for 2 men x 20 hours (including travel) Accommodation 1 might each $ …" at bounding box center [543, 234] width 240 height 79
click at [588, 212] on div "Allowance for 2 men x 20 hours (including travel) Accommodation 1 night each $ …" at bounding box center [543, 234] width 240 height 79
click at [538, 241] on div "Allowance for 2 men x 20 hours (including travel) Accommodation 1 night each $5…" at bounding box center [543, 234] width 240 height 79
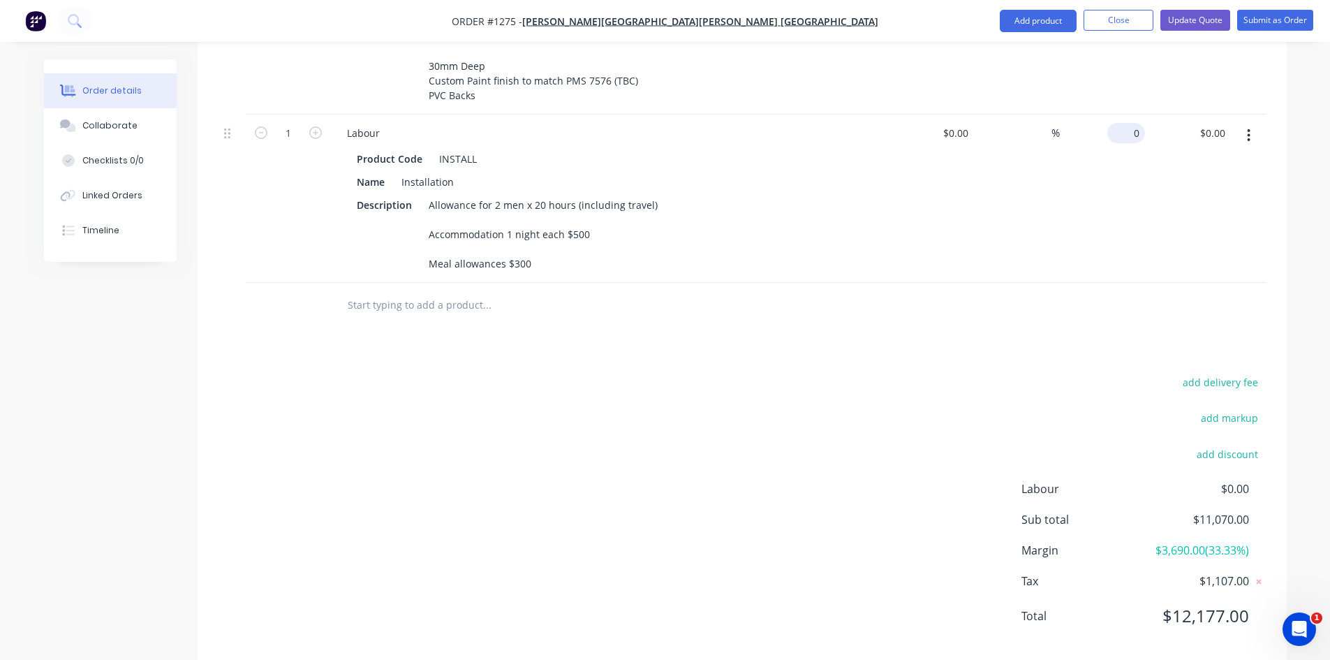
click at [1138, 123] on input "0" at bounding box center [1129, 133] width 32 height 20
type input "$3,800.00"
click at [929, 373] on div "add delivery fee add markup add discount Labour $0.00 Sub total $11,070.00 Marg…" at bounding box center [741, 507] width 1047 height 269
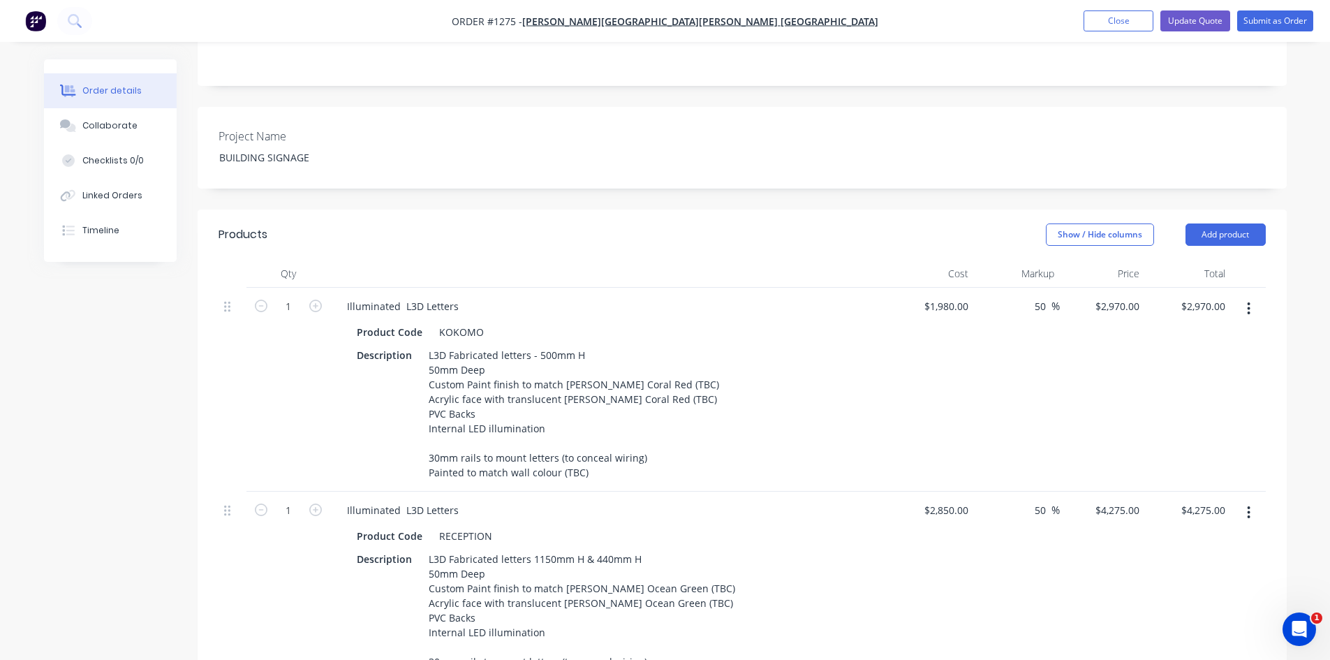
scroll to position [0, 0]
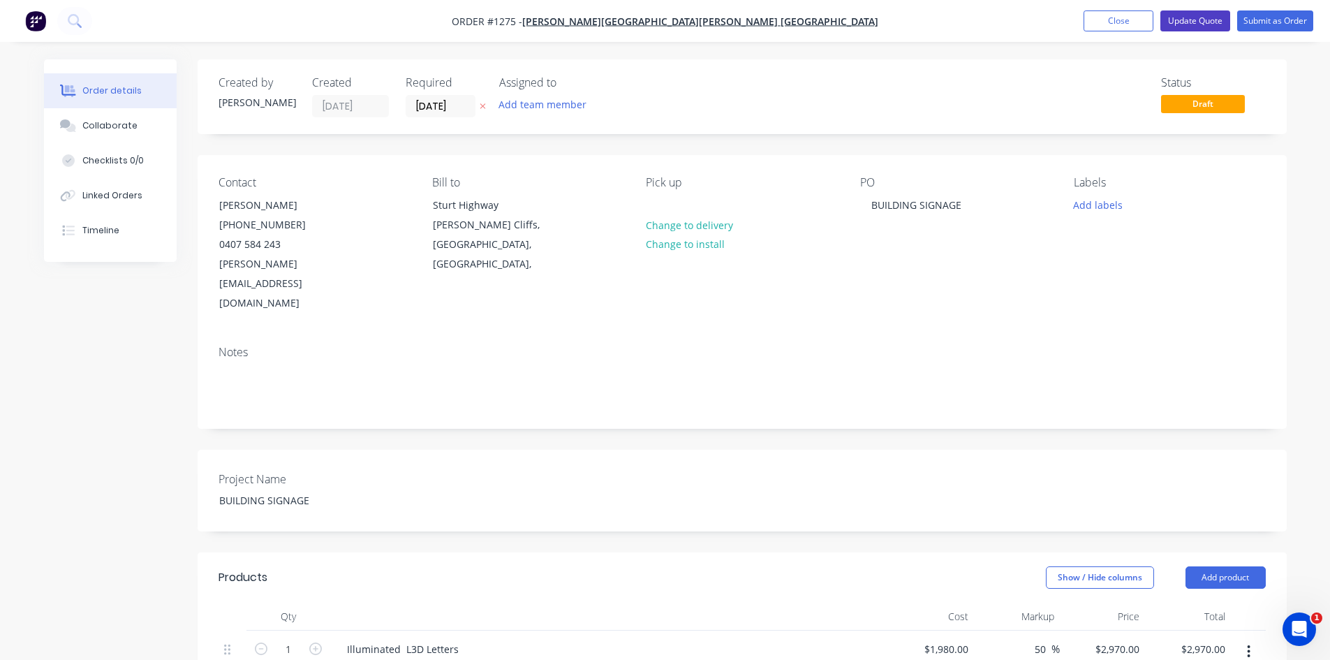
click at [1193, 21] on button "Update Quote" at bounding box center [1195, 20] width 70 height 21
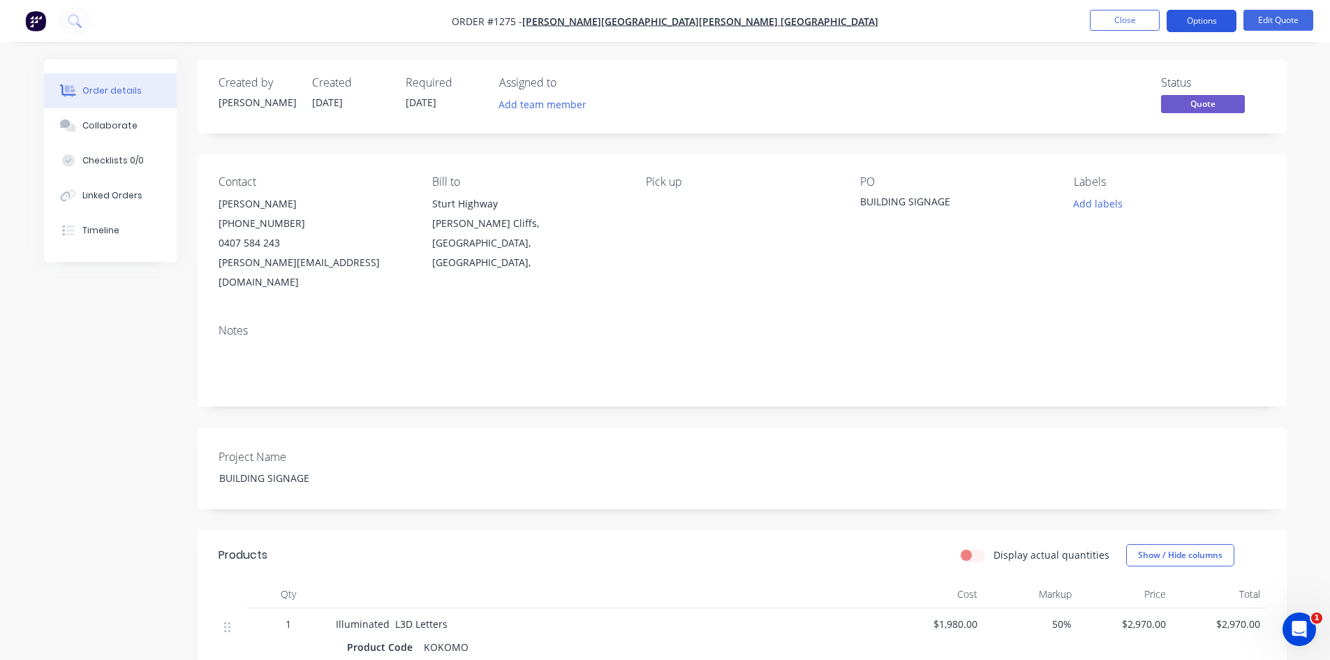
click at [1193, 22] on button "Options" at bounding box center [1201, 21] width 70 height 22
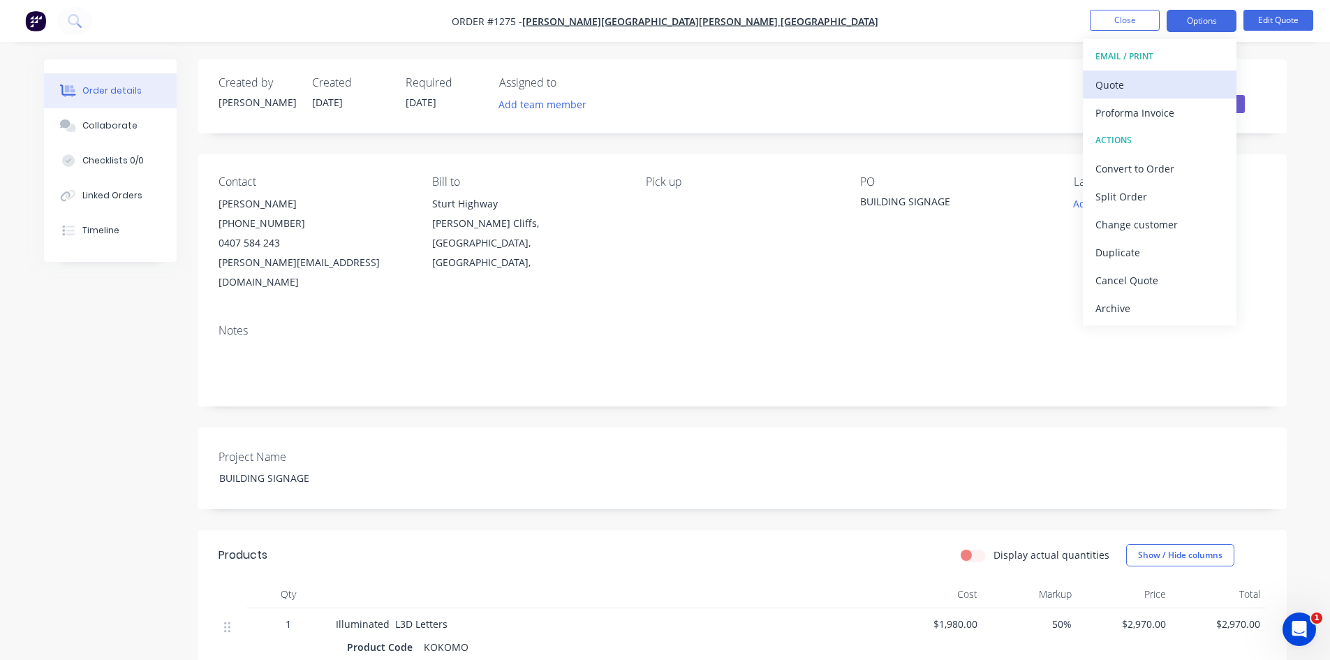
click at [1166, 88] on div "Quote" at bounding box center [1159, 85] width 128 height 20
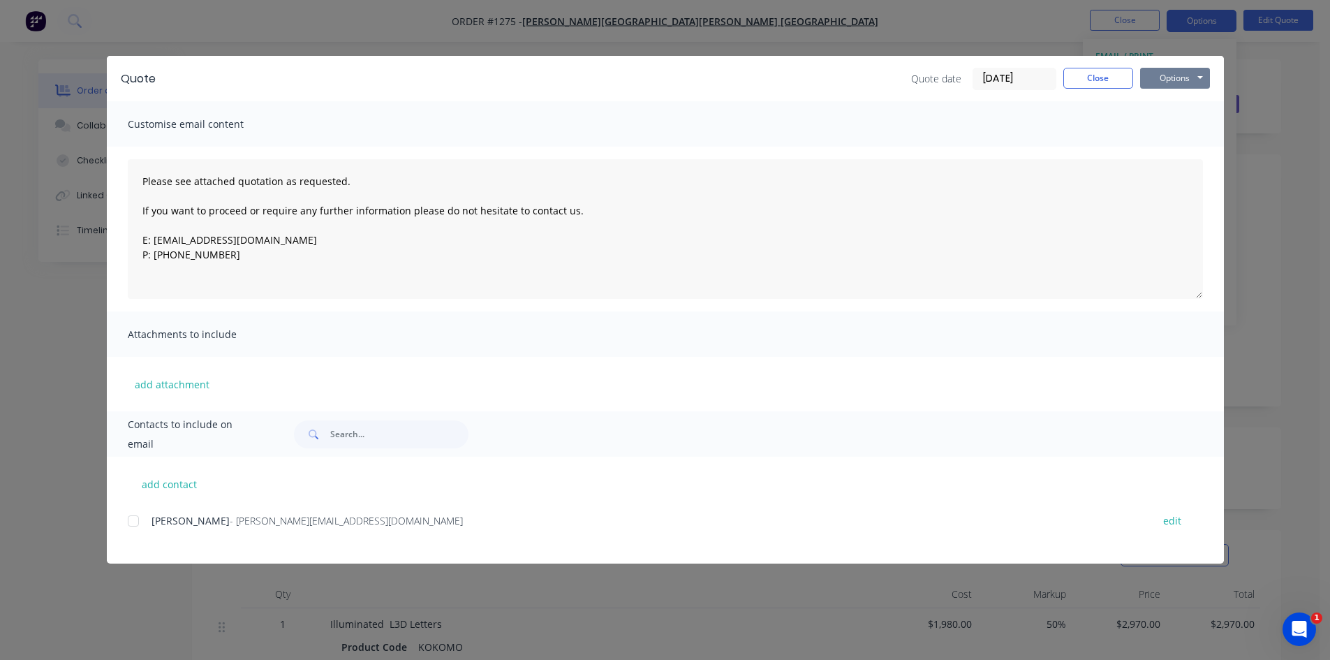
click at [1167, 86] on button "Options" at bounding box center [1175, 78] width 70 height 21
click at [1167, 125] on button "Print" at bounding box center [1184, 125] width 89 height 23
click at [1090, 82] on button "Close" at bounding box center [1098, 78] width 70 height 21
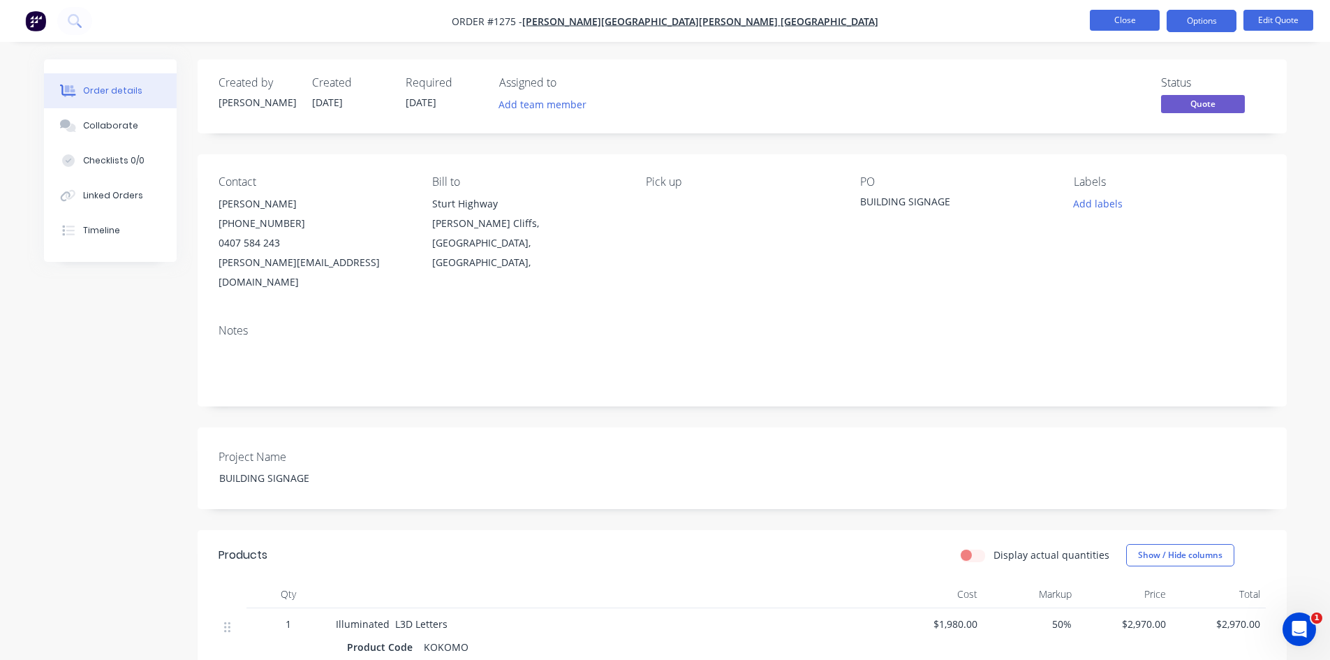
click at [1122, 20] on button "Close" at bounding box center [1125, 20] width 70 height 21
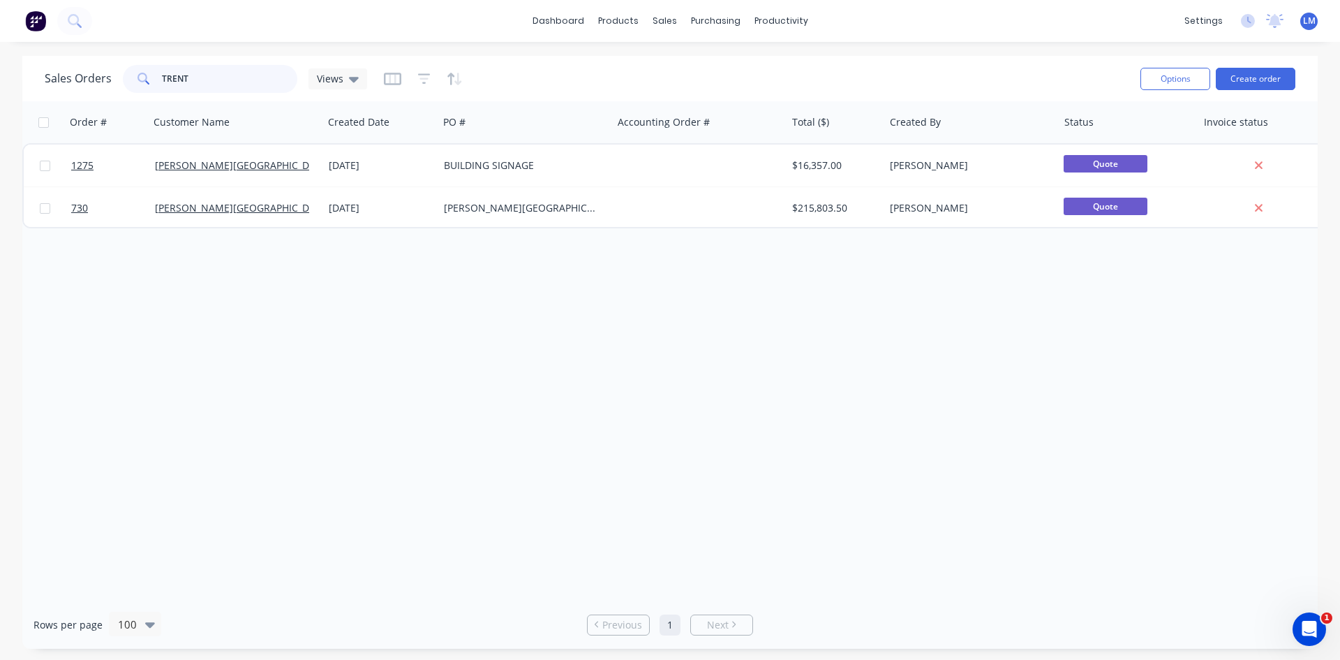
drag, startPoint x: 179, startPoint y: 78, endPoint x: 131, endPoint y: 80, distance: 48.2
click at [131, 80] on div "TRENT" at bounding box center [210, 79] width 175 height 28
click at [393, 385] on div "Order # Customer Name Created Date PO # Accounting Order # Total ($) Created By…" at bounding box center [670, 350] width 1296 height 499
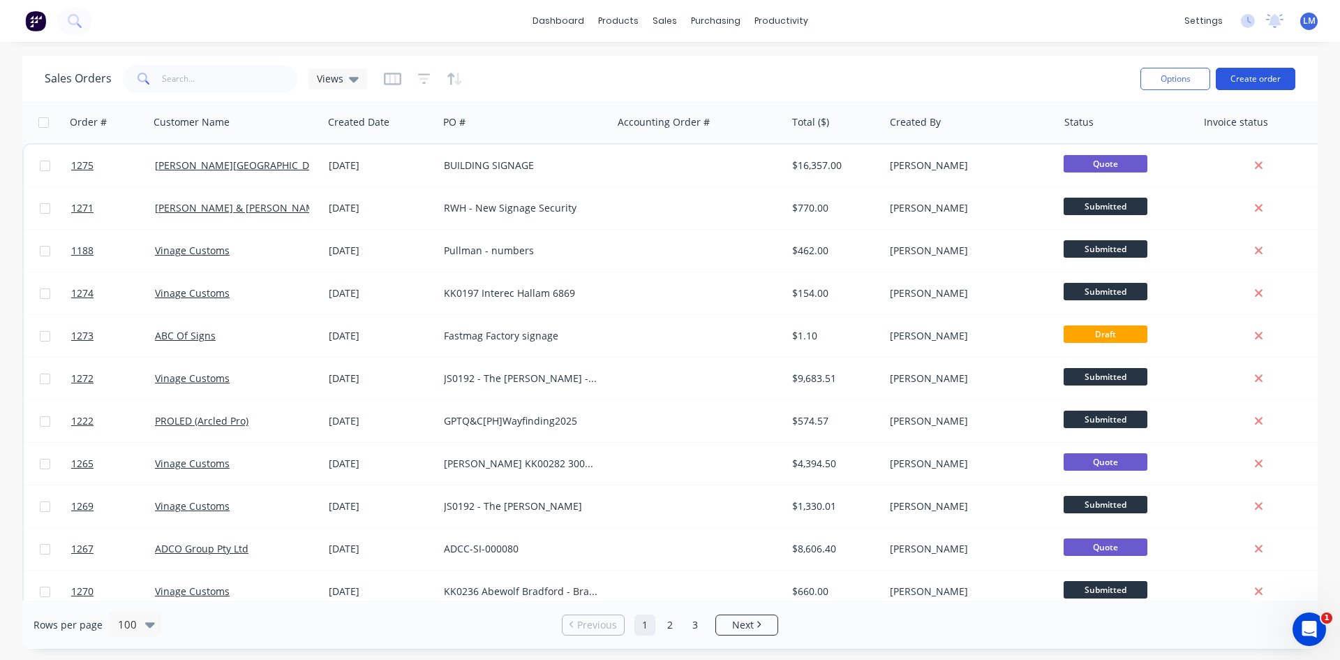
click at [1269, 86] on button "Create order" at bounding box center [1256, 79] width 80 height 22
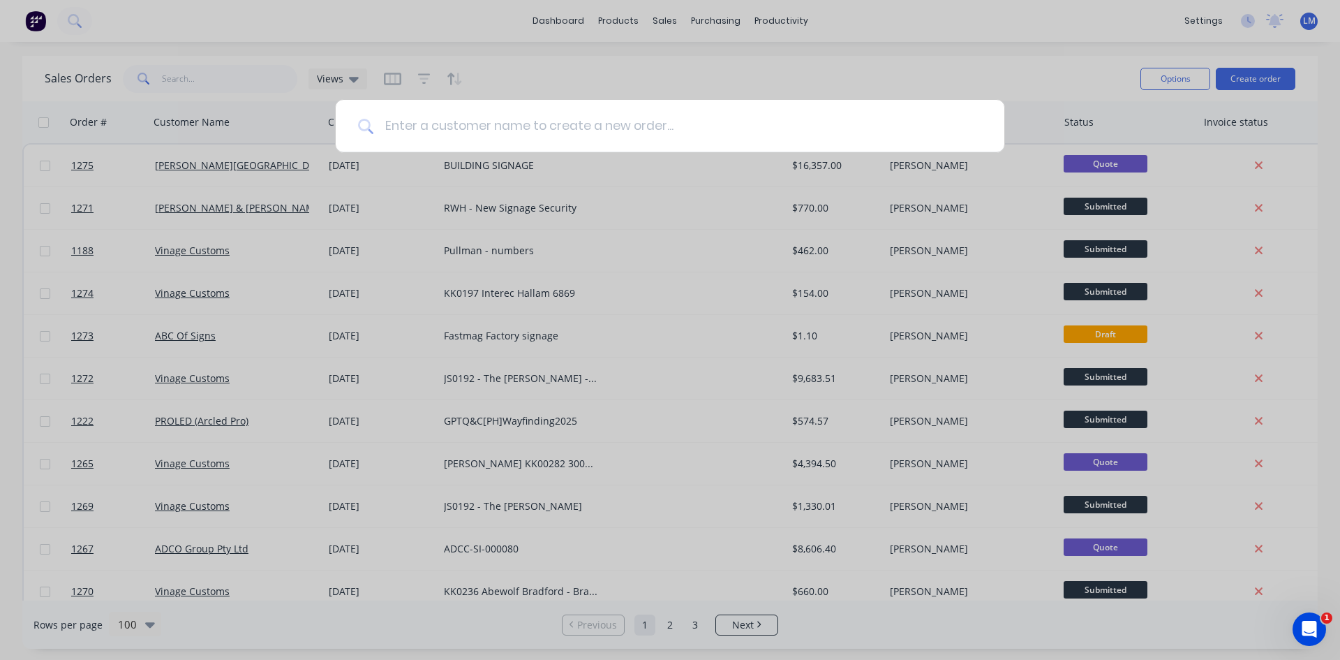
click at [466, 118] on input at bounding box center [677, 126] width 609 height 52
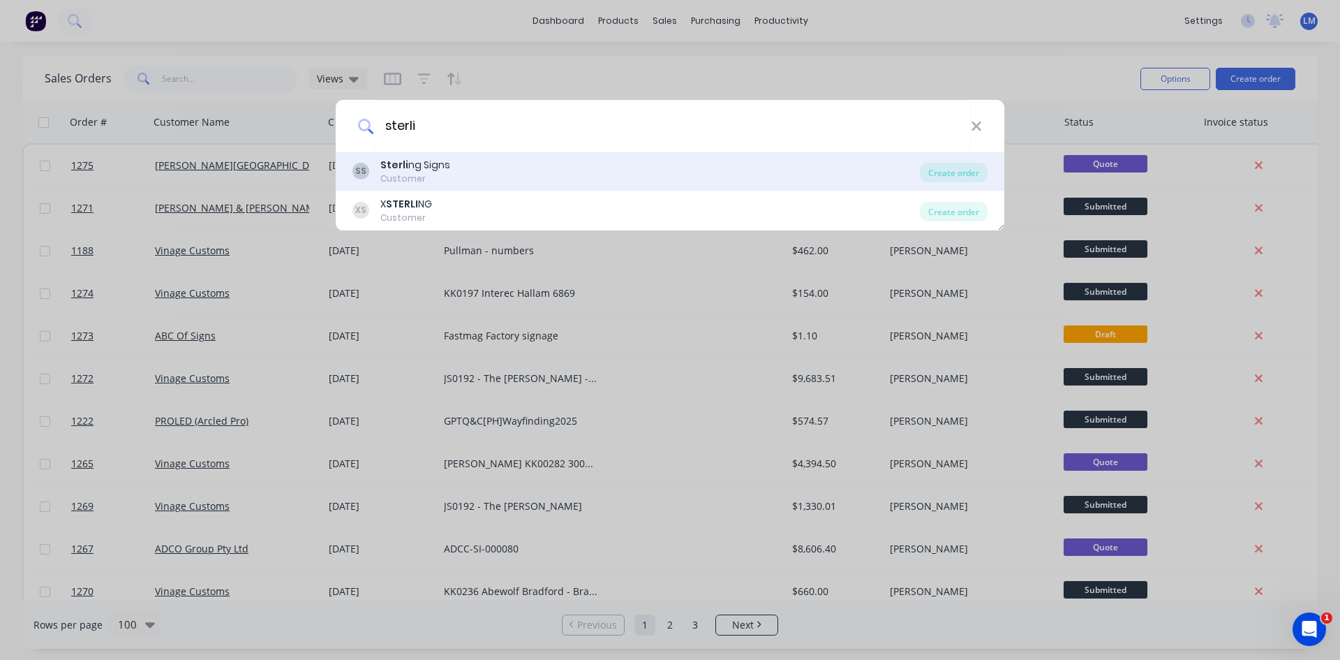
type input "sterli"
click at [429, 163] on div "Sterli ng Signs" at bounding box center [415, 165] width 70 height 15
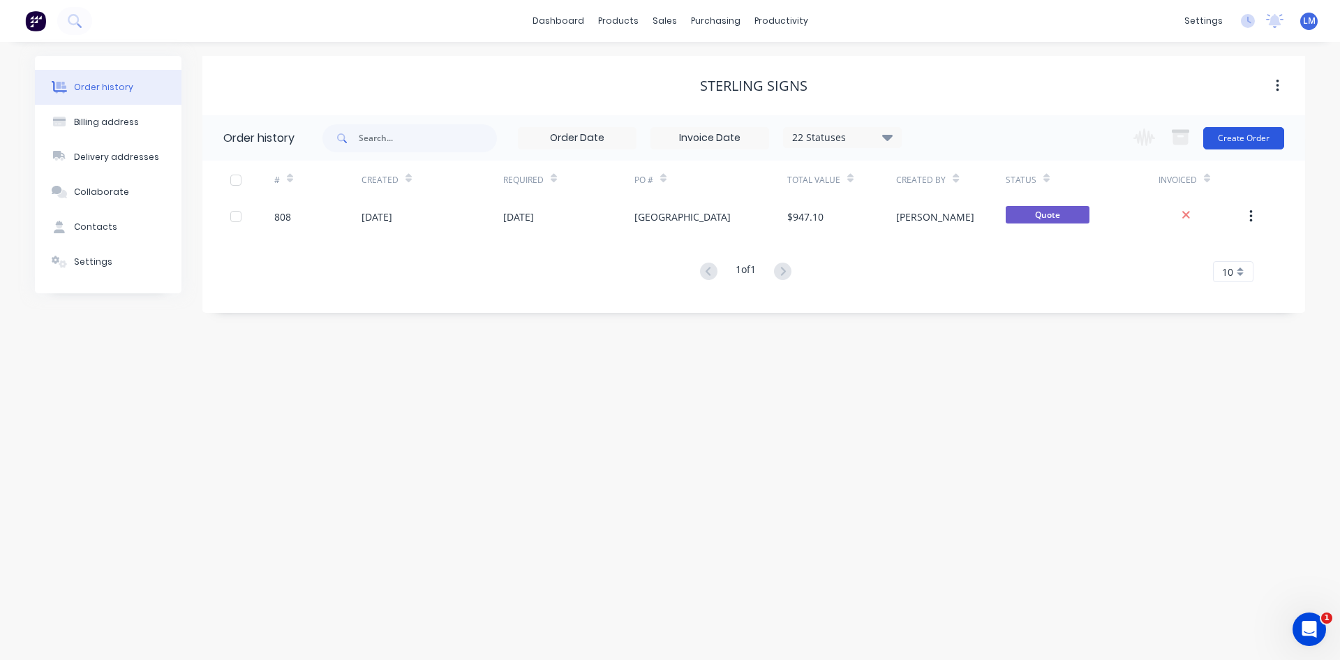
click at [1250, 142] on button "Create Order" at bounding box center [1243, 138] width 81 height 22
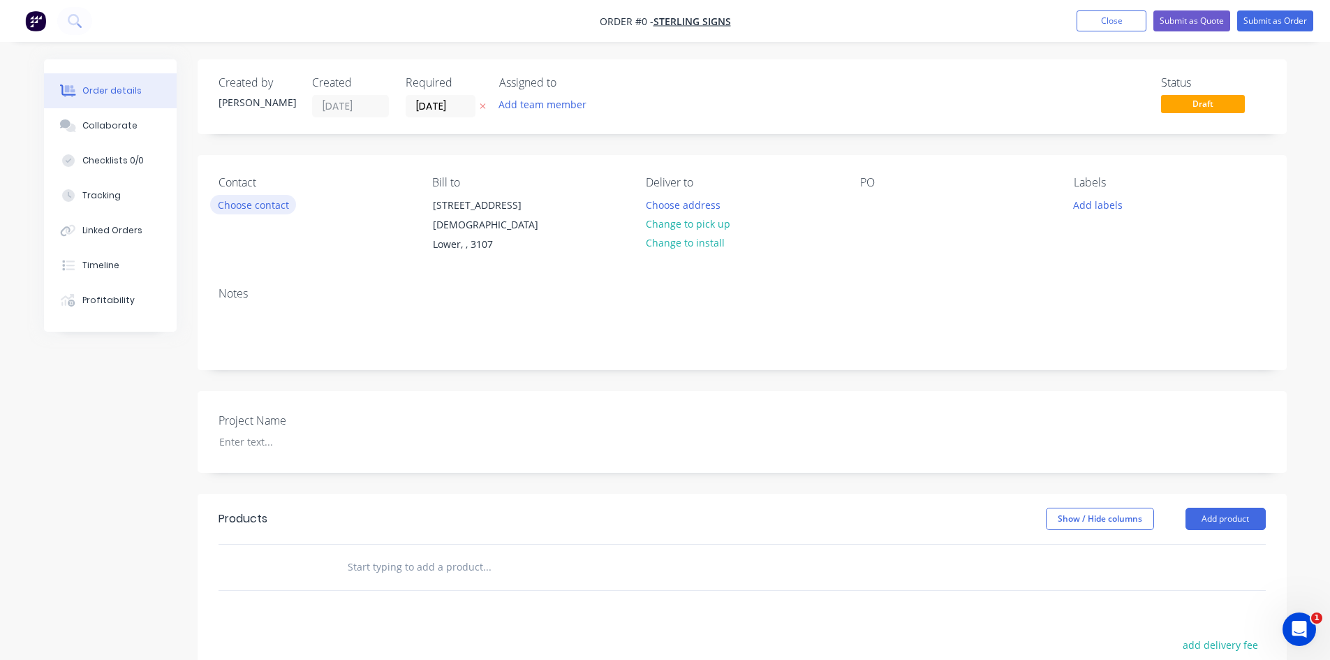
click at [260, 209] on button "Choose contact" at bounding box center [253, 204] width 86 height 19
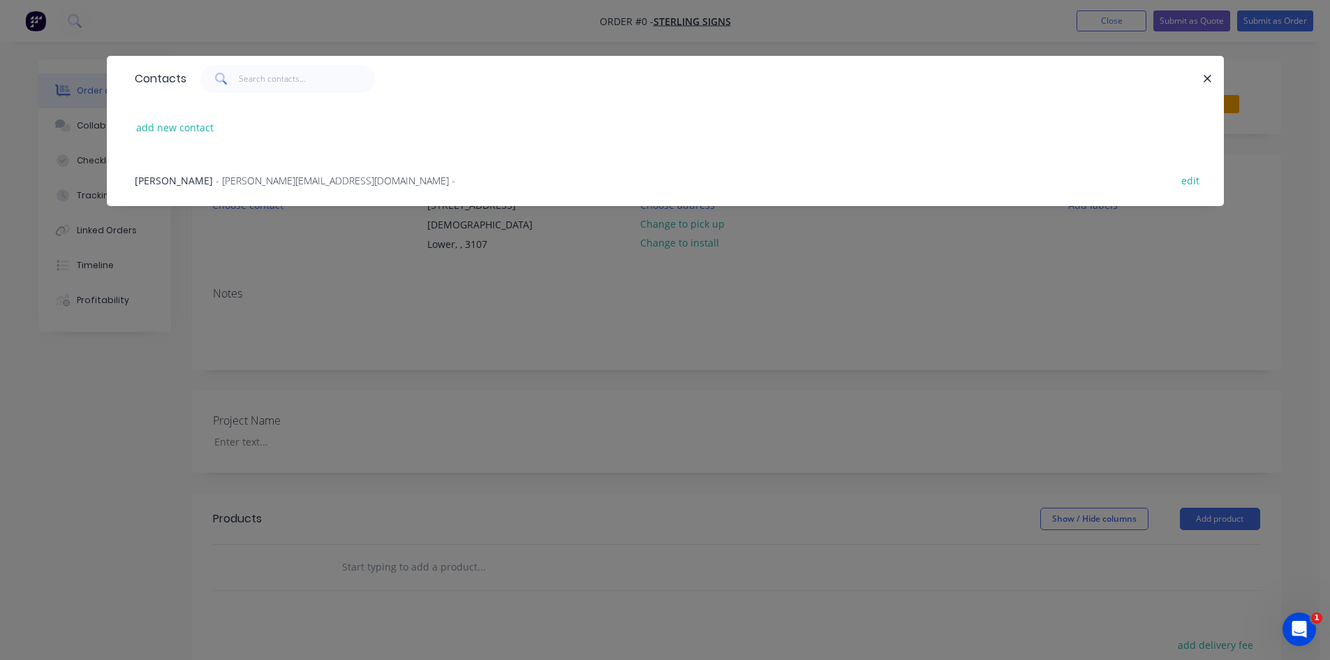
click at [220, 177] on span "- [PERSON_NAME][EMAIL_ADDRESS][DOMAIN_NAME] -" at bounding box center [335, 180] width 239 height 13
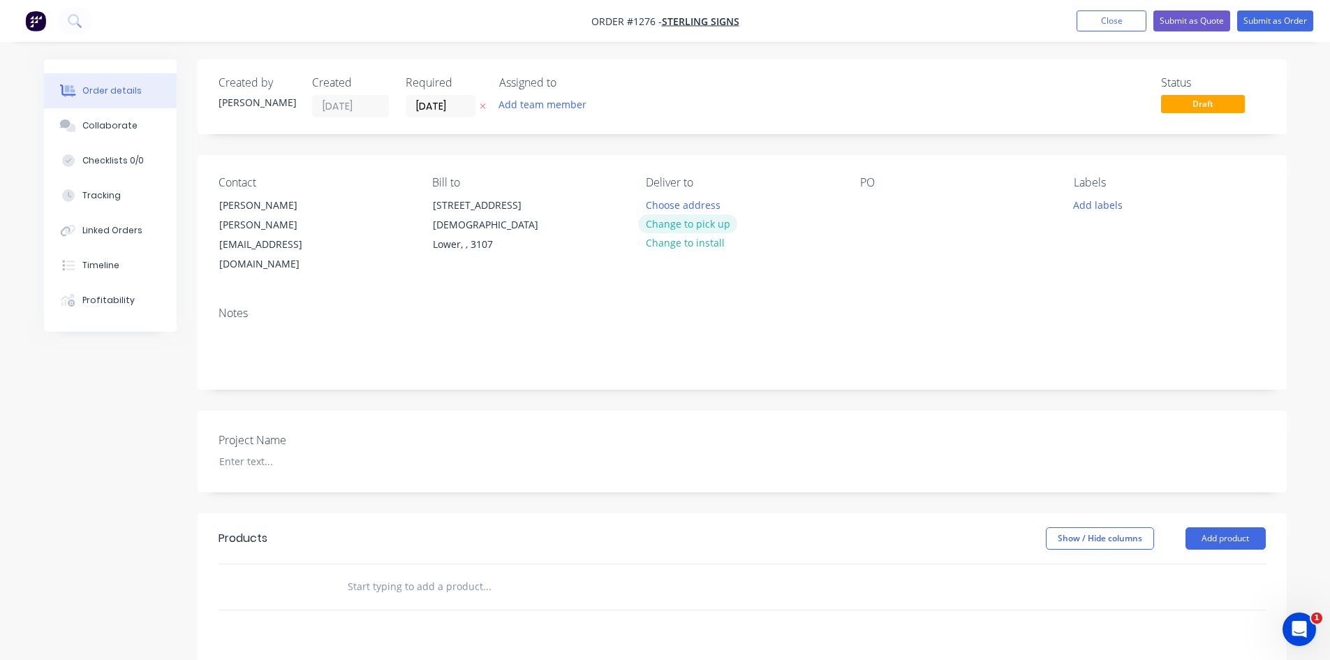
click at [694, 219] on button "Change to pick up" at bounding box center [687, 223] width 99 height 19
click at [876, 206] on div at bounding box center [871, 205] width 22 height 20
drag, startPoint x: 863, startPoint y: 207, endPoint x: 847, endPoint y: 207, distance: 16.1
click at [847, 207] on div "Contact Adam [EMAIL_ADDRESS][DOMAIN_NAME] Bill to [STREET_ADDRESS] Pick up Chan…" at bounding box center [742, 225] width 1089 height 140
copy div "BARED - Light box faces"
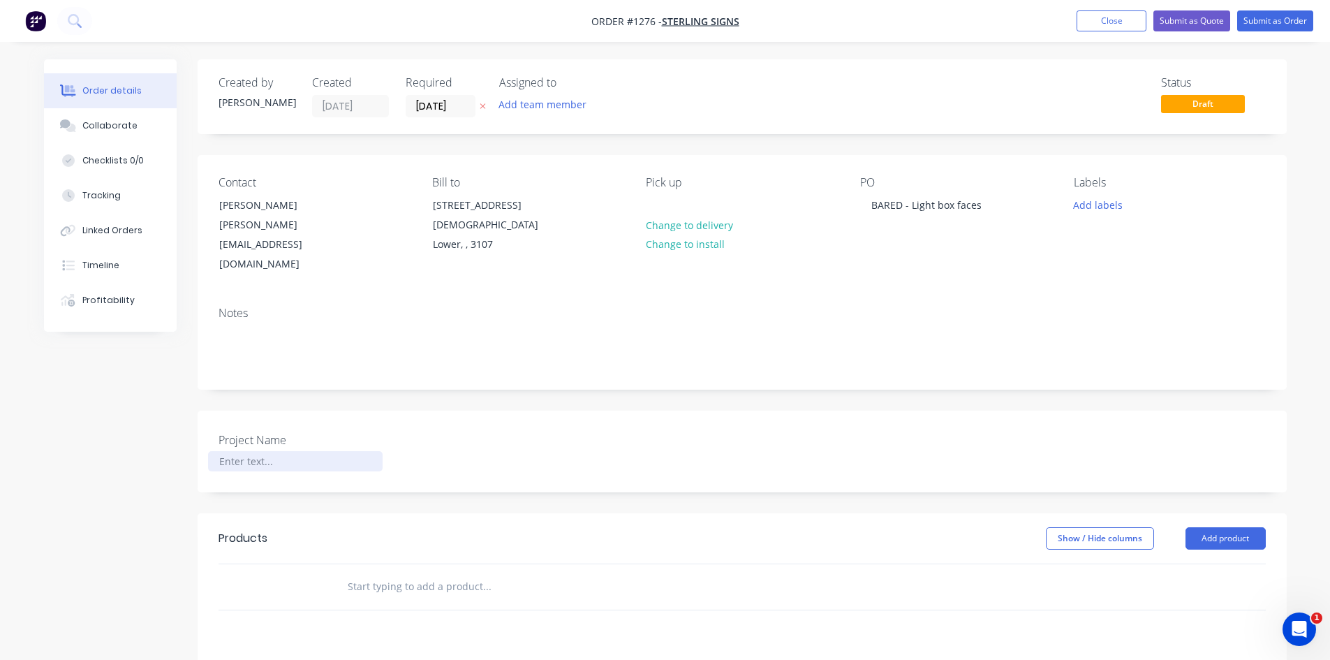
click at [245, 451] on div at bounding box center [295, 461] width 175 height 20
paste div
drag, startPoint x: 336, startPoint y: 563, endPoint x: 354, endPoint y: 567, distance: 18.5
click at [343, 572] on div at bounding box center [545, 586] width 419 height 28
drag, startPoint x: 354, startPoint y: 567, endPoint x: 369, endPoint y: 573, distance: 15.9
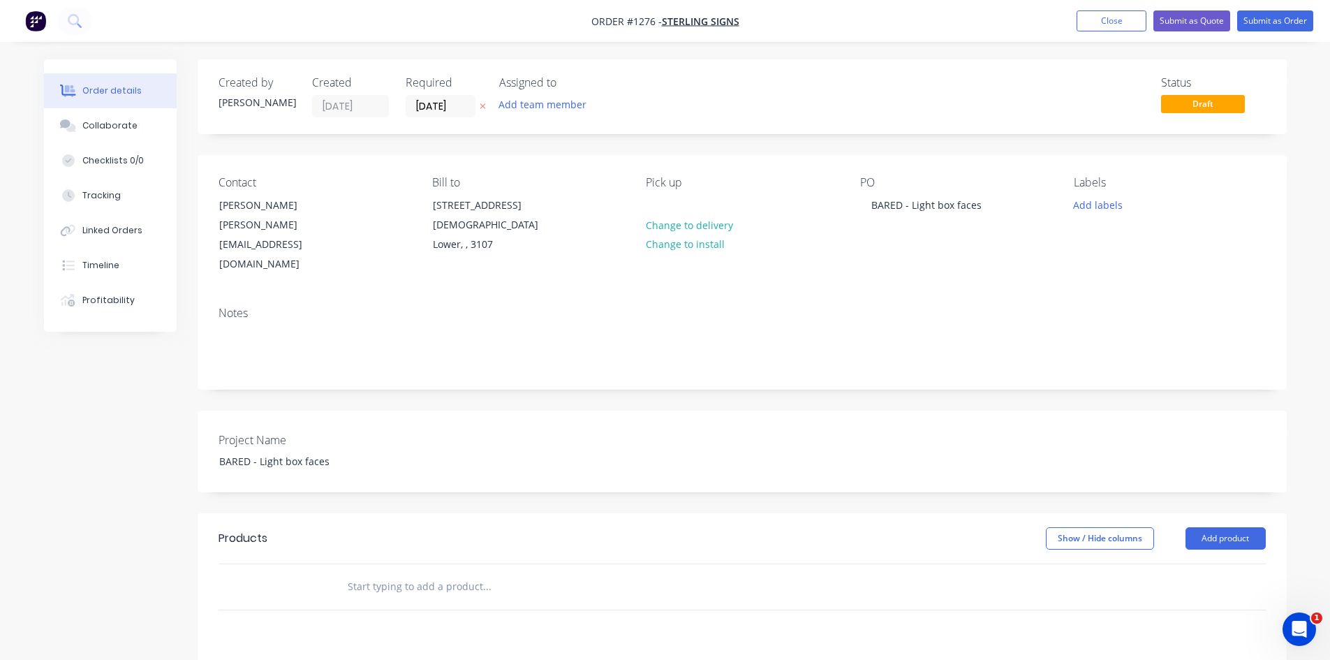
click at [355, 572] on input "text" at bounding box center [486, 586] width 279 height 28
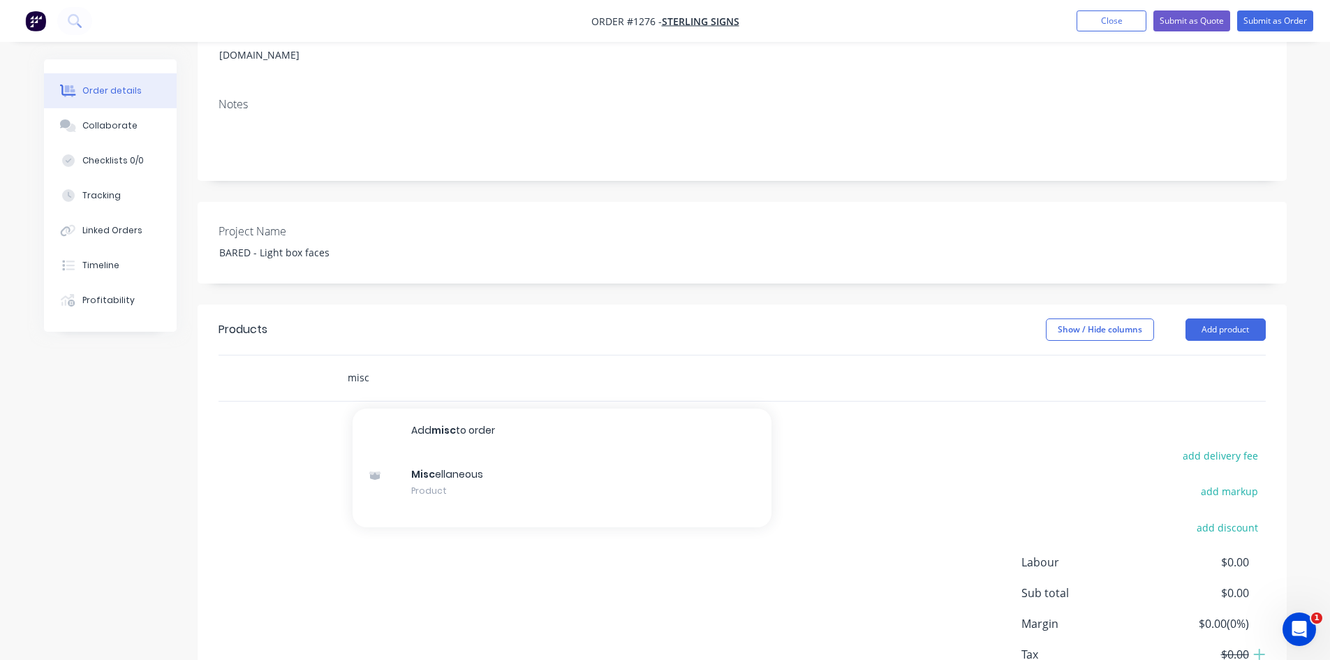
scroll to position [209, 0]
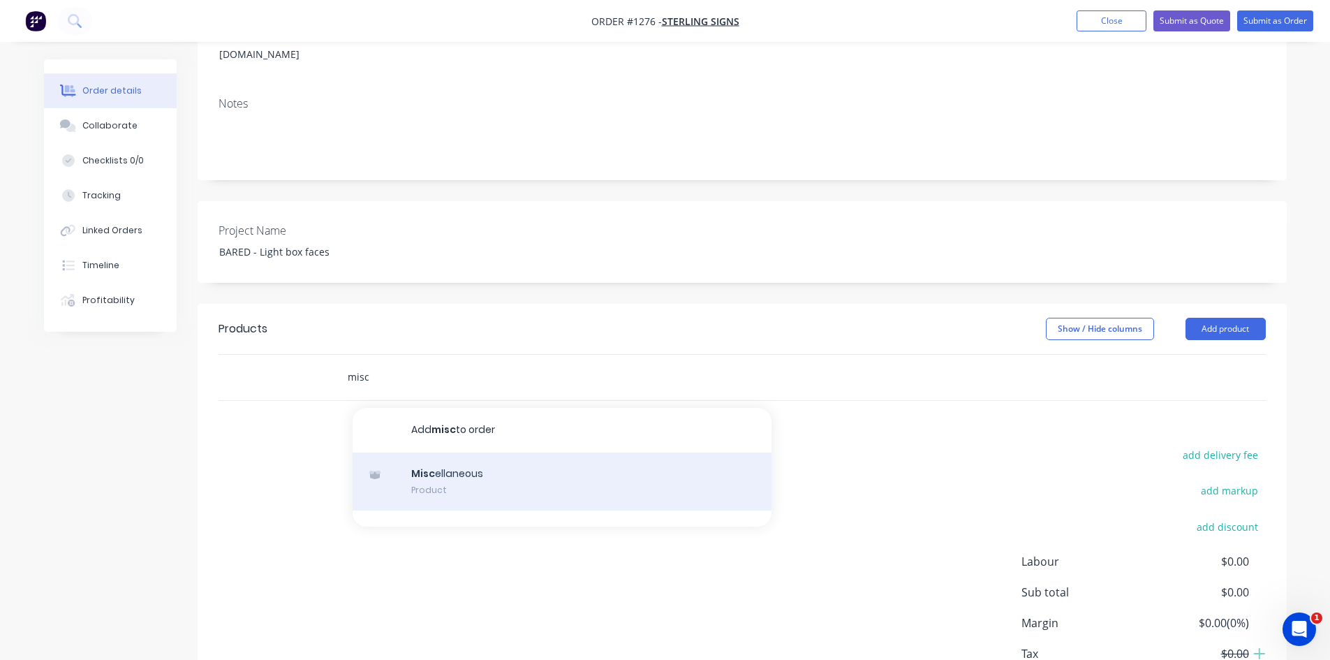
type input "misc"
click at [472, 470] on div "Misc ellaneous Product" at bounding box center [562, 481] width 419 height 59
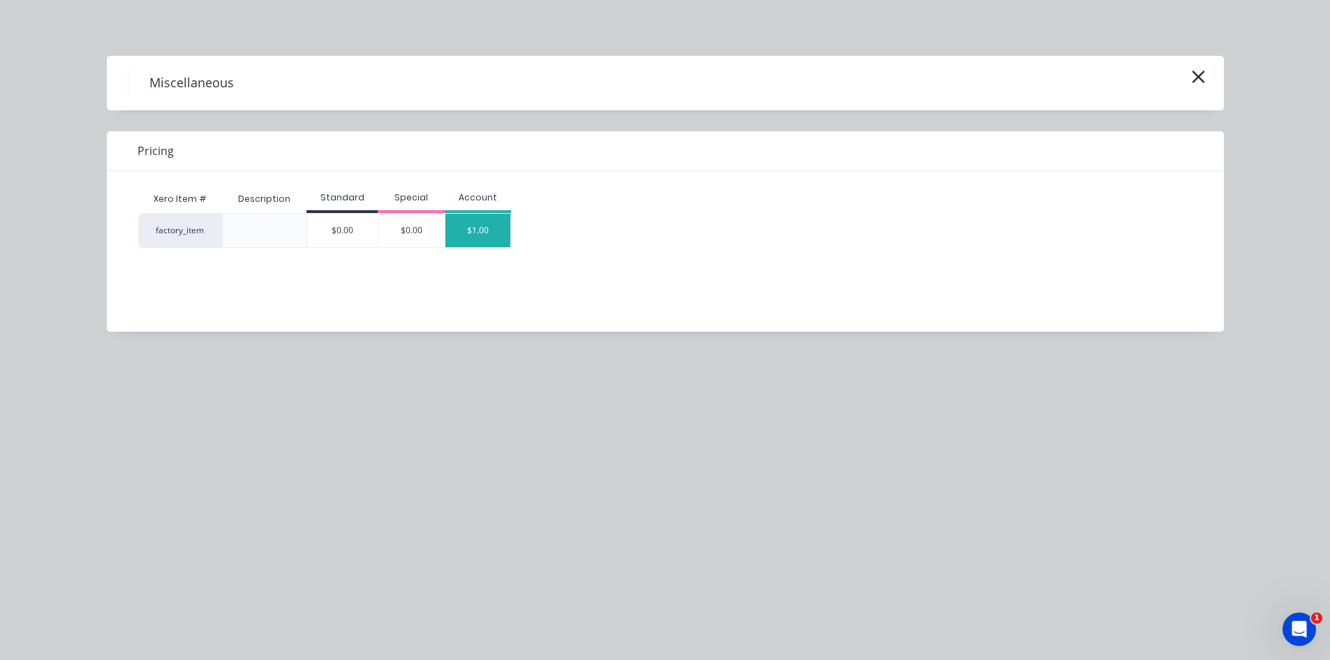
click at [490, 226] on div "$1.00" at bounding box center [478, 231] width 66 height 34
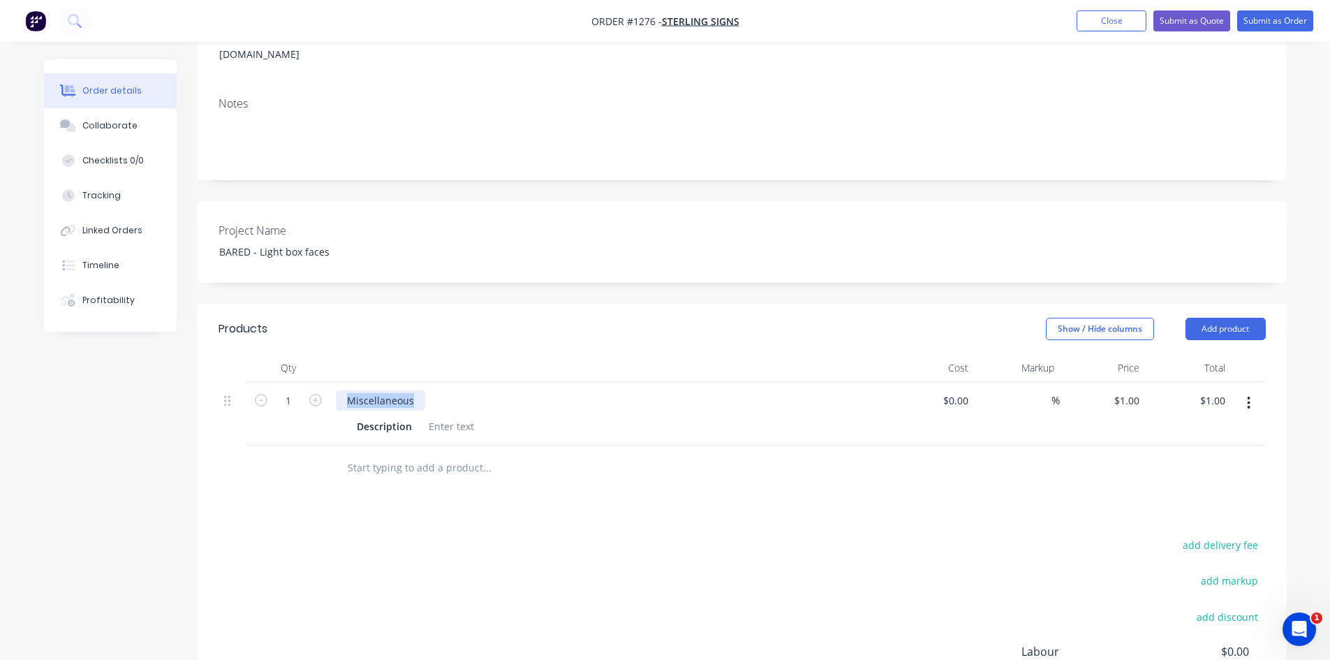
drag, startPoint x: 416, startPoint y: 385, endPoint x: 335, endPoint y: 383, distance: 81.0
click at [336, 390] on div "Miscellaneous" at bounding box center [380, 400] width 89 height 20
click at [429, 416] on div at bounding box center [451, 426] width 57 height 20
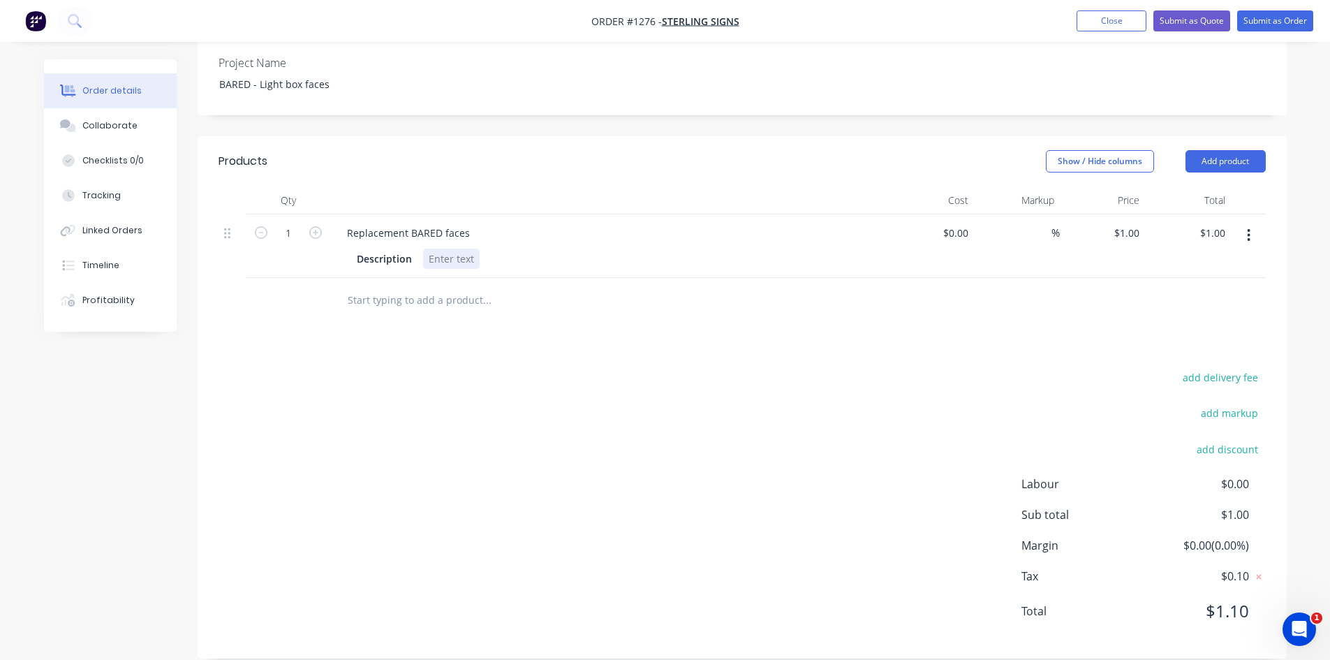
click at [451, 249] on div at bounding box center [451, 259] width 57 height 20
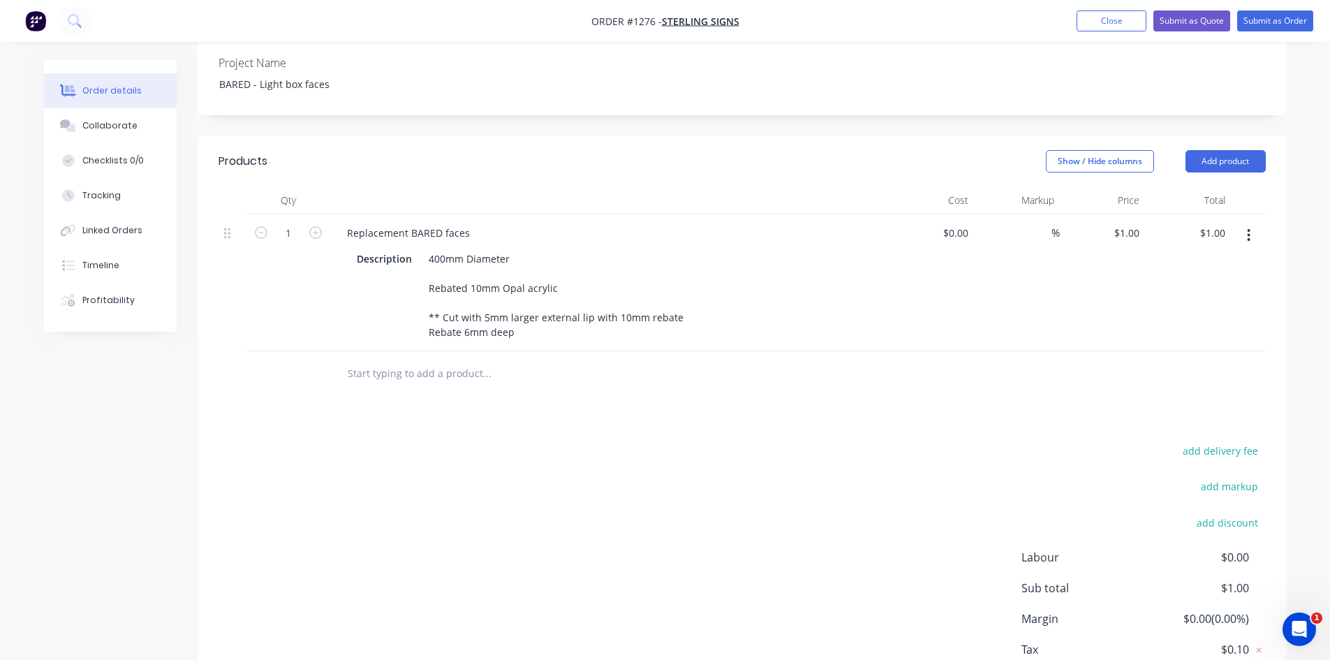
drag, startPoint x: 598, startPoint y: 488, endPoint x: 851, endPoint y: 355, distance: 286.0
click at [602, 486] on div "add delivery fee add markup add discount Labour $0.00 Sub total $1.00 Margin $0…" at bounding box center [741, 575] width 1047 height 269
click at [1249, 229] on icon "button" at bounding box center [1248, 235] width 3 height 13
click at [1198, 290] on div "Duplicate" at bounding box center [1198, 300] width 107 height 20
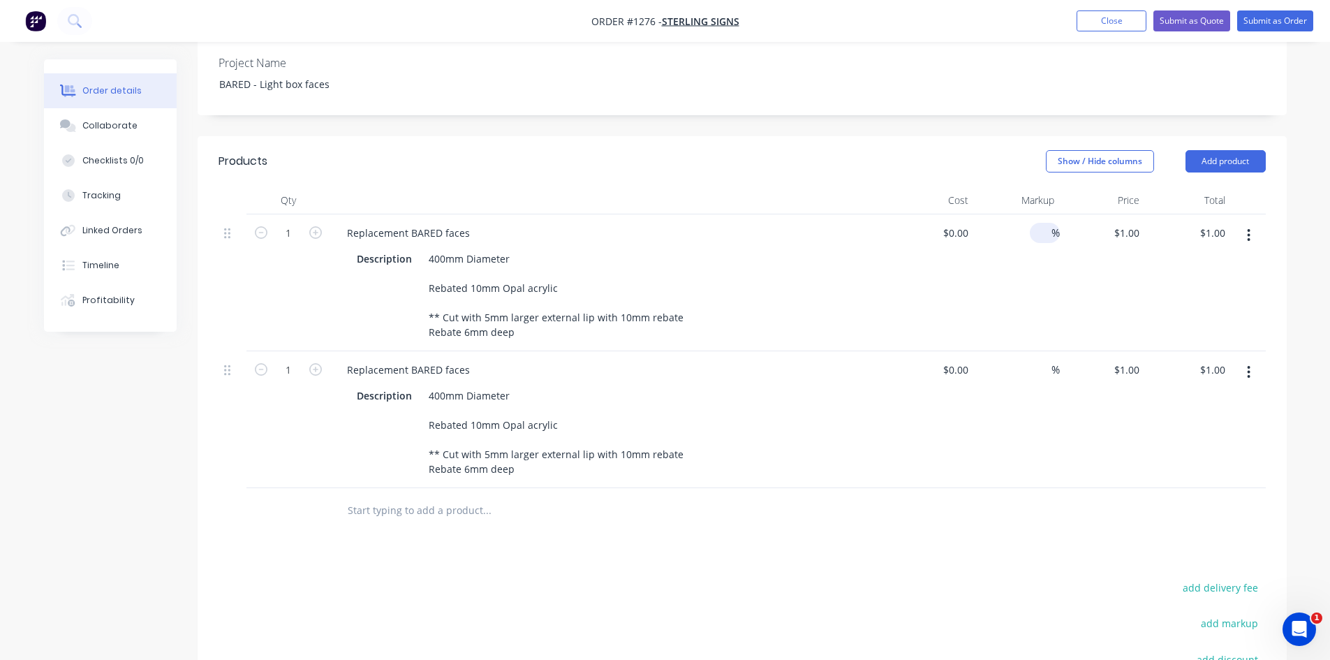
click at [1051, 225] on span "%" at bounding box center [1055, 233] width 8 height 16
type input "40"
type input "$0.00"
click at [1039, 359] on input at bounding box center [1043, 369] width 16 height 20
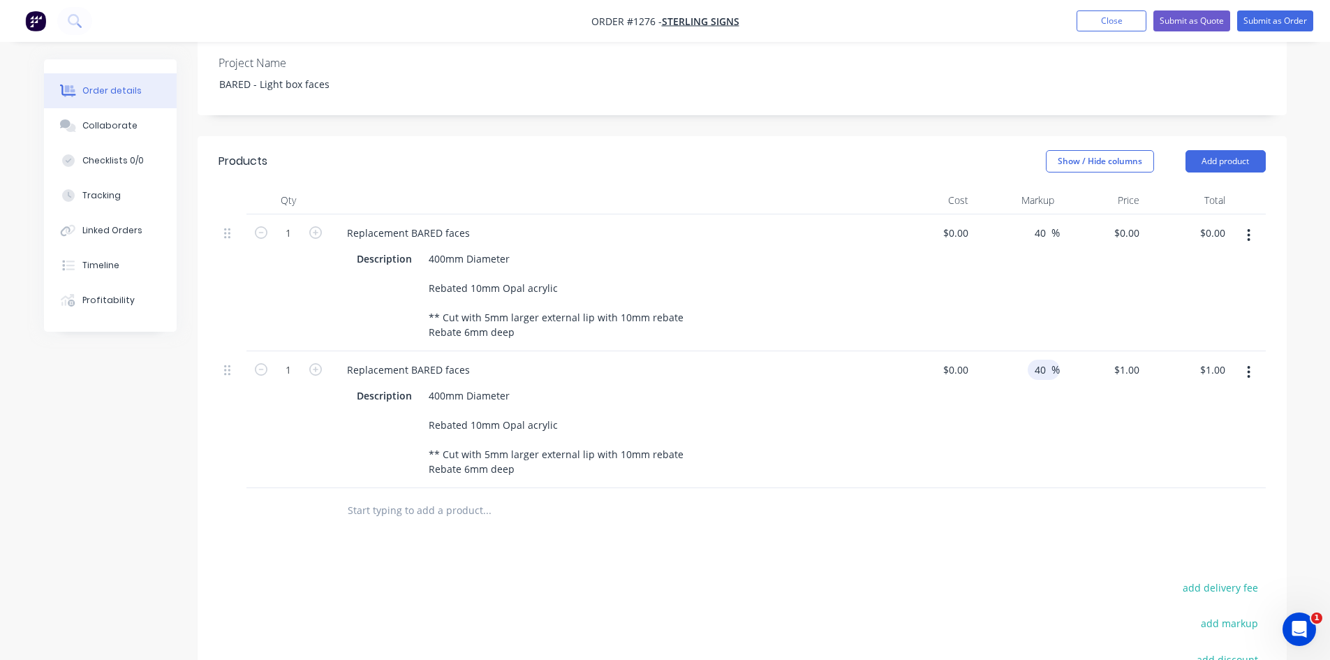
type input "40"
type input "$0.00"
click at [1025, 523] on div "Products Show / Hide columns Add product Qty Cost Markup Price Total 1 Replacem…" at bounding box center [742, 502] width 1089 height 732
click at [956, 223] on div "$0.00" at bounding box center [932, 282] width 86 height 137
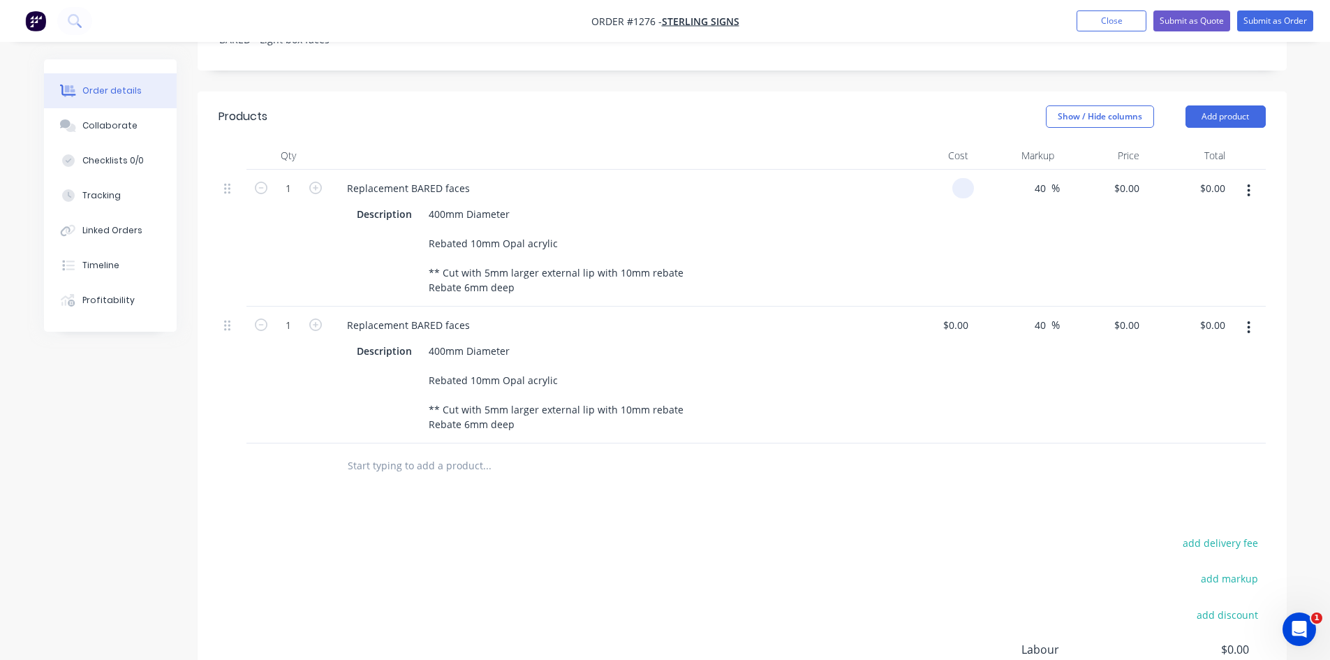
scroll to position [447, 0]
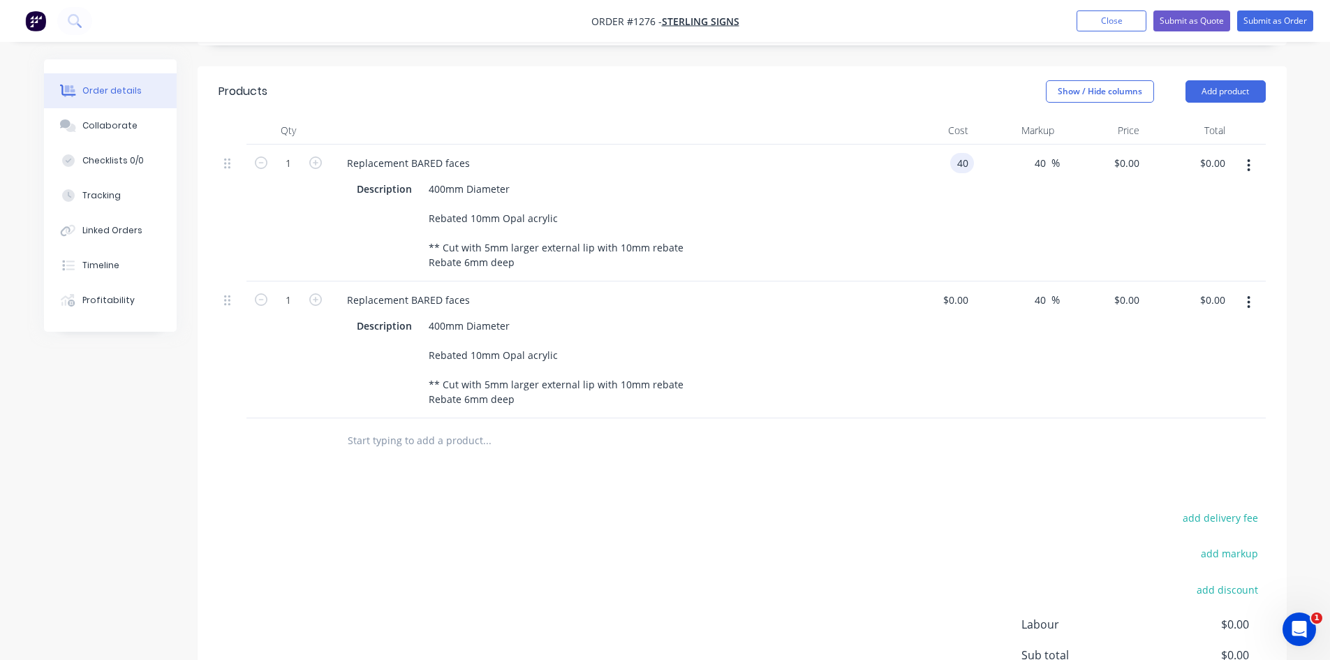
type input "$40.00"
type input "$56.00"
click at [917, 373] on div "$0.00 $0.00" at bounding box center [932, 349] width 86 height 137
click at [954, 464] on div "Products Show / Hide columns Add product Qty Cost Markup Price Total 1 Replacem…" at bounding box center [742, 432] width 1089 height 732
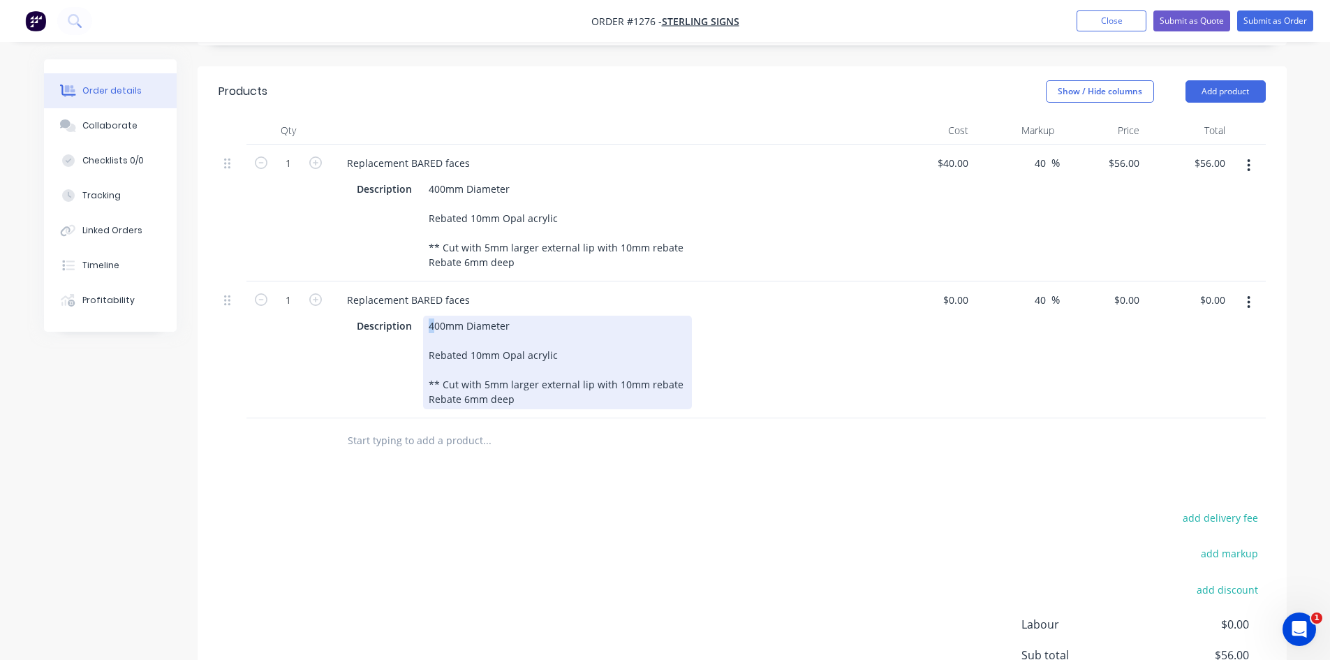
drag, startPoint x: 435, startPoint y: 307, endPoint x: 427, endPoint y: 312, distance: 9.1
click at [426, 316] on div "400mm Diameter Rebated 10mm Opal acrylic ** Cut with 5mm larger external lip wi…" at bounding box center [557, 363] width 269 height 94
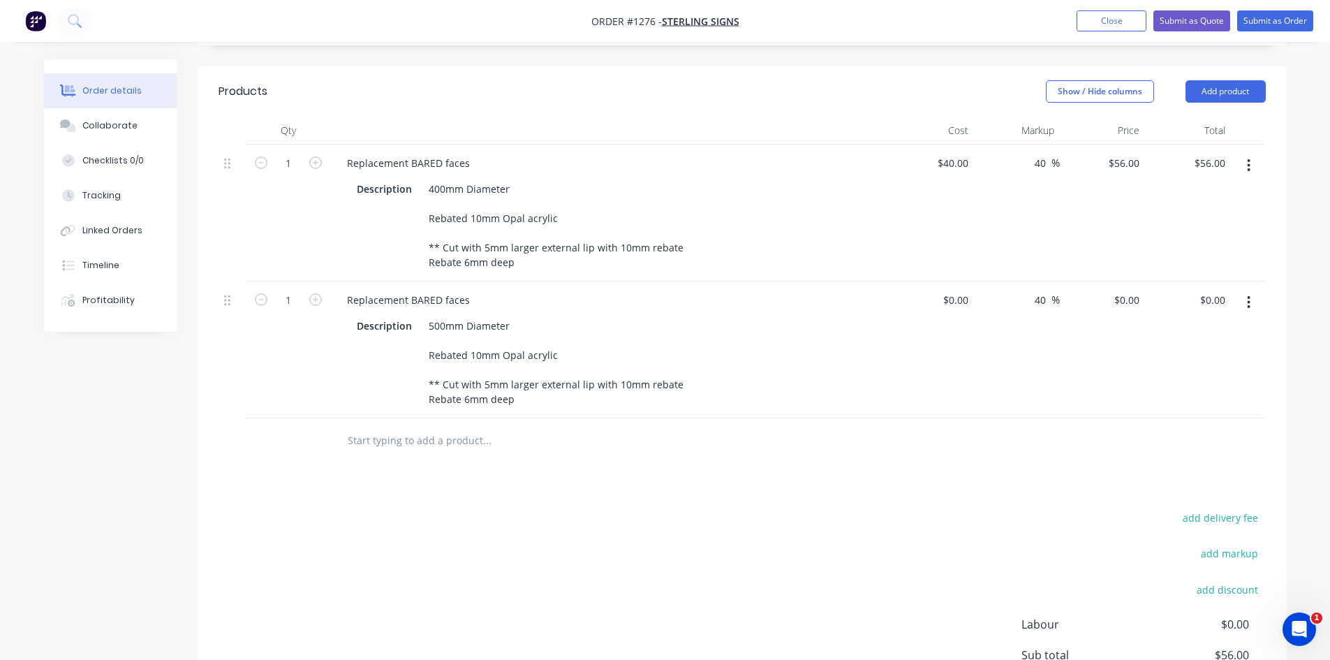
drag, startPoint x: 538, startPoint y: 505, endPoint x: 457, endPoint y: 412, distance: 123.7
click at [539, 508] on div "add delivery fee add markup add discount Labour $0.00 Sub total $56.00 Margin $…" at bounding box center [741, 642] width 1047 height 269
click at [317, 293] on icon "button" at bounding box center [315, 299] width 13 height 13
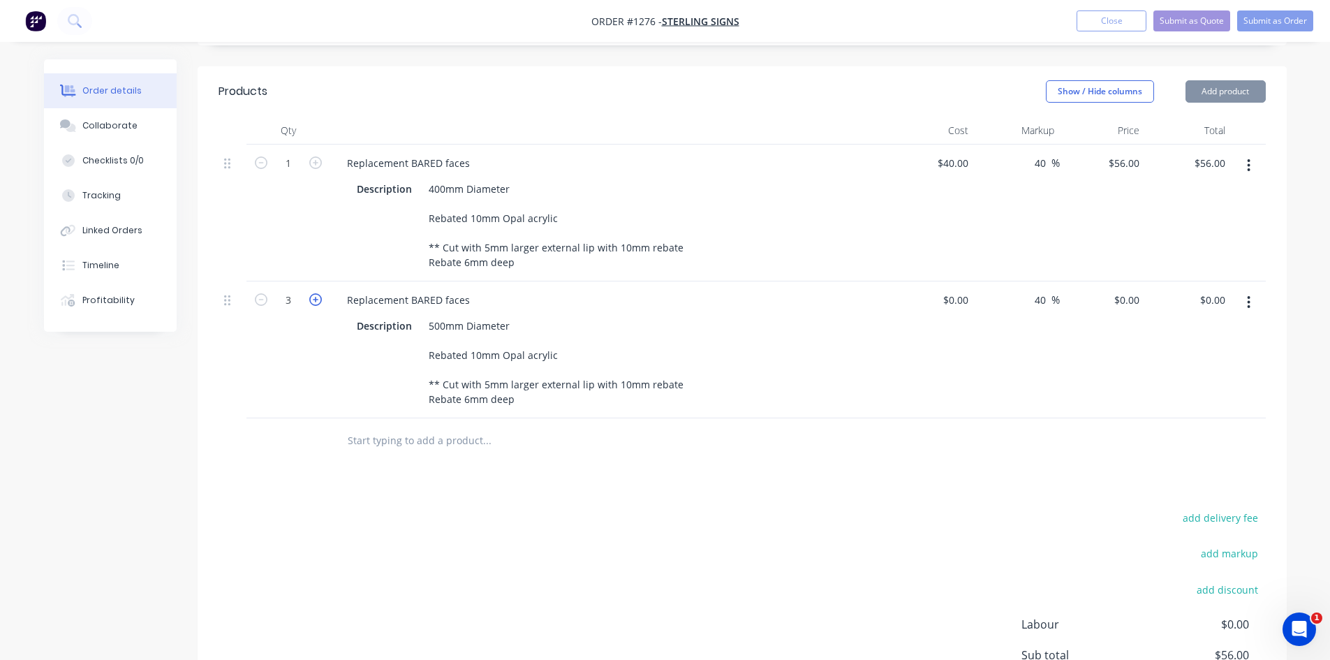
type input "4"
click at [959, 290] on input at bounding box center [958, 300] width 32 height 20
type input "$65.00"
type input "$91.00"
type input "$364.00"
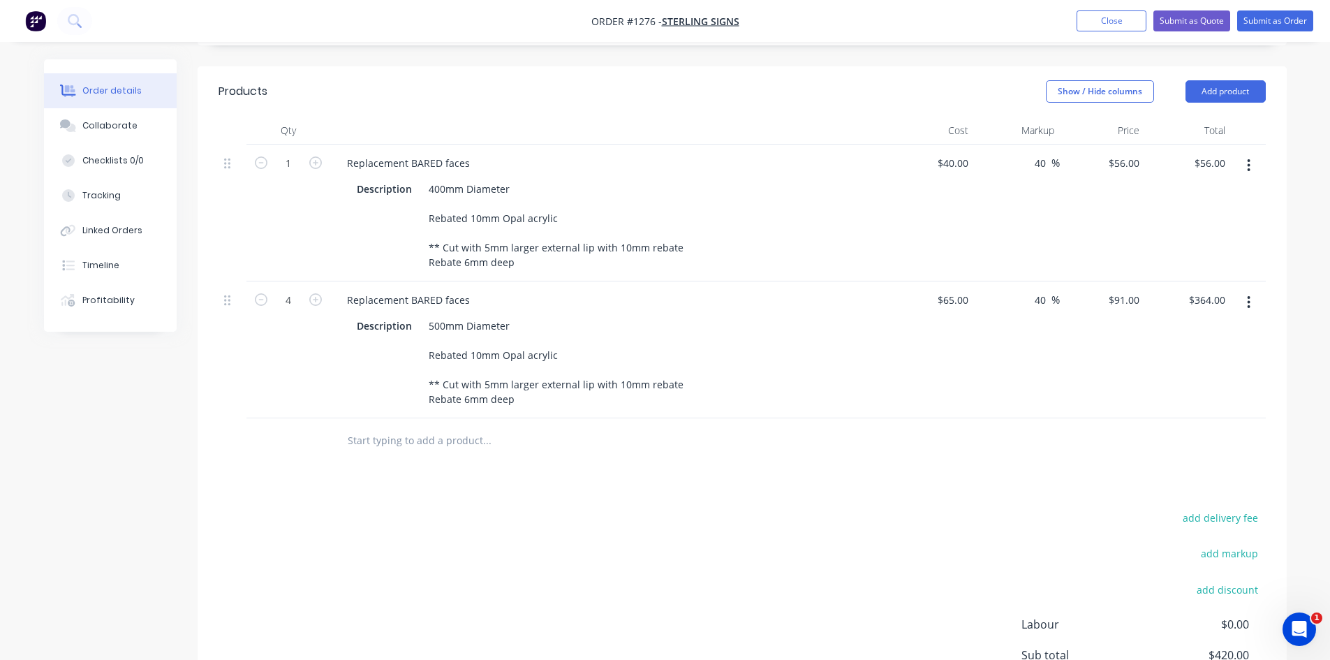
click at [799, 480] on div "Products Show / Hide columns Add product Qty Cost Markup Price Total 1 Replacem…" at bounding box center [742, 432] width 1089 height 732
click at [1247, 158] on icon "button" at bounding box center [1248, 165] width 3 height 15
click at [1219, 220] on div "Duplicate" at bounding box center [1198, 230] width 107 height 20
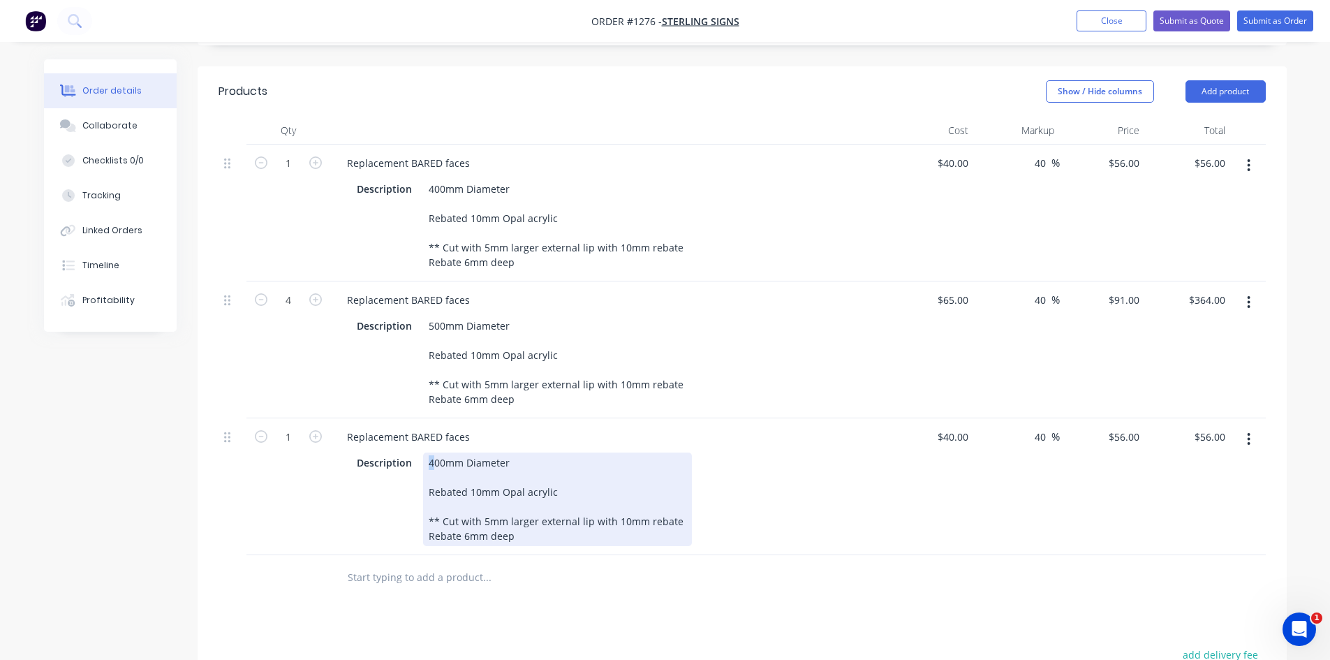
drag, startPoint x: 424, startPoint y: 442, endPoint x: 415, endPoint y: 447, distance: 10.9
click at [417, 452] on div "Description 400mm Diameter Rebated 10mm Opal acrylic ** Cut with 5mm larger ext…" at bounding box center [606, 499] width 511 height 94
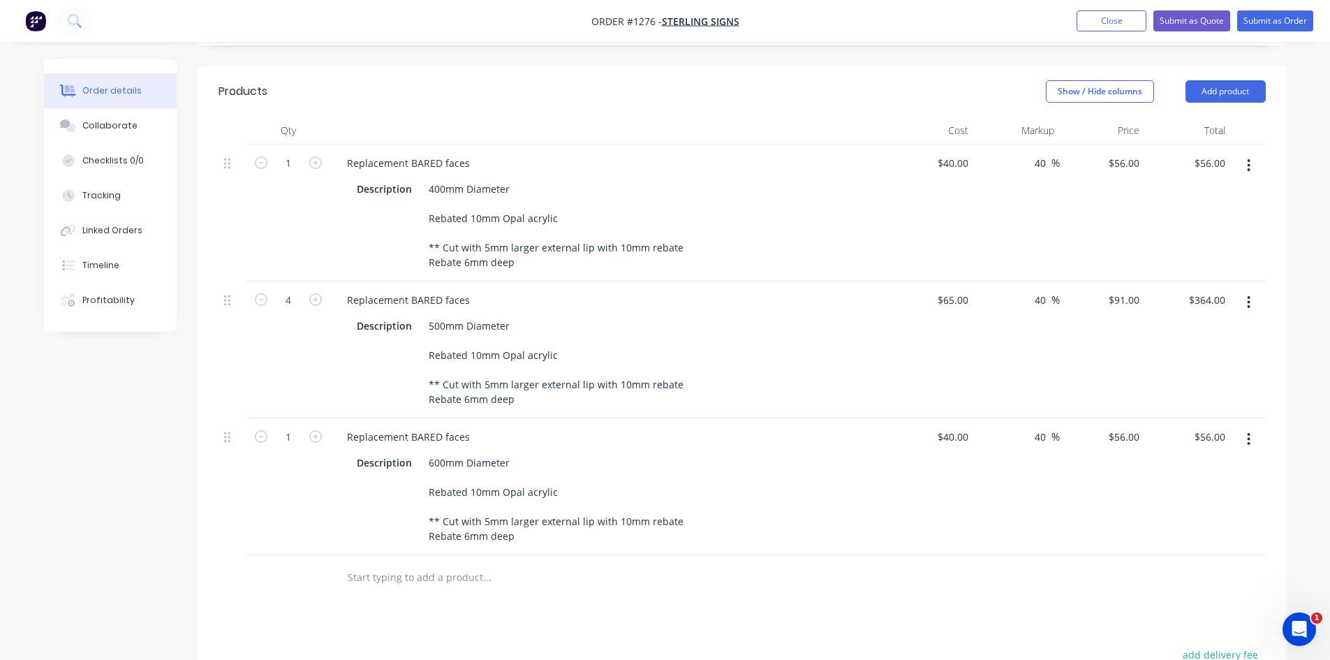
click at [680, 598] on div "Products Show / Hide columns Add product Qty Cost Markup Price Total 1 Replacem…" at bounding box center [742, 500] width 1089 height 869
type input "$85.00"
type input "$119.00"
drag, startPoint x: 983, startPoint y: 605, endPoint x: 977, endPoint y: 598, distance: 8.9
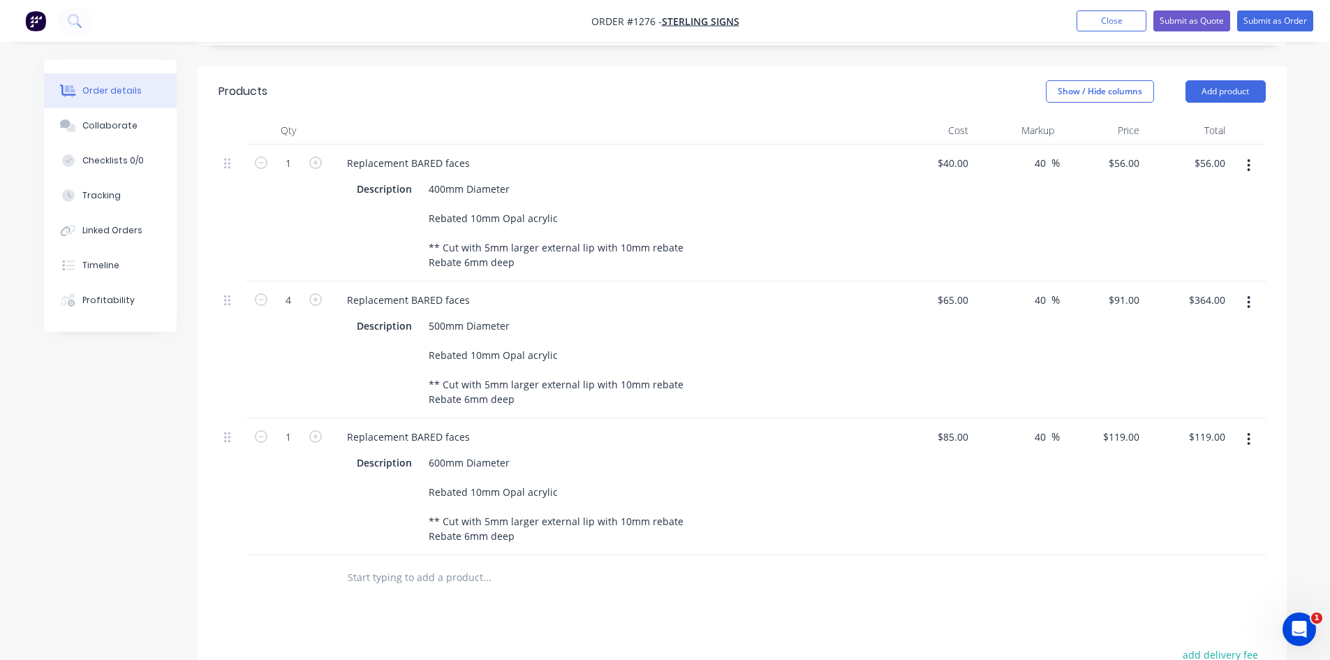
click at [977, 598] on div "Products Show / Hide columns Add product Qty Cost Markup Price Total 1 Replacem…" at bounding box center [742, 500] width 1089 height 869
click at [906, 588] on div "Products Show / Hide columns Add product Qty Cost Markup Price Total 1 Replacem…" at bounding box center [742, 500] width 1089 height 869
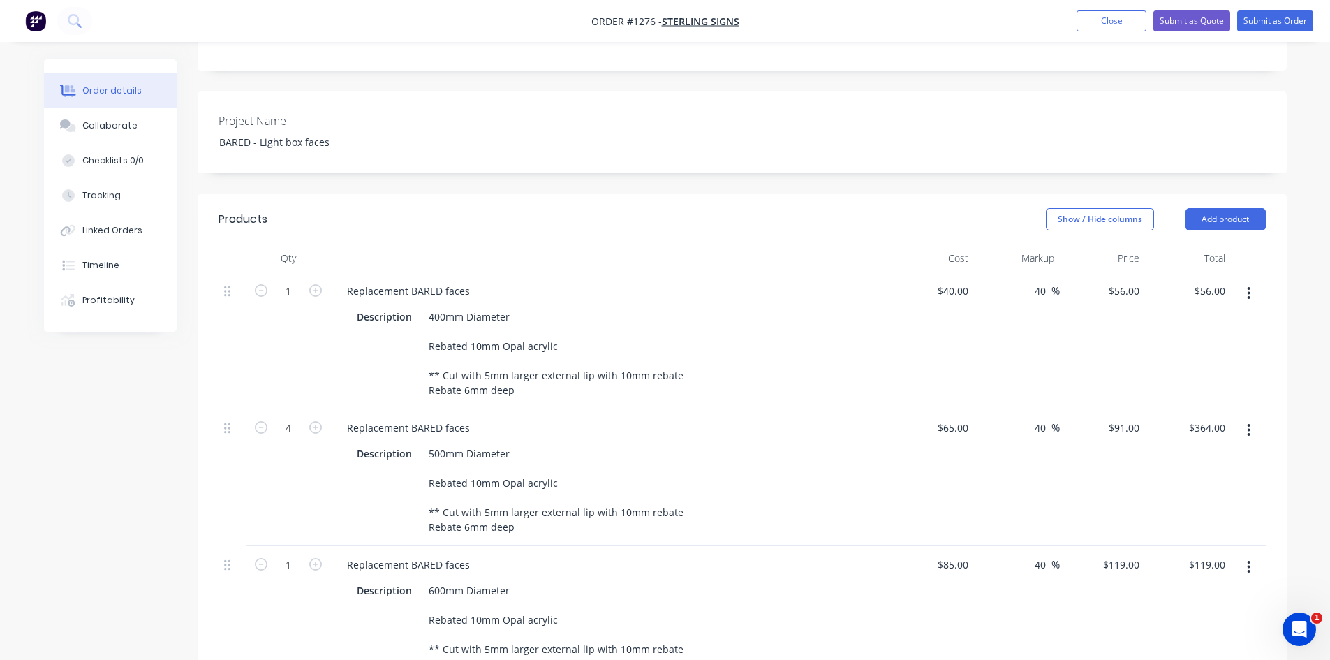
scroll to position [349, 0]
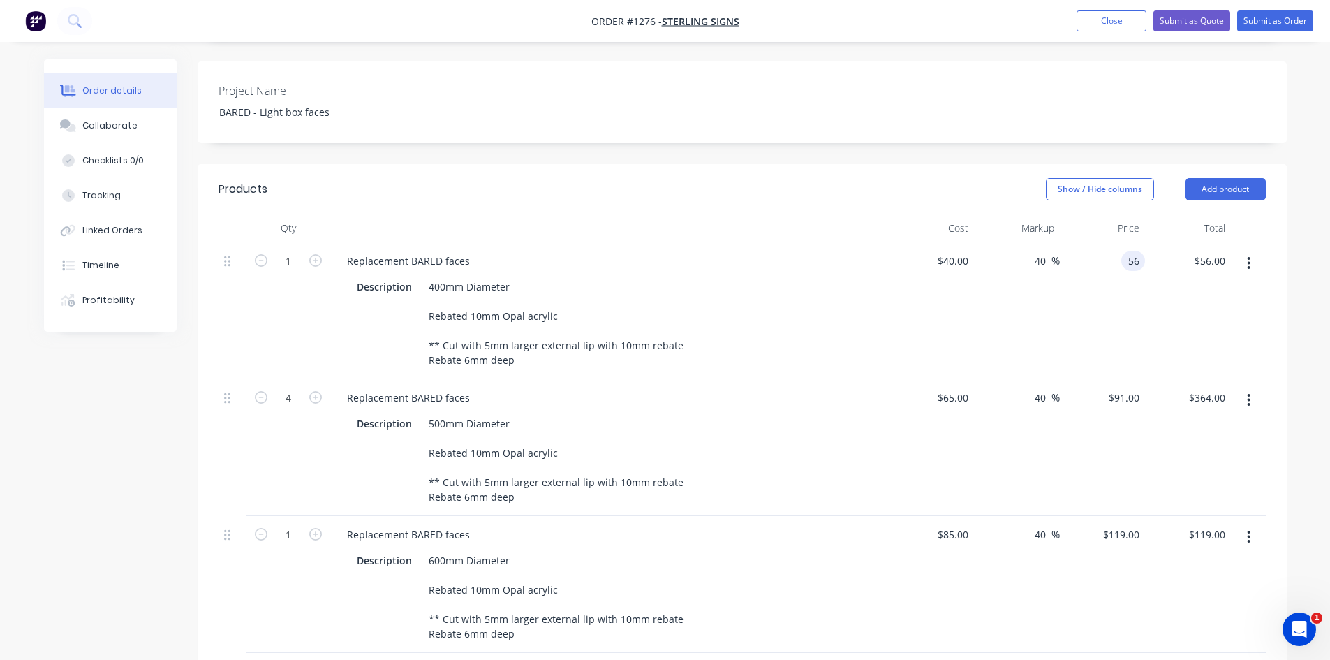
drag, startPoint x: 1116, startPoint y: 239, endPoint x: 1148, endPoint y: 245, distance: 31.9
click at [1148, 245] on div "1 Replacement BARED faces Description 400mm Diameter Rebated 10mm Opal acrylic …" at bounding box center [741, 310] width 1047 height 137
type input "60"
type input "50"
type input "$60.00"
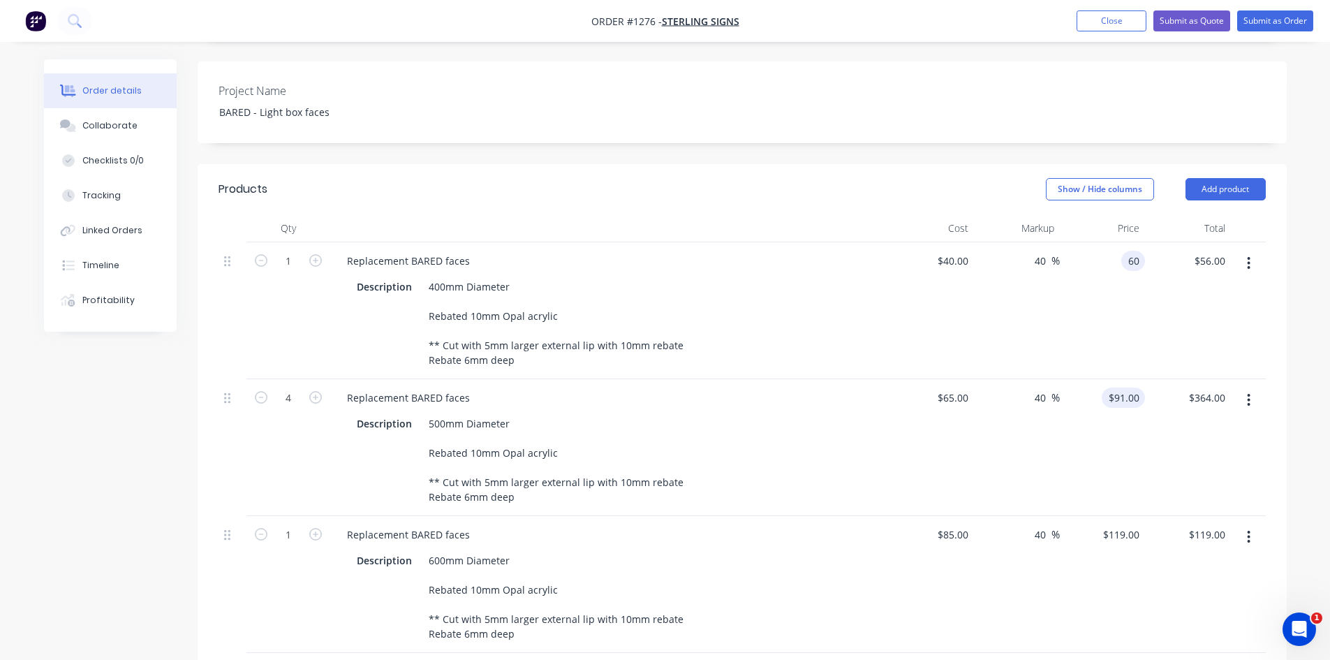
type input "$60.00"
drag, startPoint x: 1111, startPoint y: 376, endPoint x: 1167, endPoint y: 376, distance: 55.8
click at [1167, 379] on div "4 Replacement BARED faces Description 500mm Diameter Rebated 10mm Opal acrylic …" at bounding box center [741, 447] width 1047 height 137
type input "$91.00"
click at [1108, 443] on div "$91.00 $91.00" at bounding box center [1103, 447] width 86 height 137
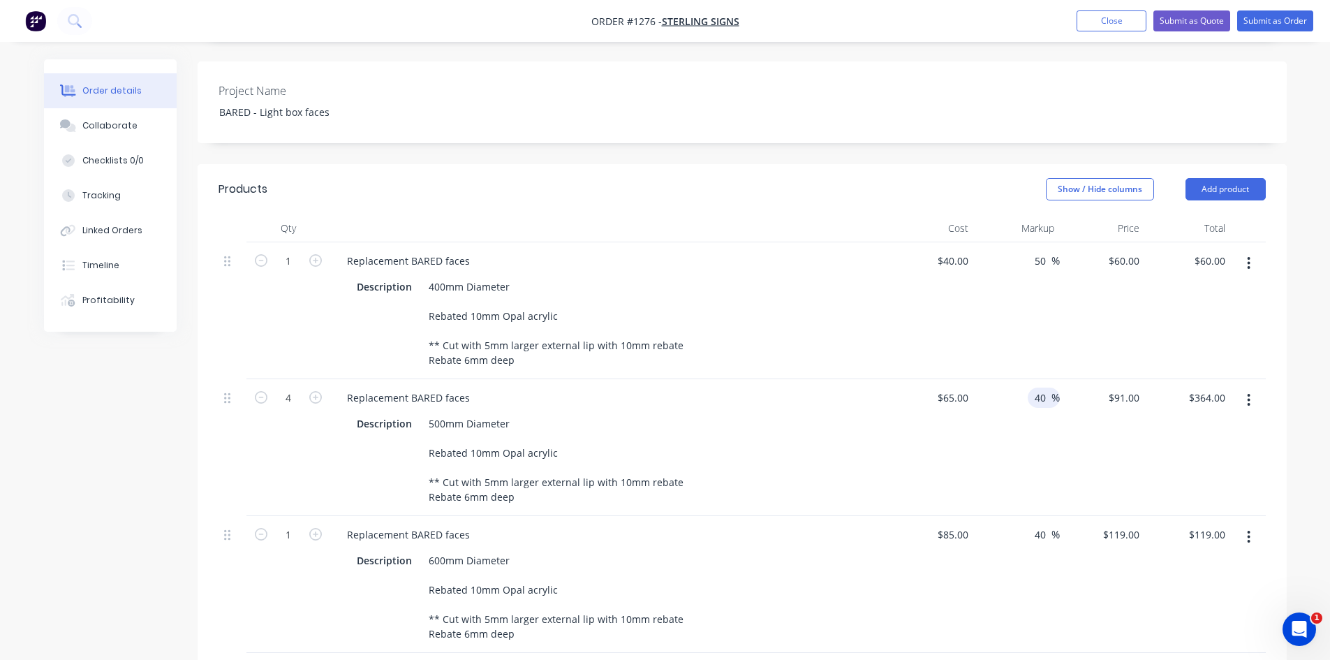
drag, startPoint x: 1042, startPoint y: 378, endPoint x: 1027, endPoint y: 378, distance: 15.4
click at [1028, 387] on div "40 40 %" at bounding box center [1044, 397] width 32 height 20
type input "50"
type input "$97.50"
type input "$390.00"
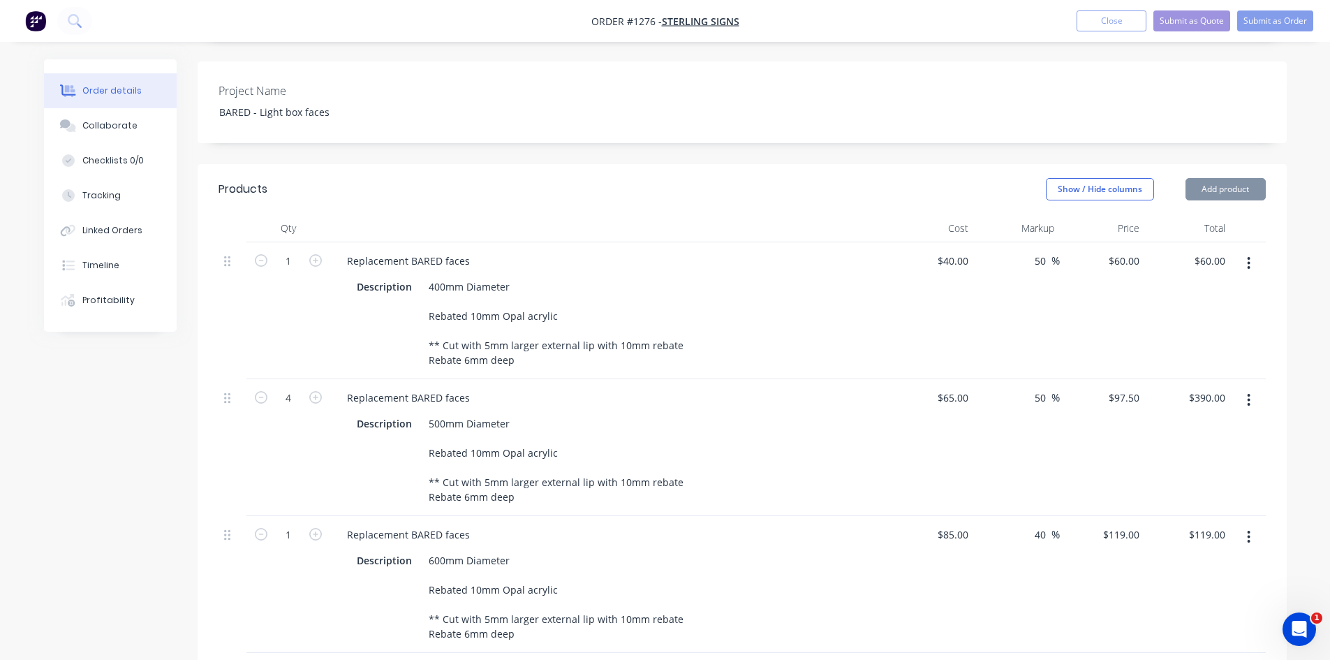
click at [1041, 468] on div "50 50 %" at bounding box center [1017, 447] width 86 height 137
drag, startPoint x: 1039, startPoint y: 513, endPoint x: 1032, endPoint y: 537, distance: 25.6
click at [1028, 524] on div "40 40 %" at bounding box center [1044, 534] width 32 height 20
type input "50"
type input "$127.50"
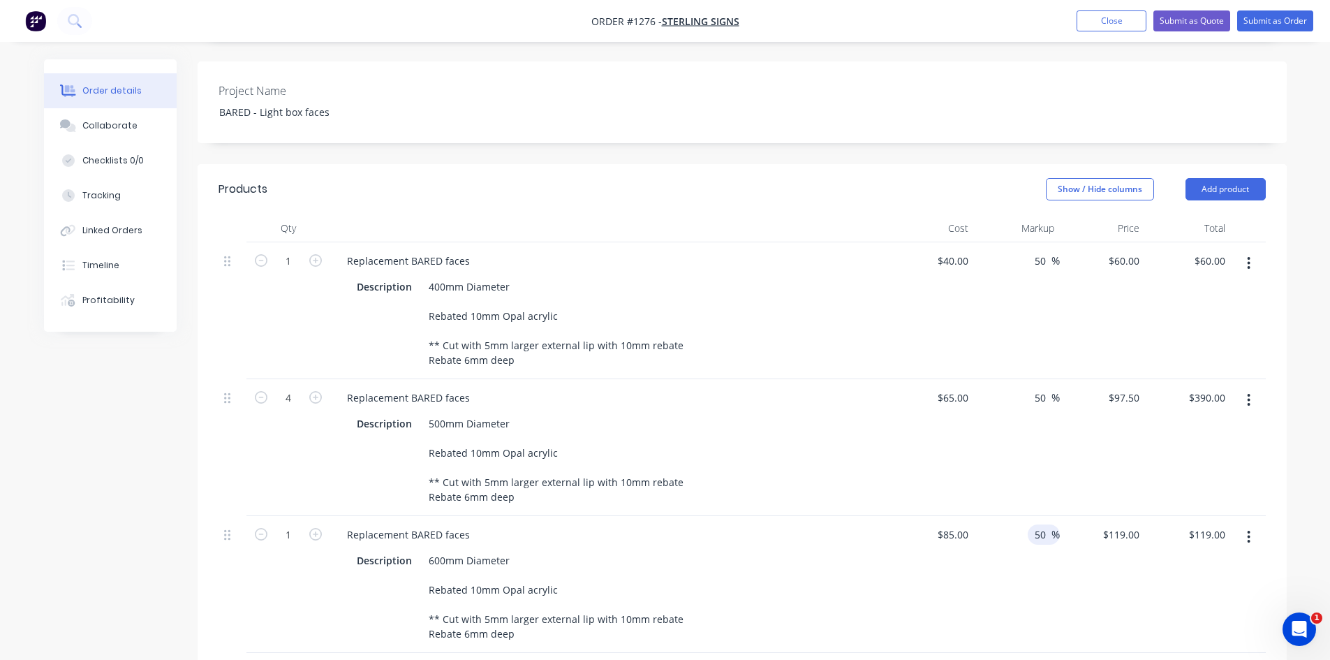
type input "$127.50"
click at [1044, 577] on div "50 50 %" at bounding box center [1017, 584] width 86 height 137
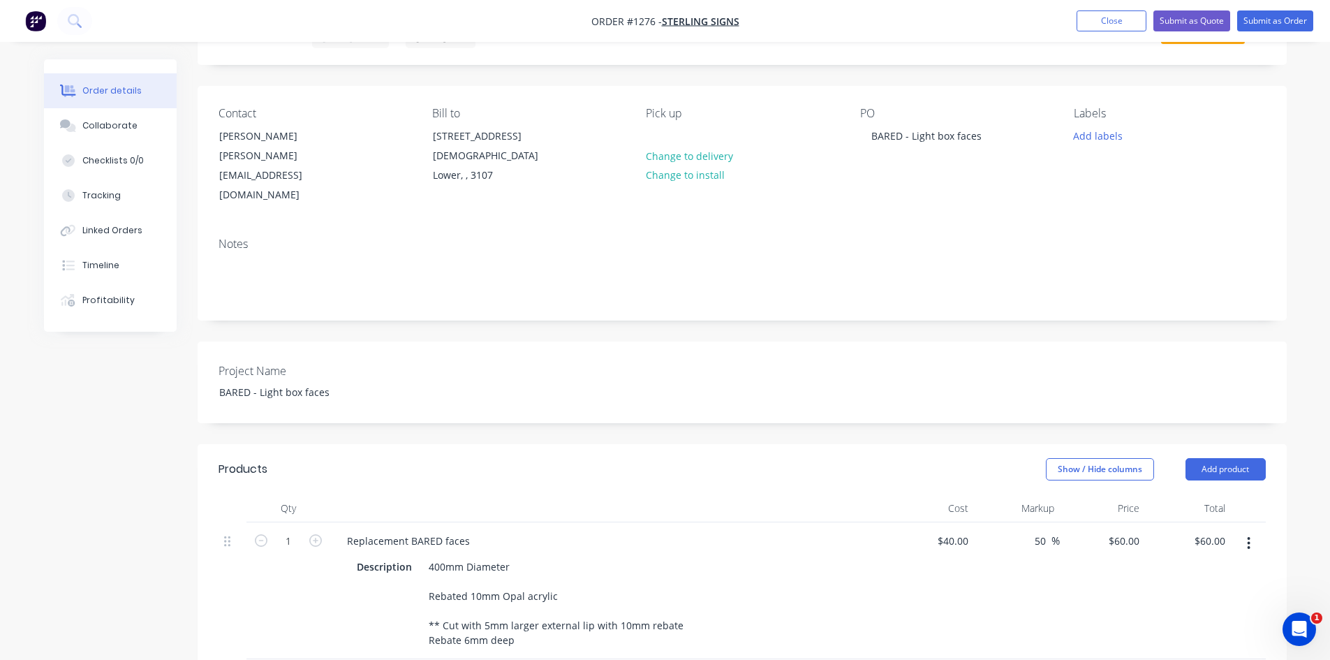
scroll to position [0, 0]
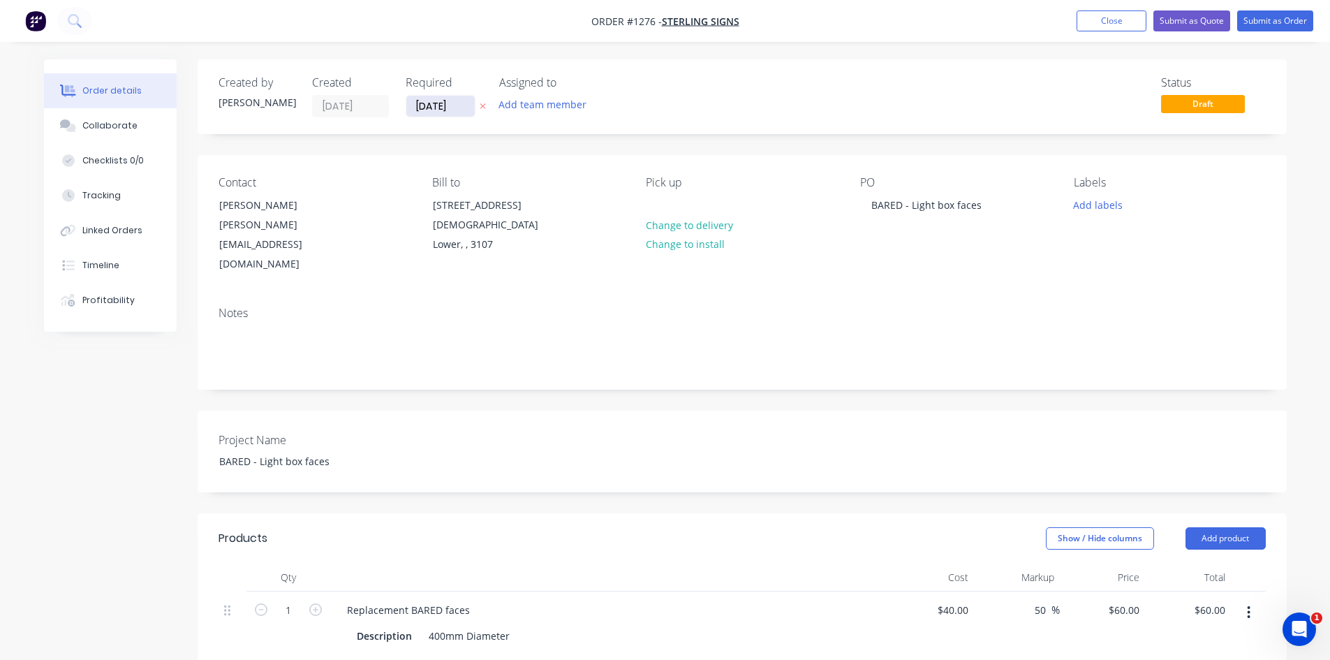
click at [456, 104] on input "[DATE]" at bounding box center [440, 106] width 68 height 21
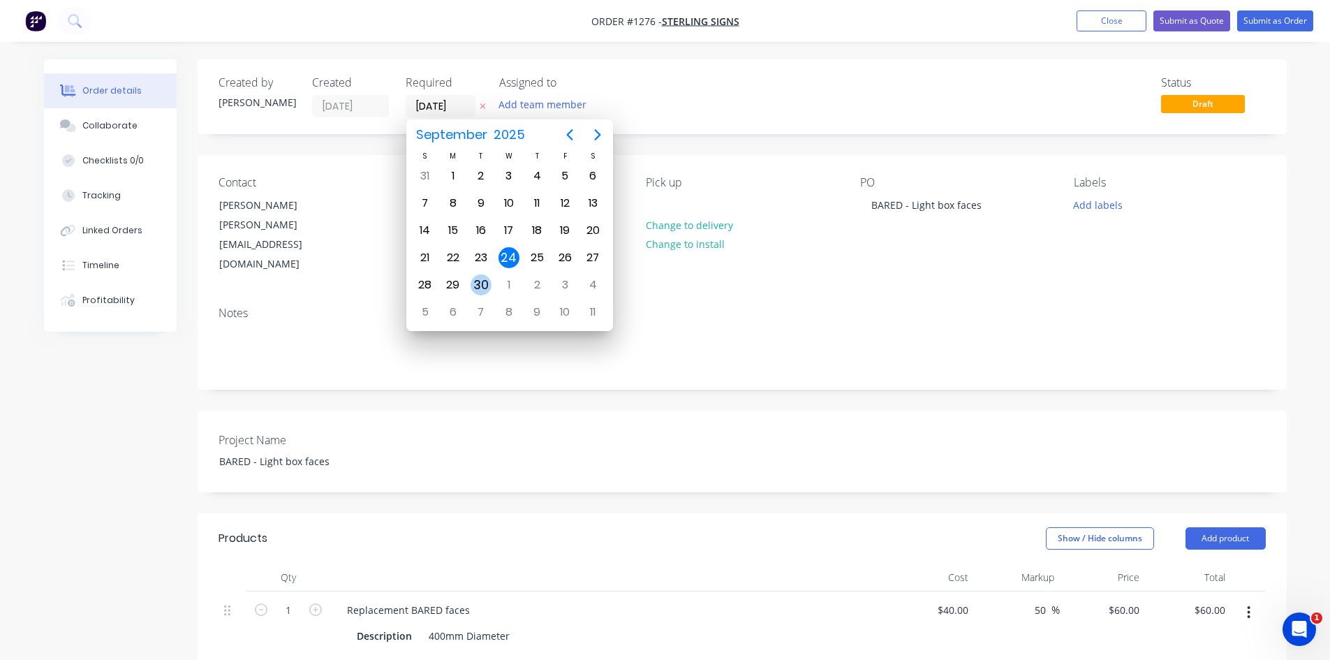
click at [479, 283] on div "30" at bounding box center [480, 284] width 21 height 21
type input "[DATE]"
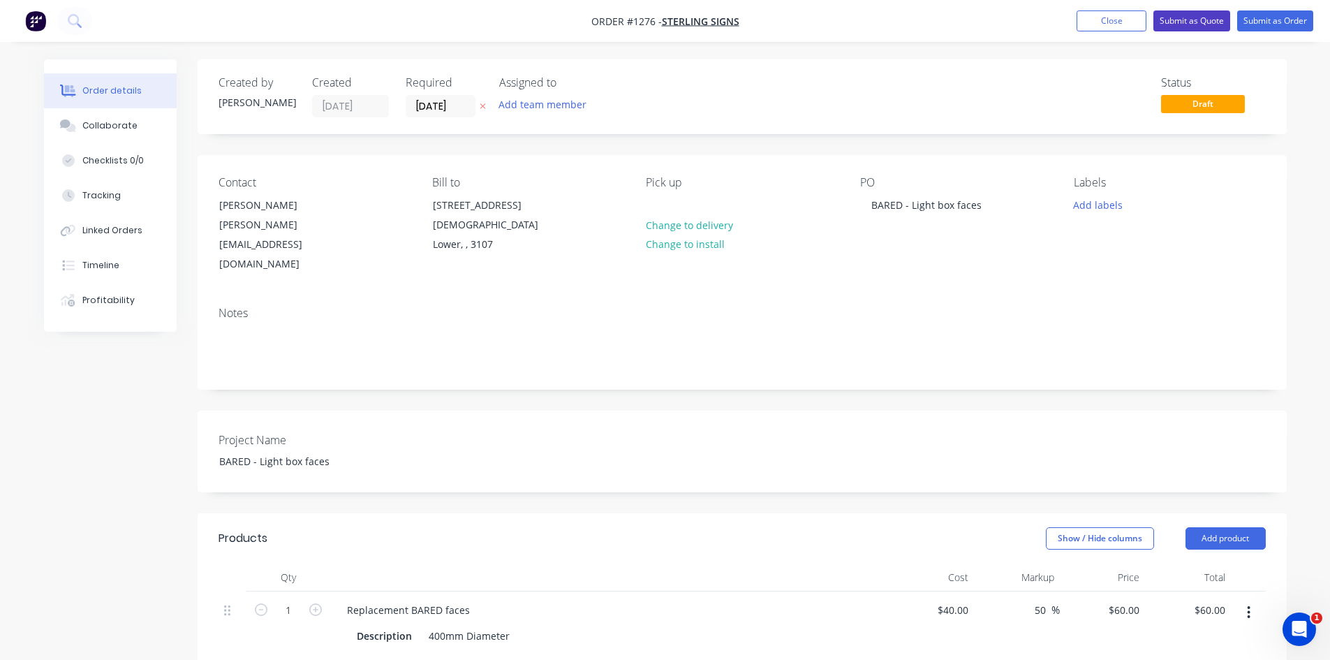
click at [1187, 17] on button "Submit as Quote" at bounding box center [1191, 20] width 77 height 21
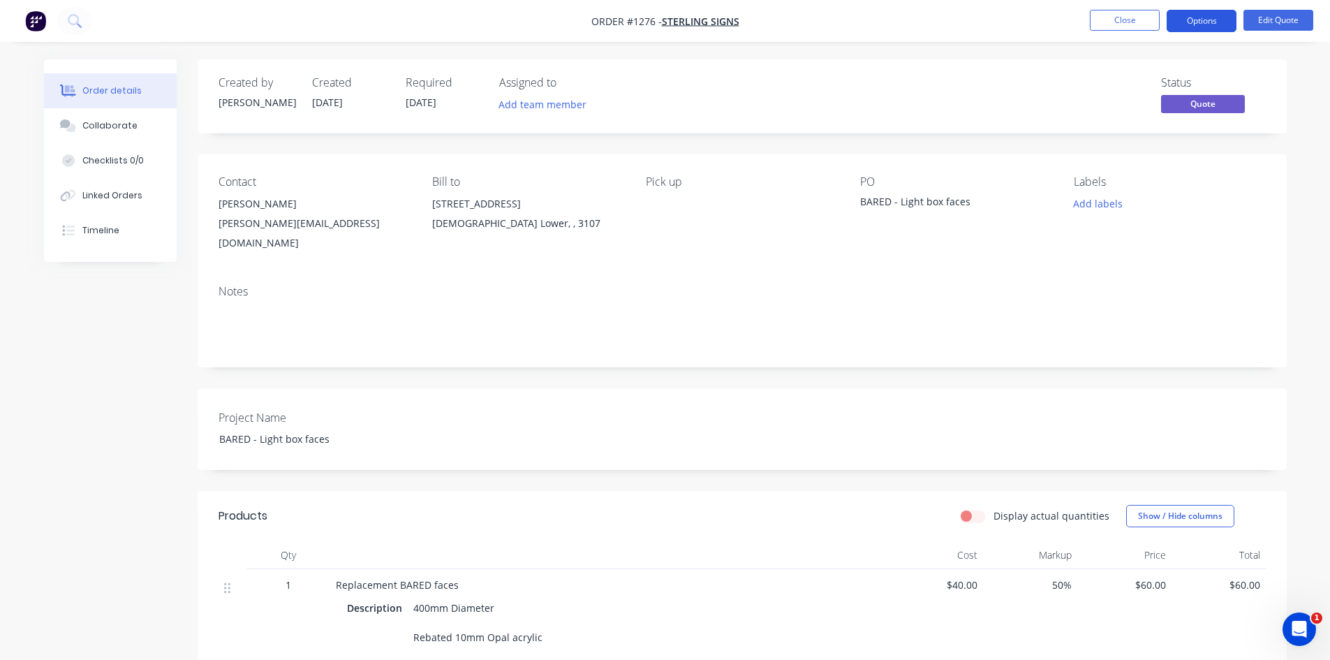
click at [1191, 19] on button "Options" at bounding box center [1201, 21] width 70 height 22
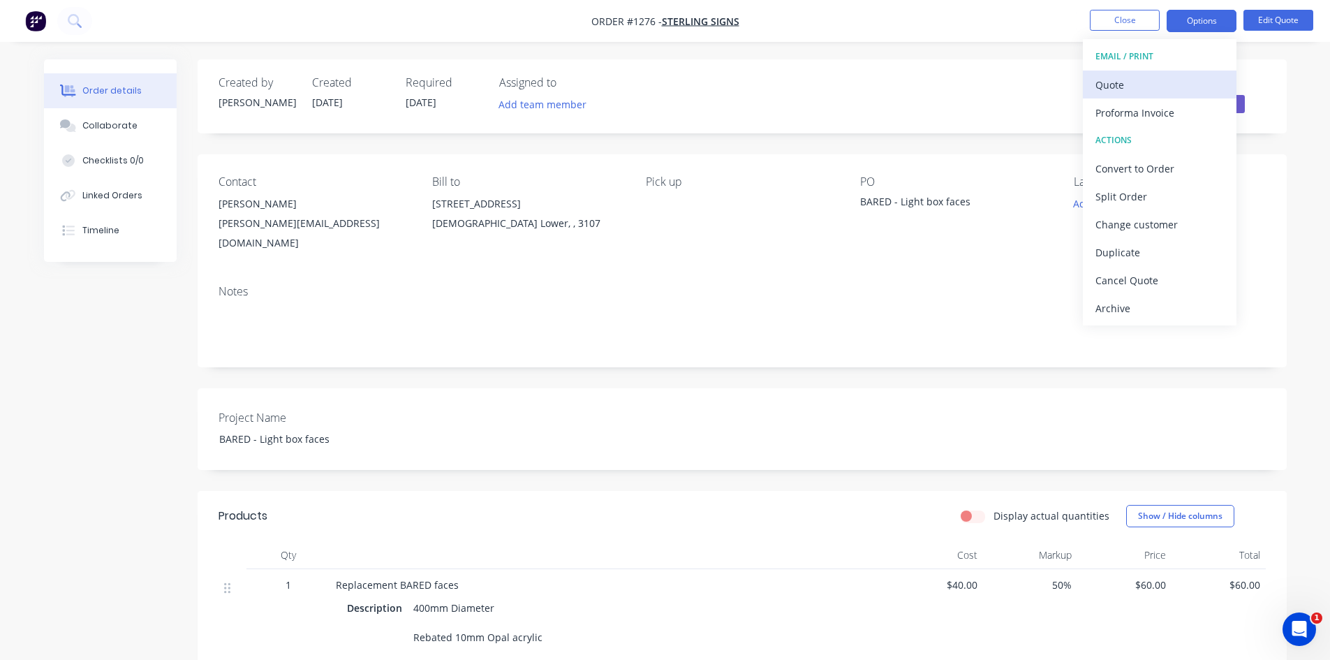
click at [1155, 84] on div "Quote" at bounding box center [1159, 85] width 128 height 20
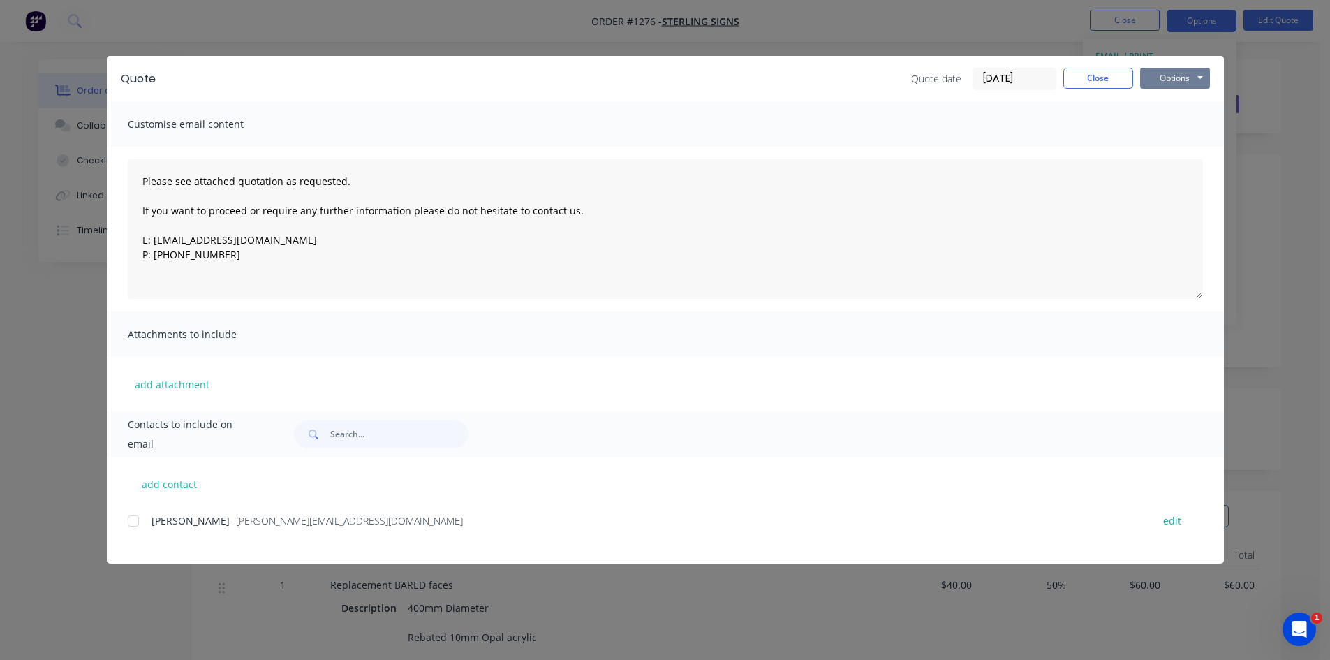
click at [1170, 77] on button "Options" at bounding box center [1175, 78] width 70 height 21
click at [1169, 119] on button "Print" at bounding box center [1184, 125] width 89 height 23
click at [1105, 80] on button "Close" at bounding box center [1098, 78] width 70 height 21
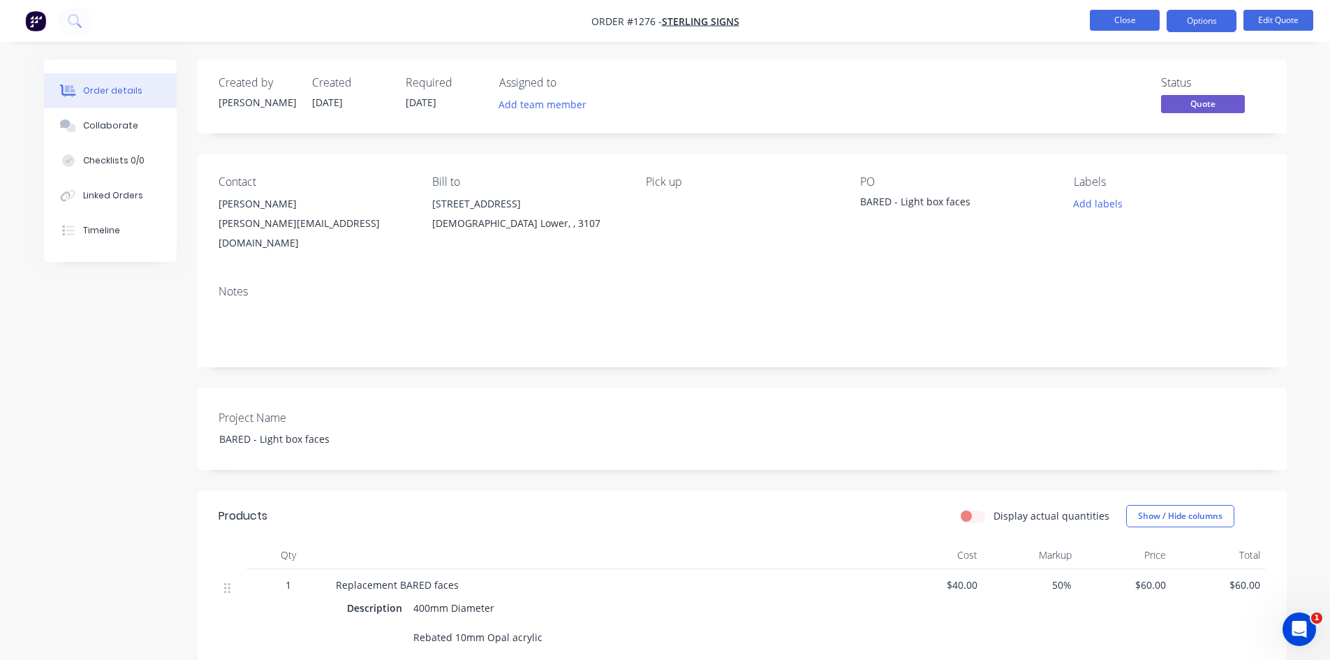
click at [1129, 24] on button "Close" at bounding box center [1125, 20] width 70 height 21
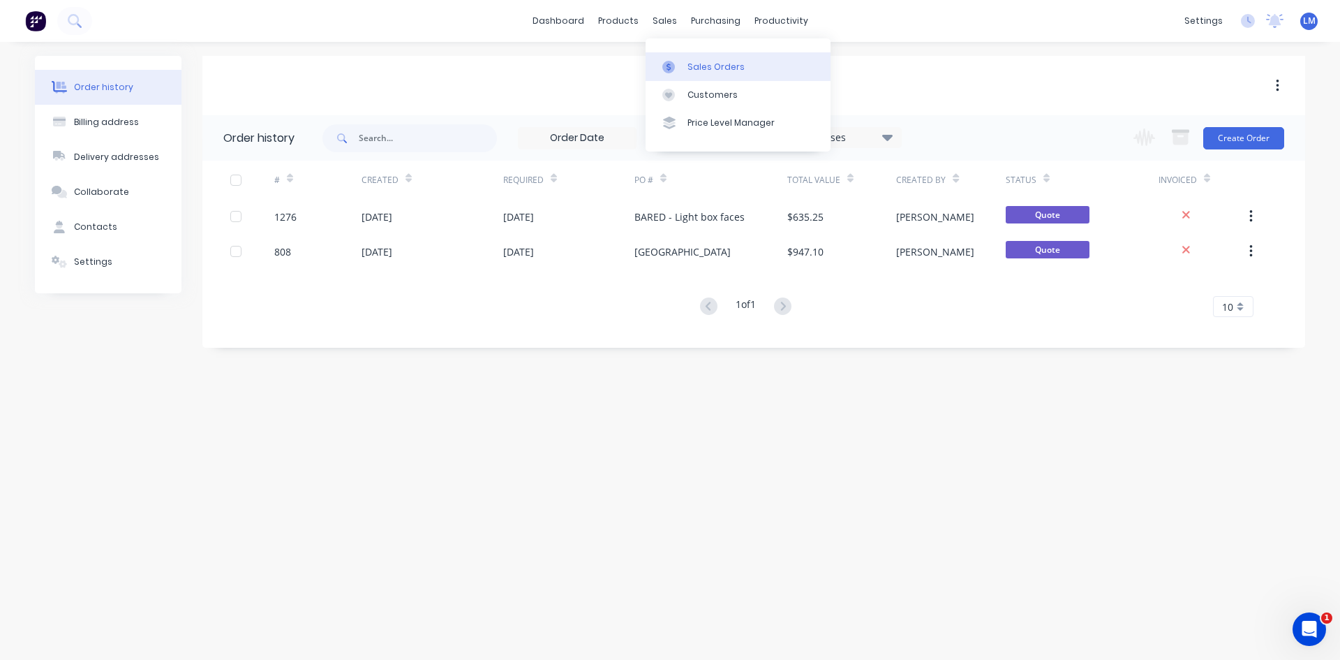
click at [689, 69] on div "Sales Orders" at bounding box center [716, 67] width 57 height 13
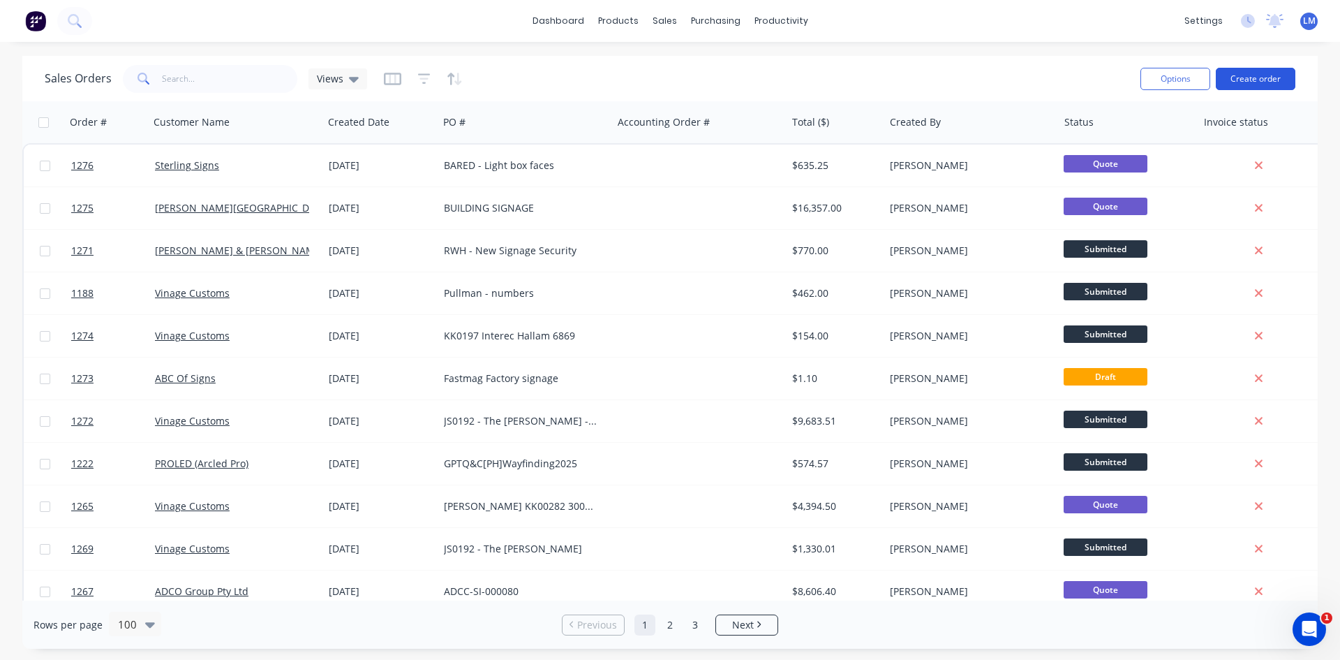
click at [1251, 80] on button "Create order" at bounding box center [1256, 79] width 80 height 22
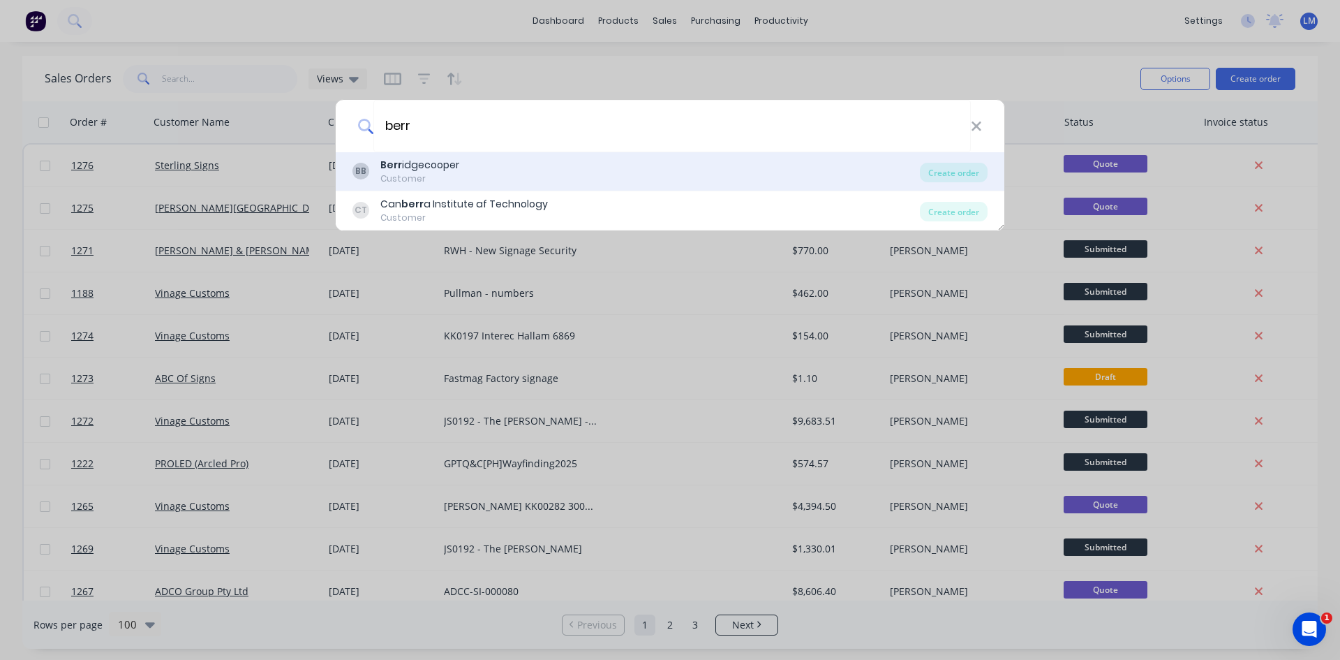
type input "berr"
click at [463, 177] on div "BB Berr idgecooper Customer" at bounding box center [637, 171] width 568 height 27
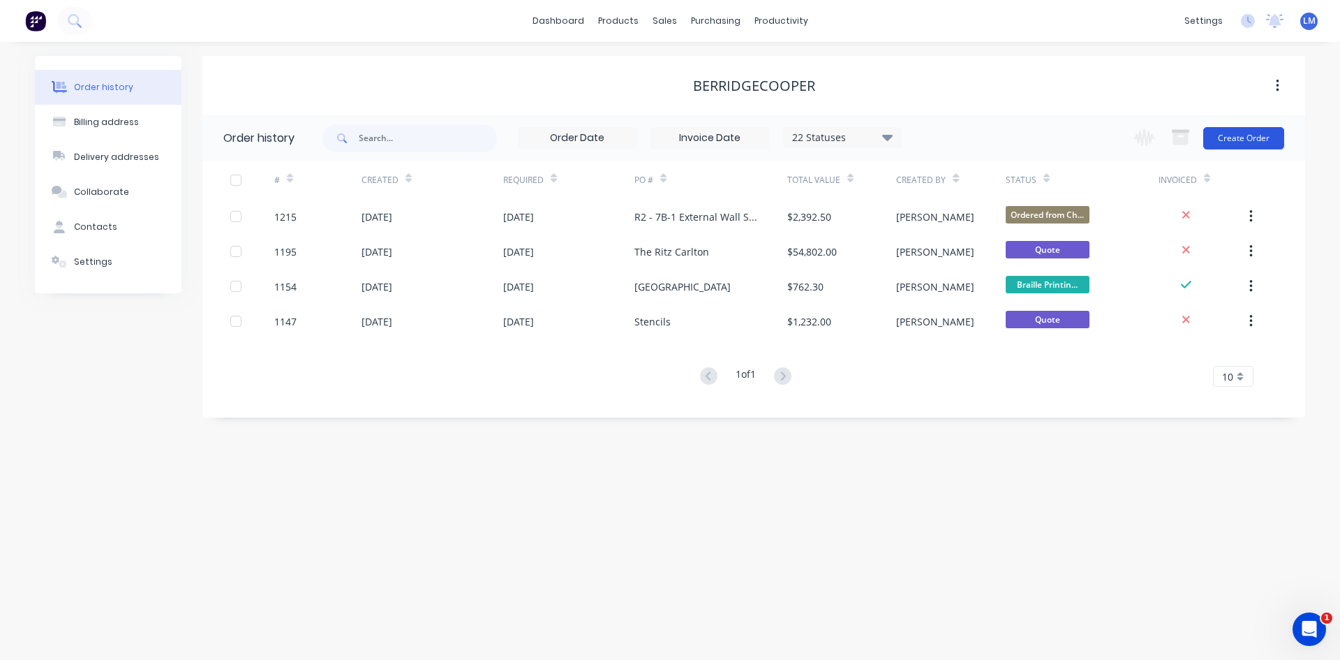
click at [1238, 133] on button "Create Order" at bounding box center [1243, 138] width 81 height 22
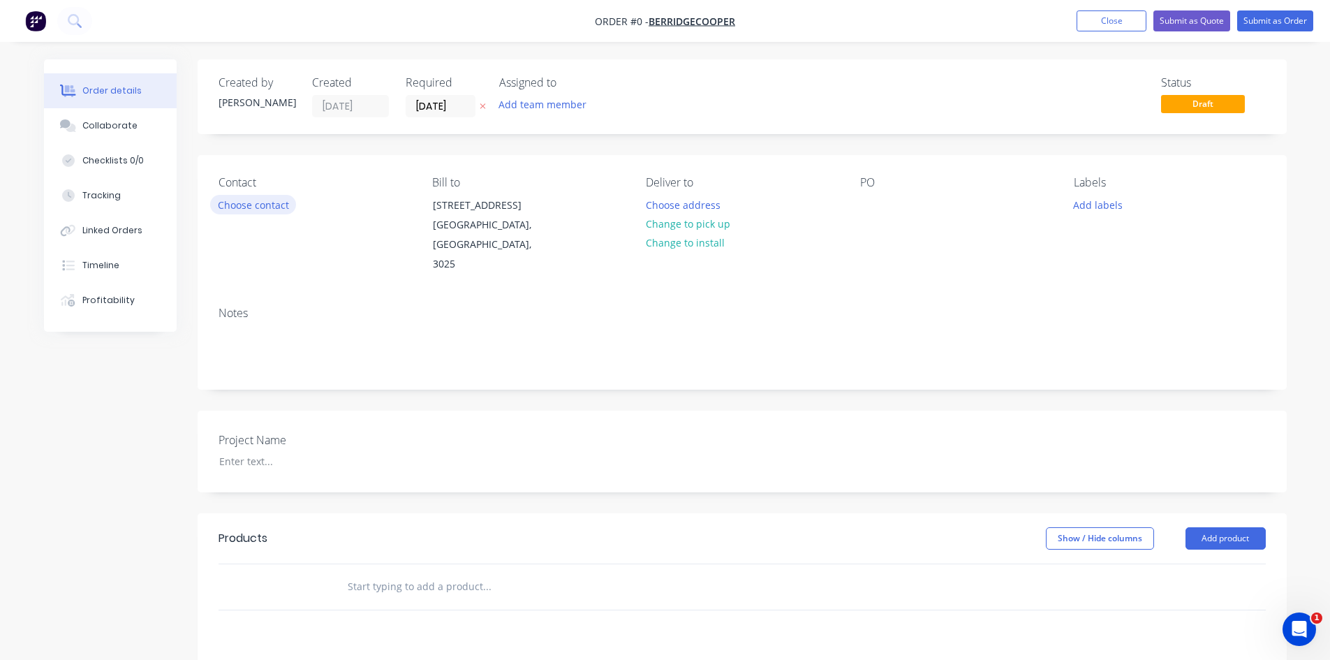
click at [273, 205] on button "Choose contact" at bounding box center [253, 204] width 86 height 19
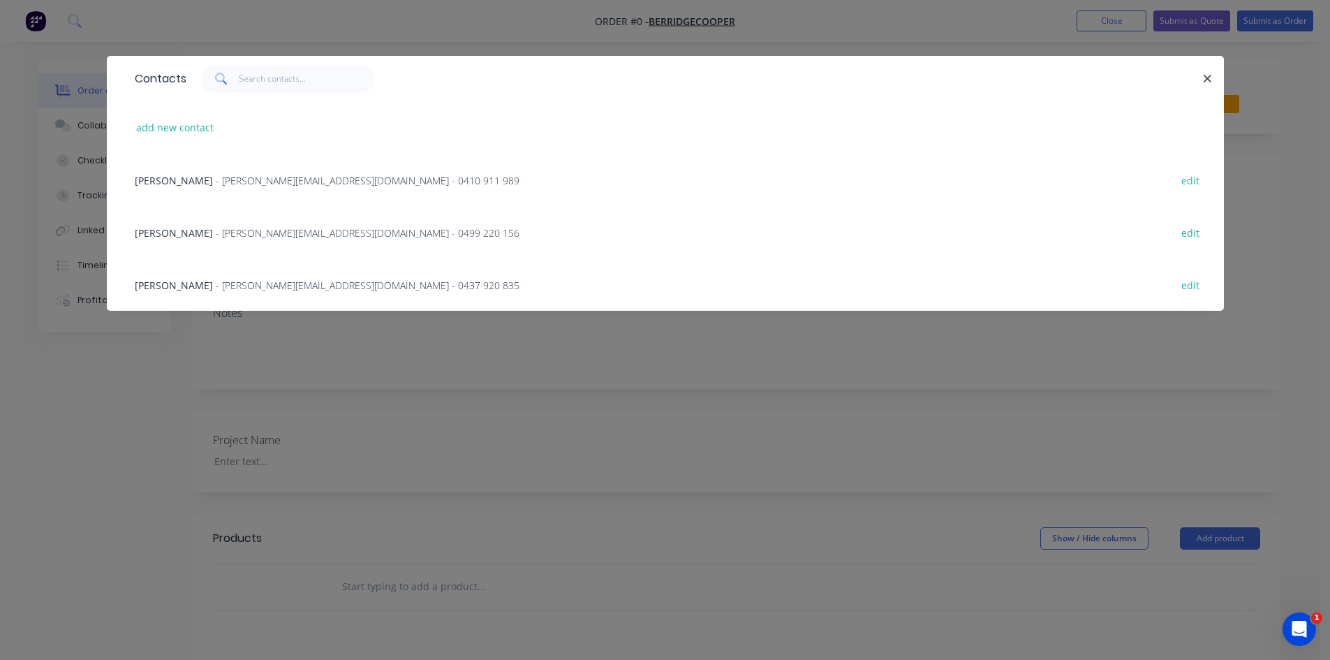
click at [238, 183] on span "- [PERSON_NAME][EMAIL_ADDRESS][DOMAIN_NAME] - 0410 911 989" at bounding box center [368, 180] width 304 height 13
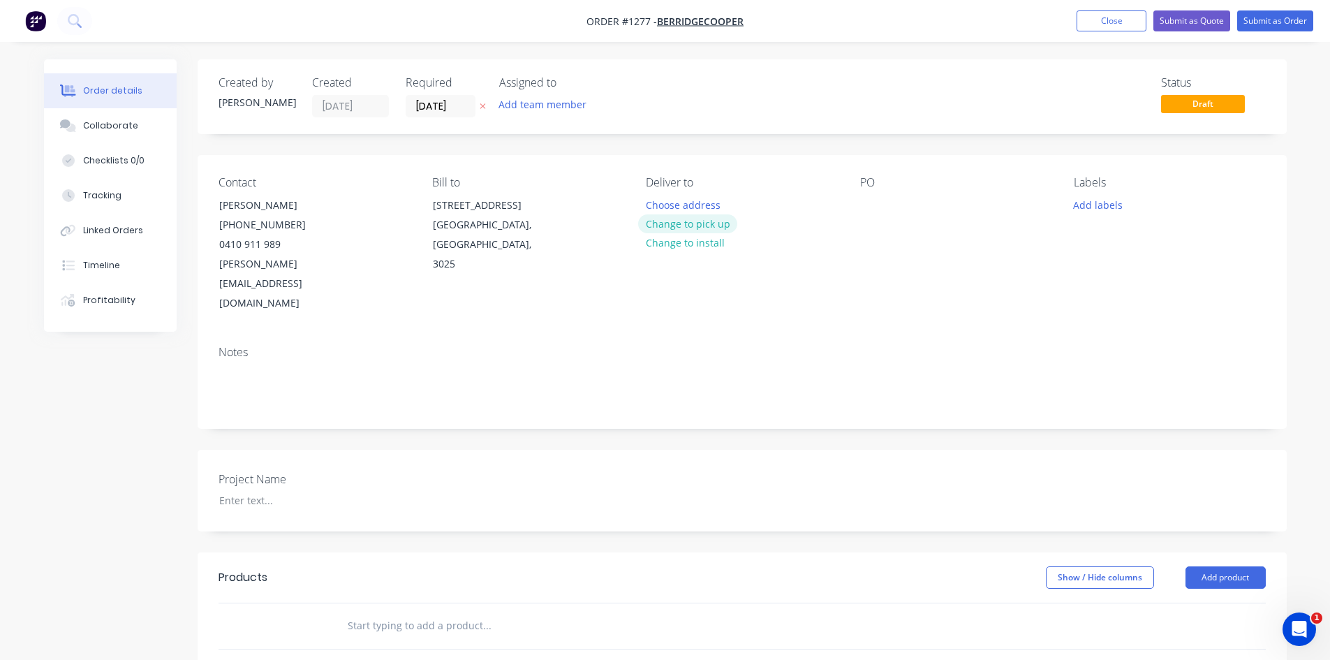
click at [683, 227] on button "Change to pick up" at bounding box center [687, 223] width 99 height 19
click at [860, 206] on div at bounding box center [871, 205] width 22 height 20
click at [868, 213] on div at bounding box center [871, 205] width 22 height 20
click at [864, 212] on div at bounding box center [871, 205] width 22 height 20
